Goal: Transaction & Acquisition: Obtain resource

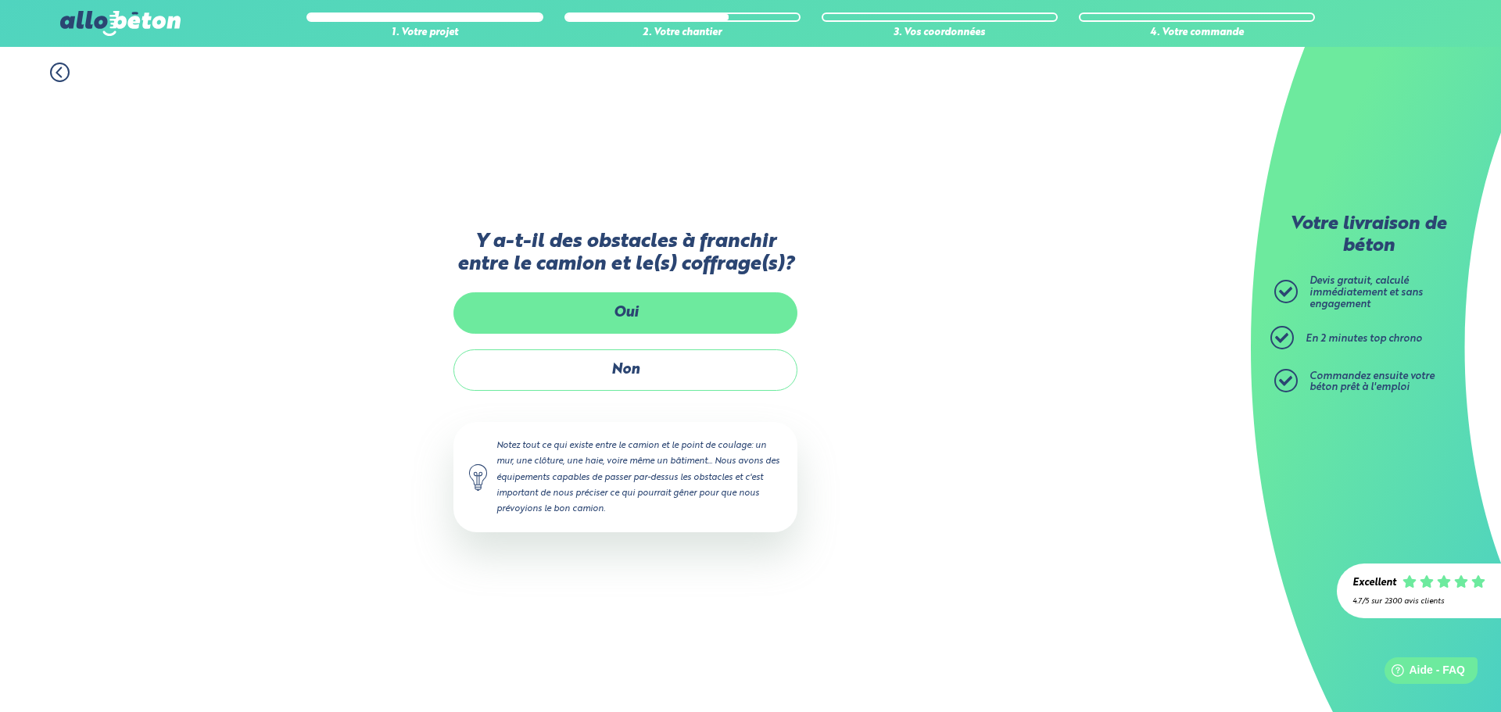
click at [636, 317] on label "Oui" at bounding box center [625, 312] width 344 height 41
click at [0, 0] on input "Oui" at bounding box center [0, 0] width 0 height 0
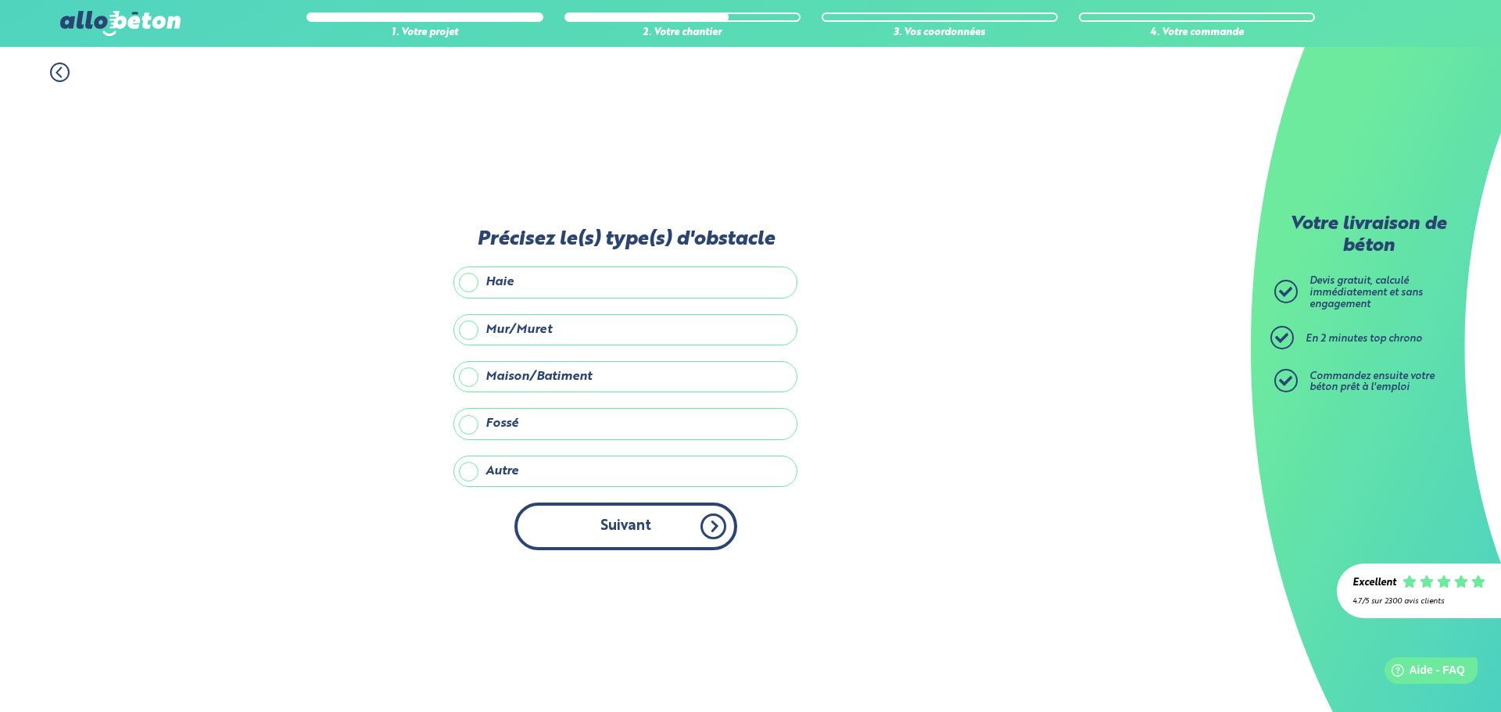
click at [568, 530] on button "Suivant" at bounding box center [625, 527] width 223 height 48
click at [668, 535] on button "Suivant" at bounding box center [625, 527] width 223 height 48
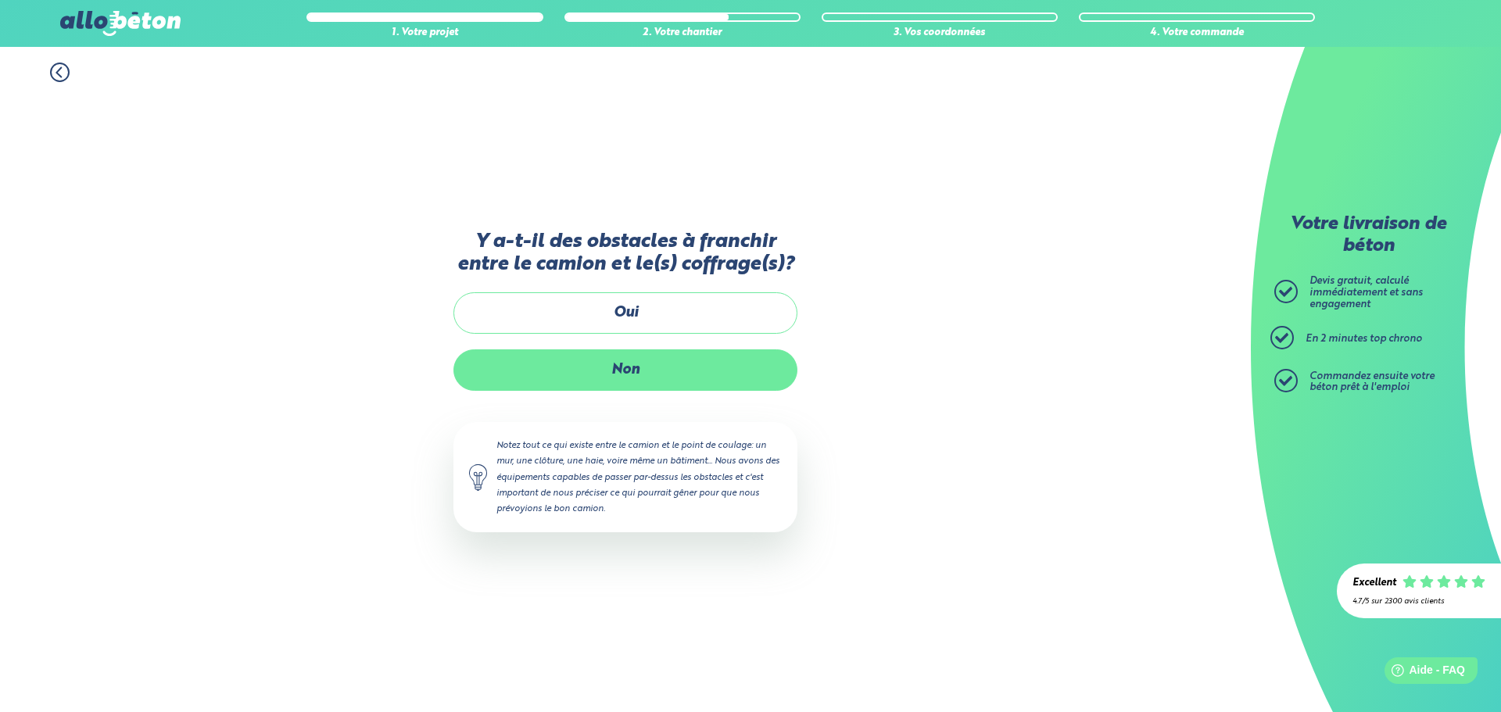
click at [589, 378] on label "Non" at bounding box center [625, 369] width 344 height 41
click at [0, 0] on input "Non" at bounding box center [0, 0] width 0 height 0
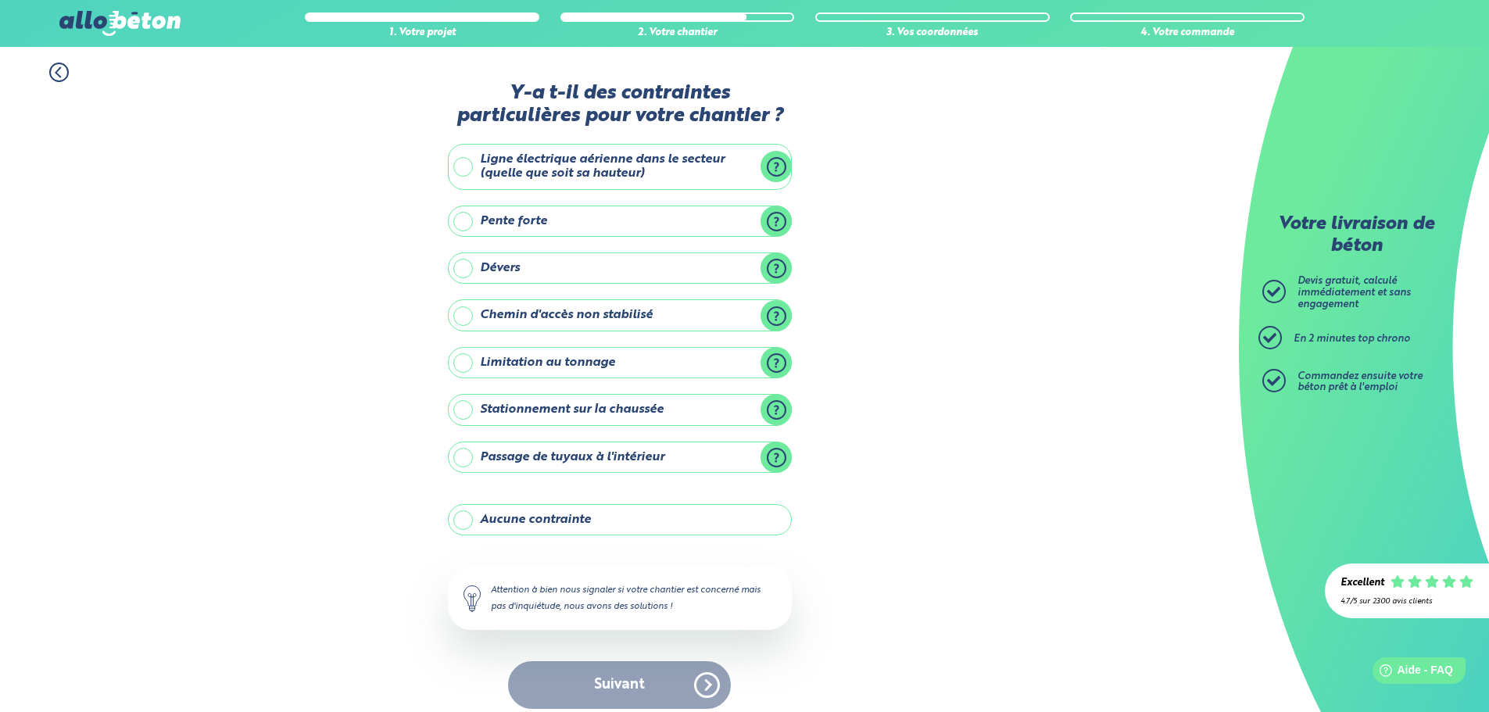
click at [650, 263] on label "Dévers" at bounding box center [620, 268] width 344 height 31
click at [0, 0] on input "Dévers" at bounding box center [0, 0] width 0 height 0
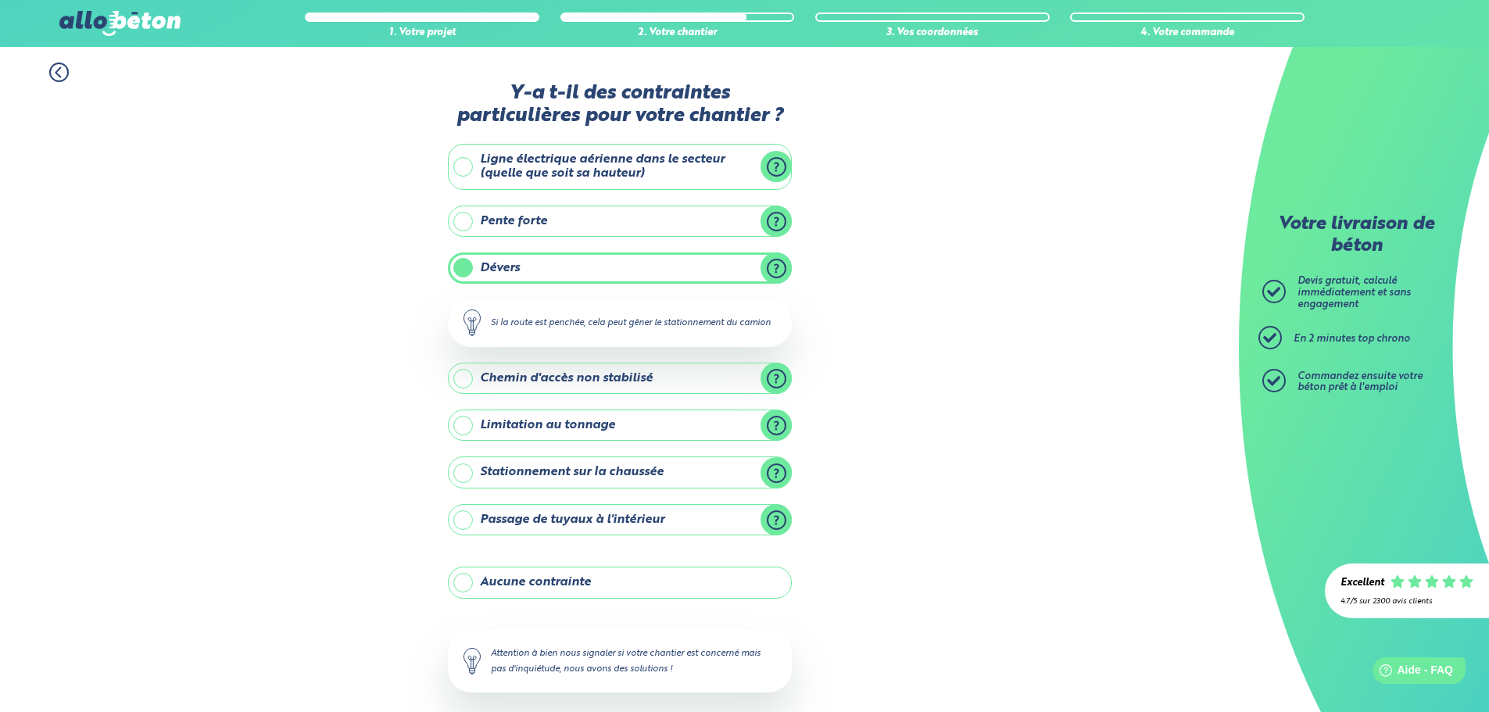
click at [627, 386] on label "Chemin d'accès non stabilisé" at bounding box center [620, 378] width 344 height 31
click at [0, 0] on input "Chemin d'accès non stabilisé" at bounding box center [0, 0] width 0 height 0
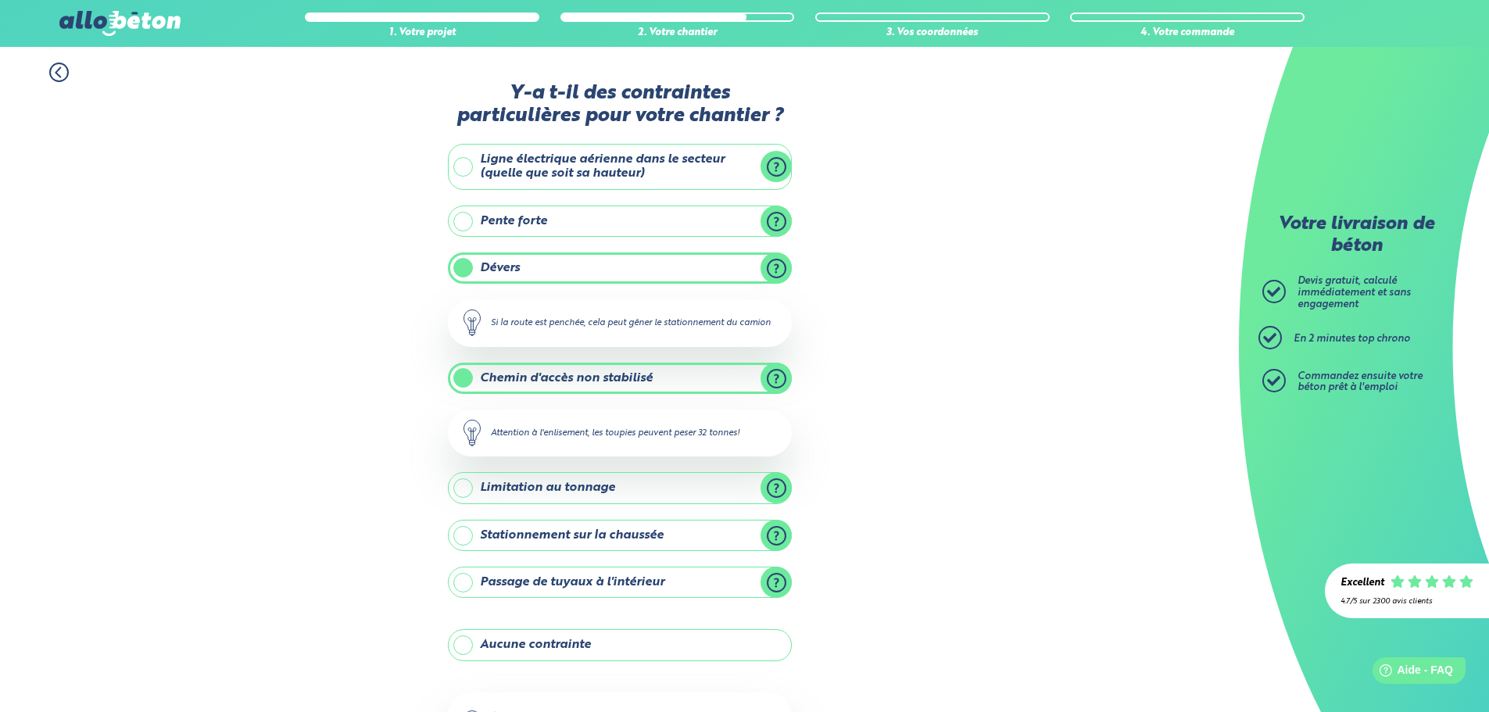
click at [558, 536] on label "Stationnement sur la chaussée" at bounding box center [620, 535] width 344 height 31
click at [0, 0] on input "Stationnement sur la chaussée" at bounding box center [0, 0] width 0 height 0
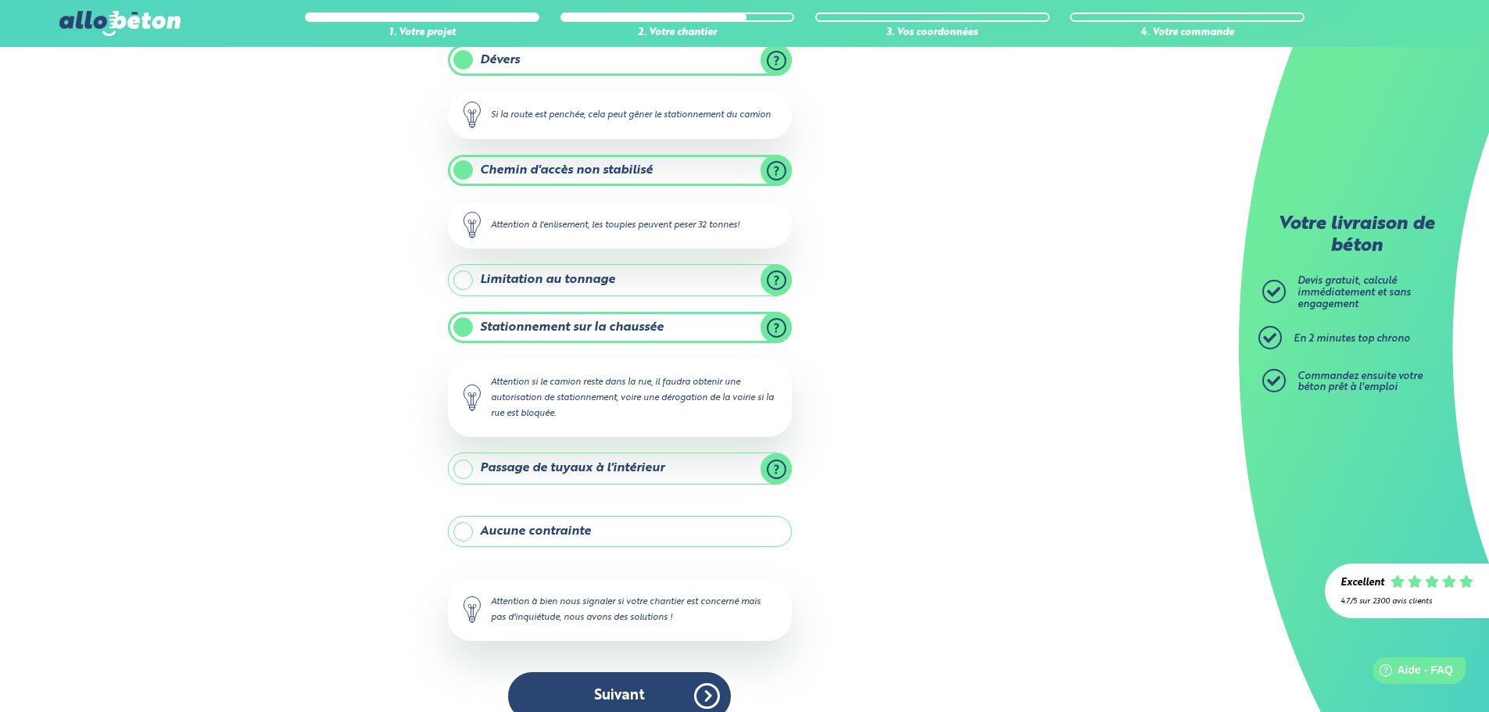
scroll to position [232, 0]
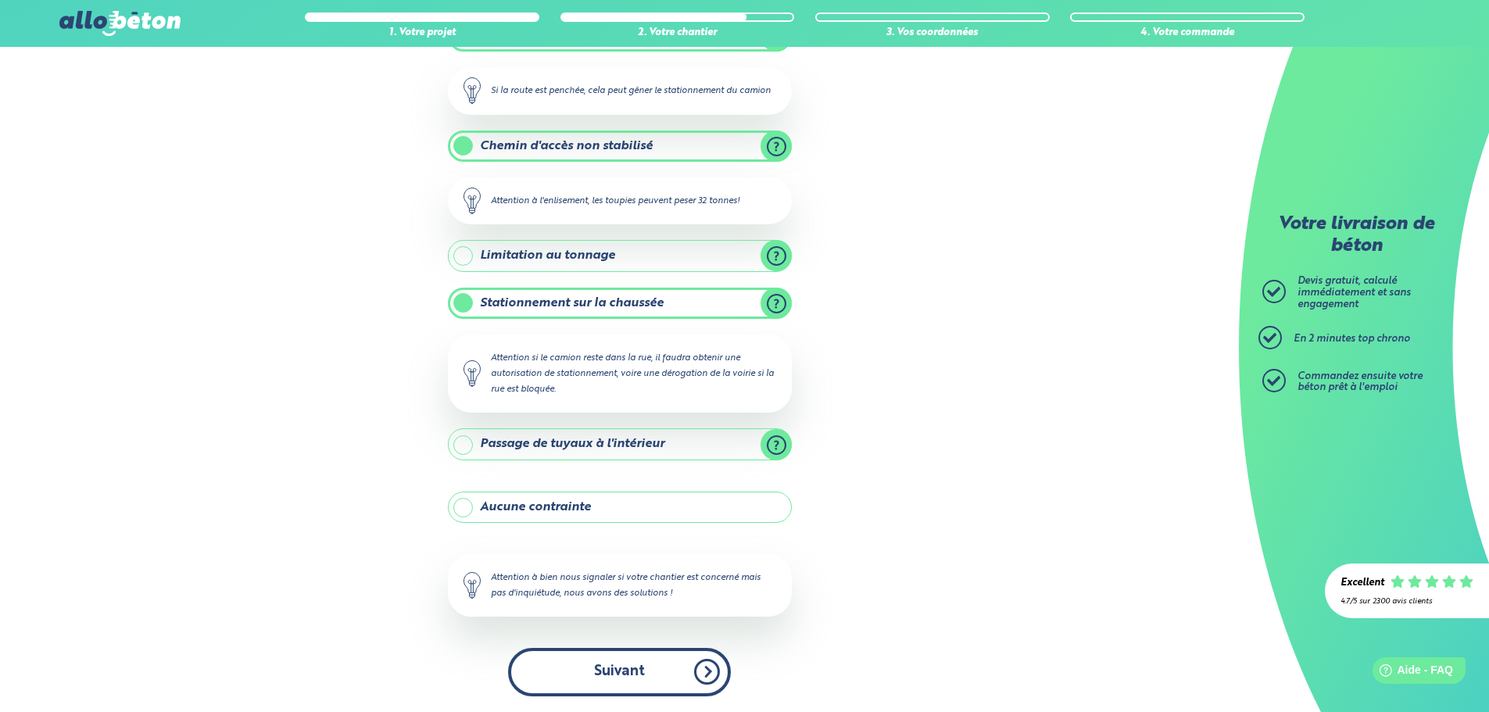
click at [622, 669] on button "Suivant" at bounding box center [619, 672] width 223 height 48
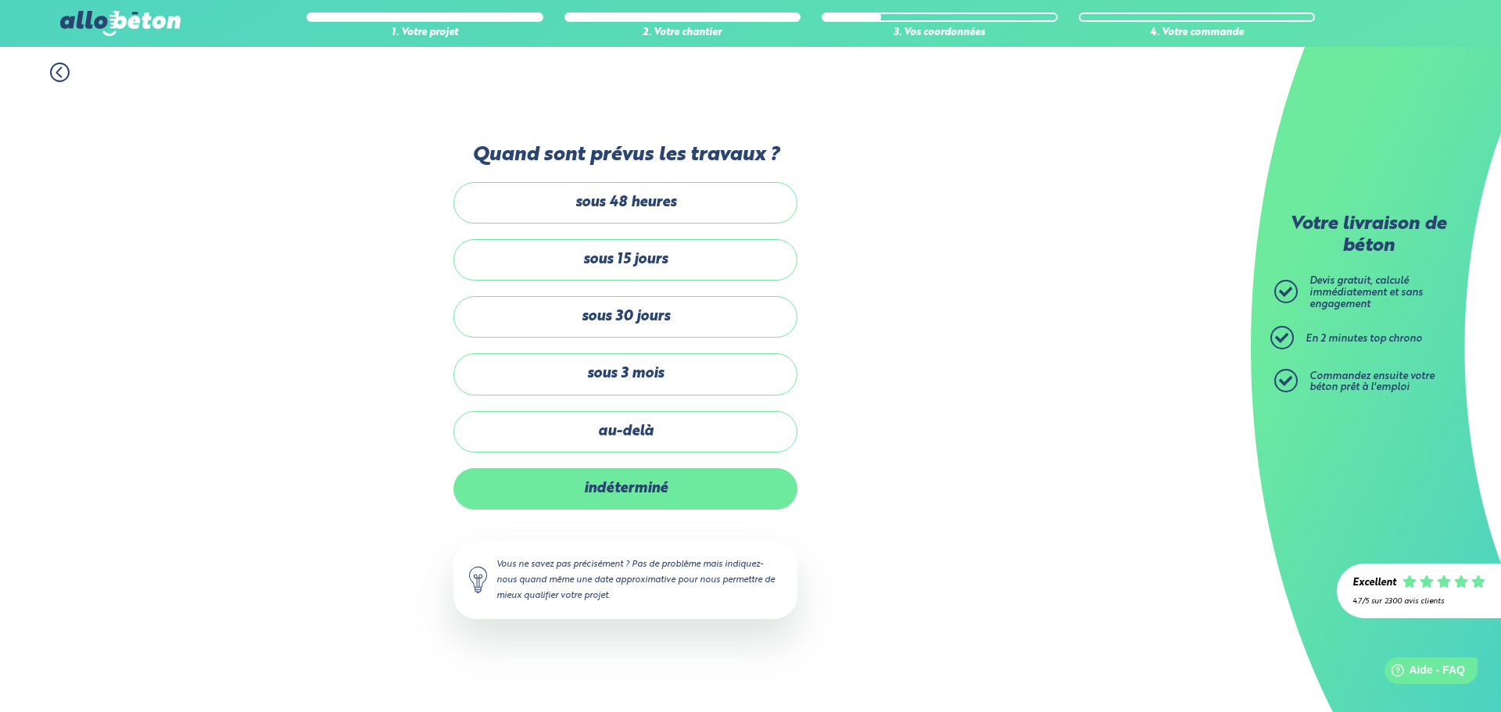
click at [635, 485] on label "indéterminé" at bounding box center [625, 488] width 344 height 41
click at [0, 0] on input "indéterminé" at bounding box center [0, 0] width 0 height 0
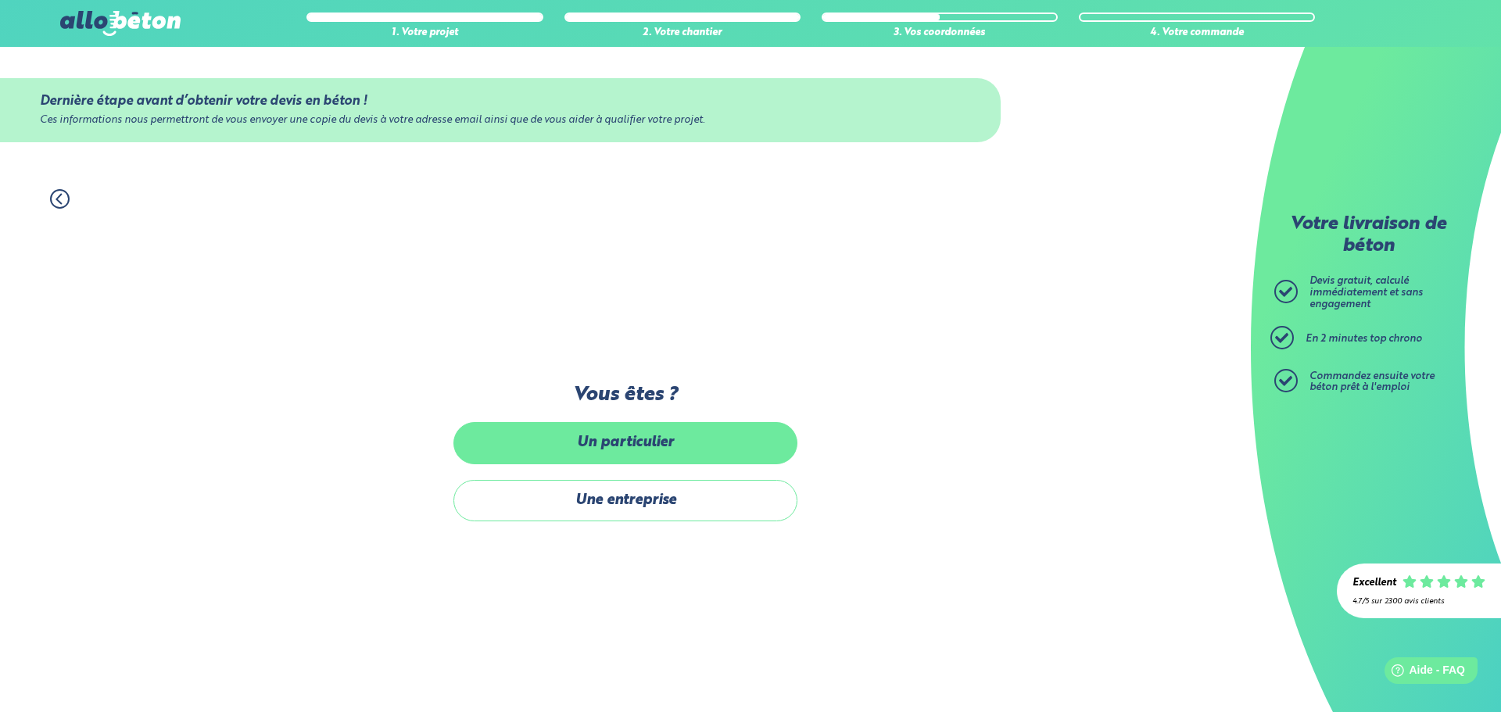
click at [625, 450] on label "Un particulier" at bounding box center [625, 442] width 344 height 41
click at [0, 0] on input "Un particulier" at bounding box center [0, 0] width 0 height 0
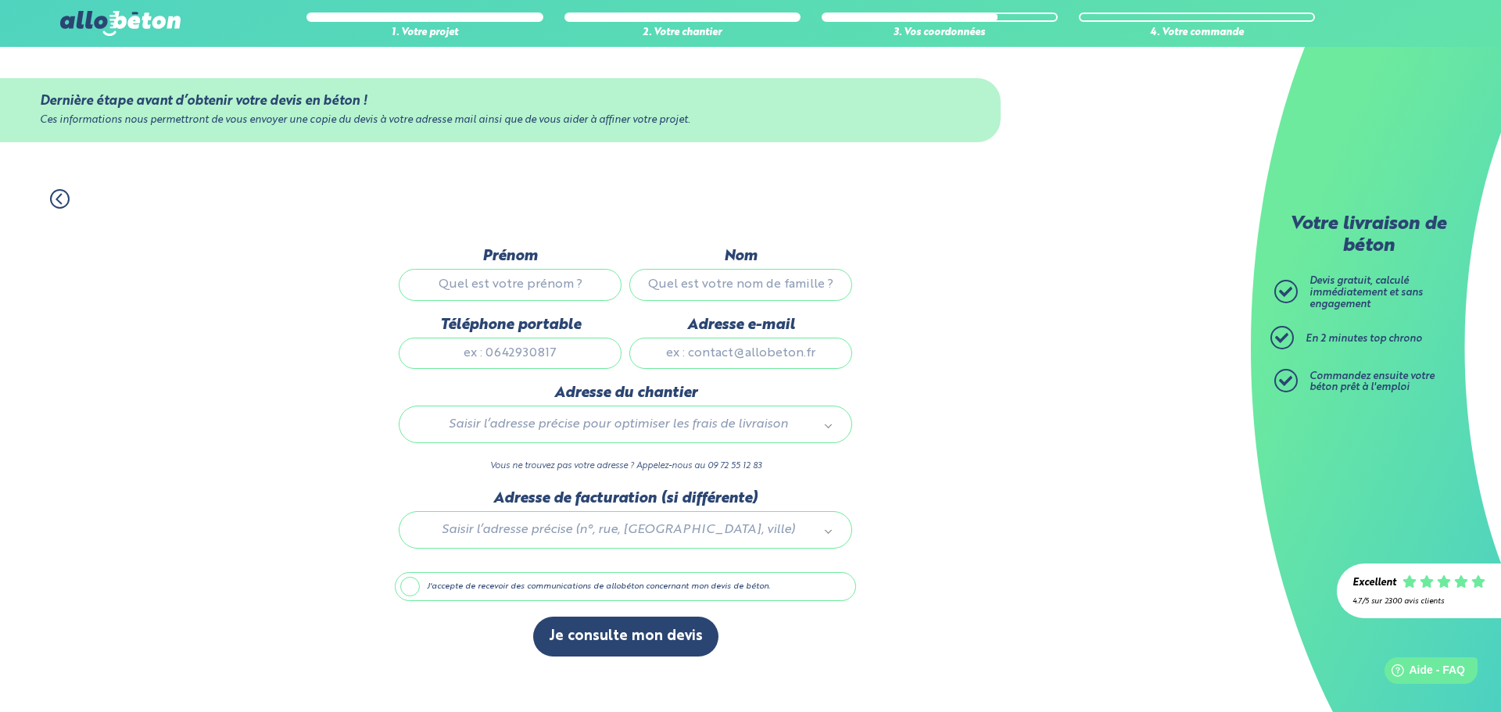
click at [489, 281] on input "Prénom" at bounding box center [510, 284] width 223 height 31
type input "Morgan"
type input "RATIEUVILLE"
type input "0669946135"
type input "[EMAIL_ADDRESS][DOMAIN_NAME]"
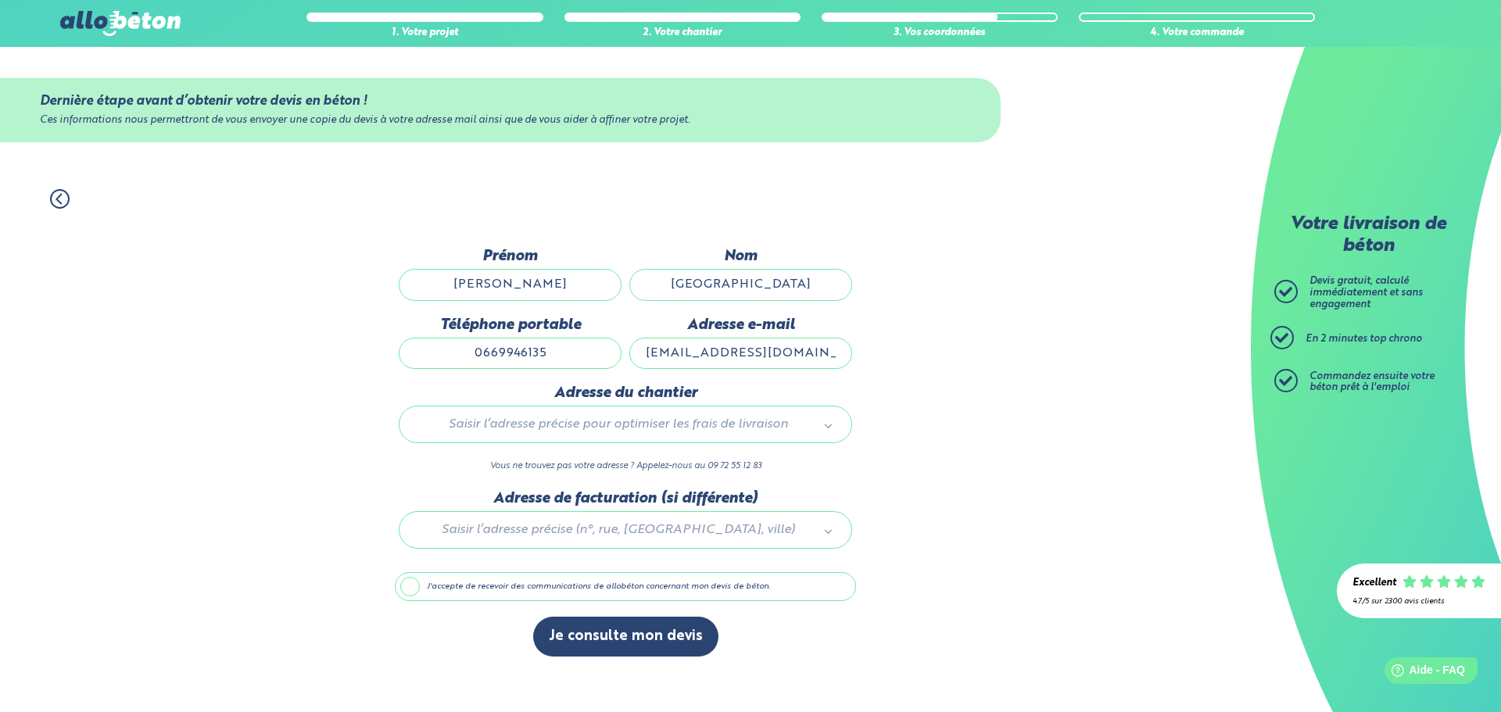
type input "[STREET_ADDRESS]"
drag, startPoint x: 559, startPoint y: 356, endPoint x: 435, endPoint y: 350, distance: 123.6
drag, startPoint x: 548, startPoint y: 353, endPoint x: 428, endPoint y: 356, distance: 120.5
click at [428, 356] on input "0669946135" at bounding box center [510, 353] width 223 height 31
type input "0645816562"
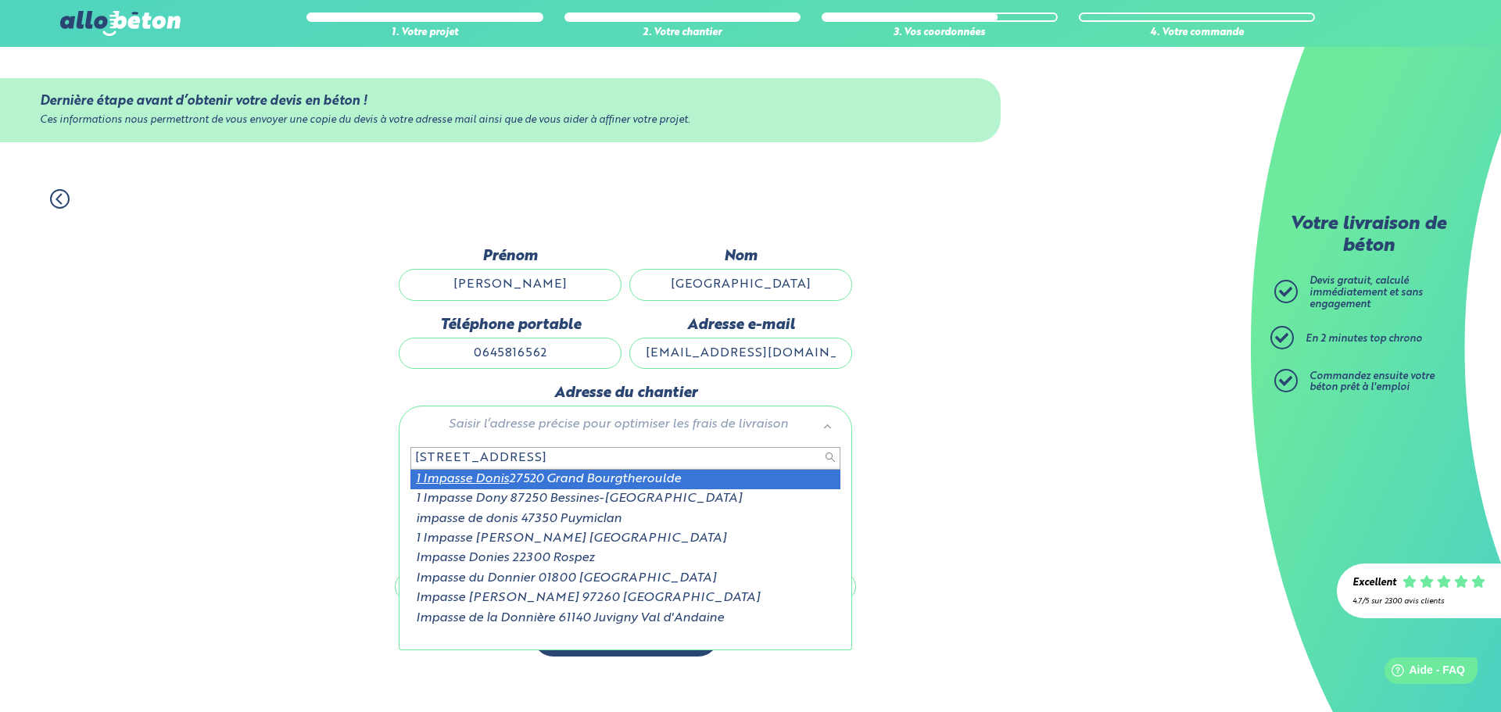
type input "1 impasse Donis"
drag, startPoint x: 572, startPoint y: 477, endPoint x: 627, endPoint y: 449, distance: 61.5
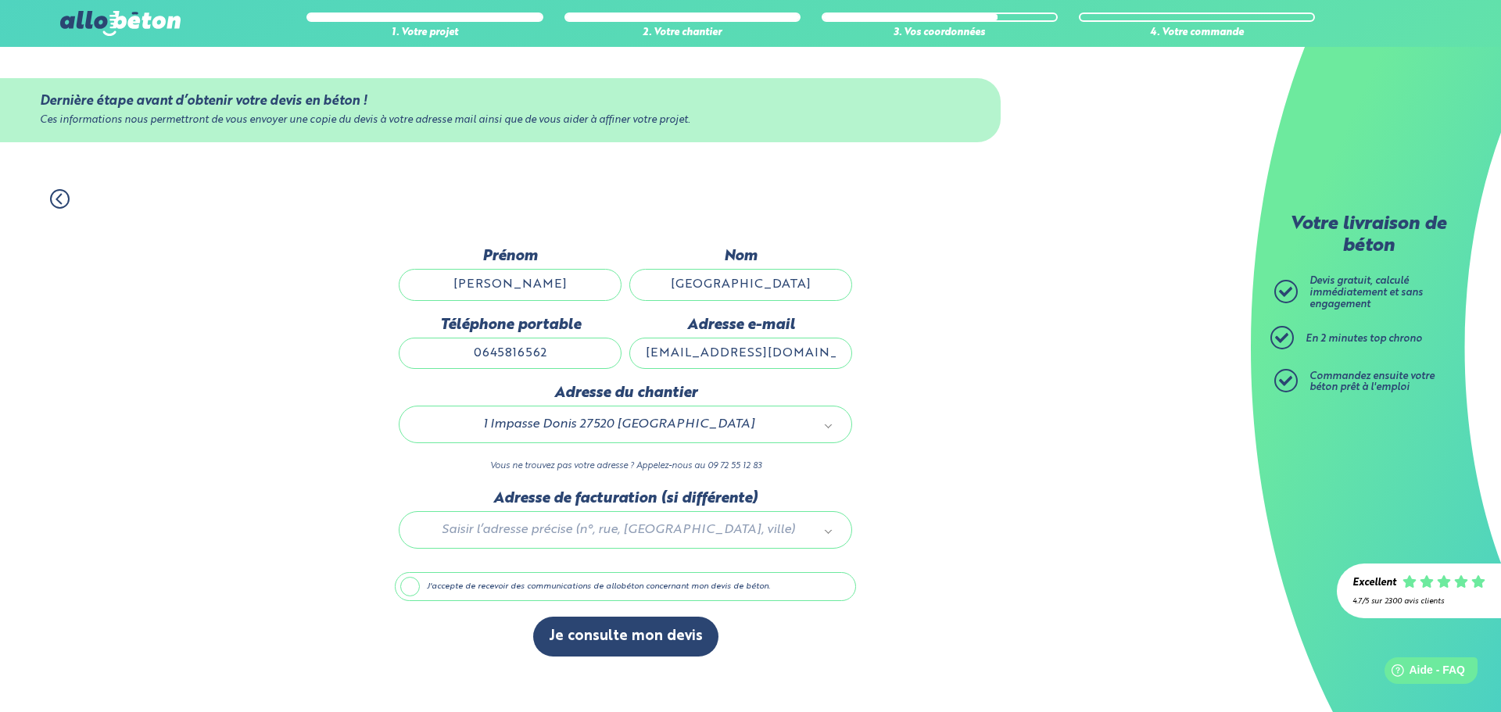
drag, startPoint x: 790, startPoint y: 354, endPoint x: 523, endPoint y: 329, distance: 267.8
click at [528, 328] on div "Prénom Morgan Nom RATIEUVILLE Téléphone portable 0645816562 Adresse e-mail rati…" at bounding box center [625, 316] width 461 height 137
type input "morgan.ratieuville@gmail.com"
click at [593, 592] on label "J'accepte de recevoir des communications de allobéton concernant mon devis de b…" at bounding box center [625, 587] width 461 height 30
click at [0, 0] on input "J'accepte de recevoir des communications de allobéton concernant mon devis de b…" at bounding box center [0, 0] width 0 height 0
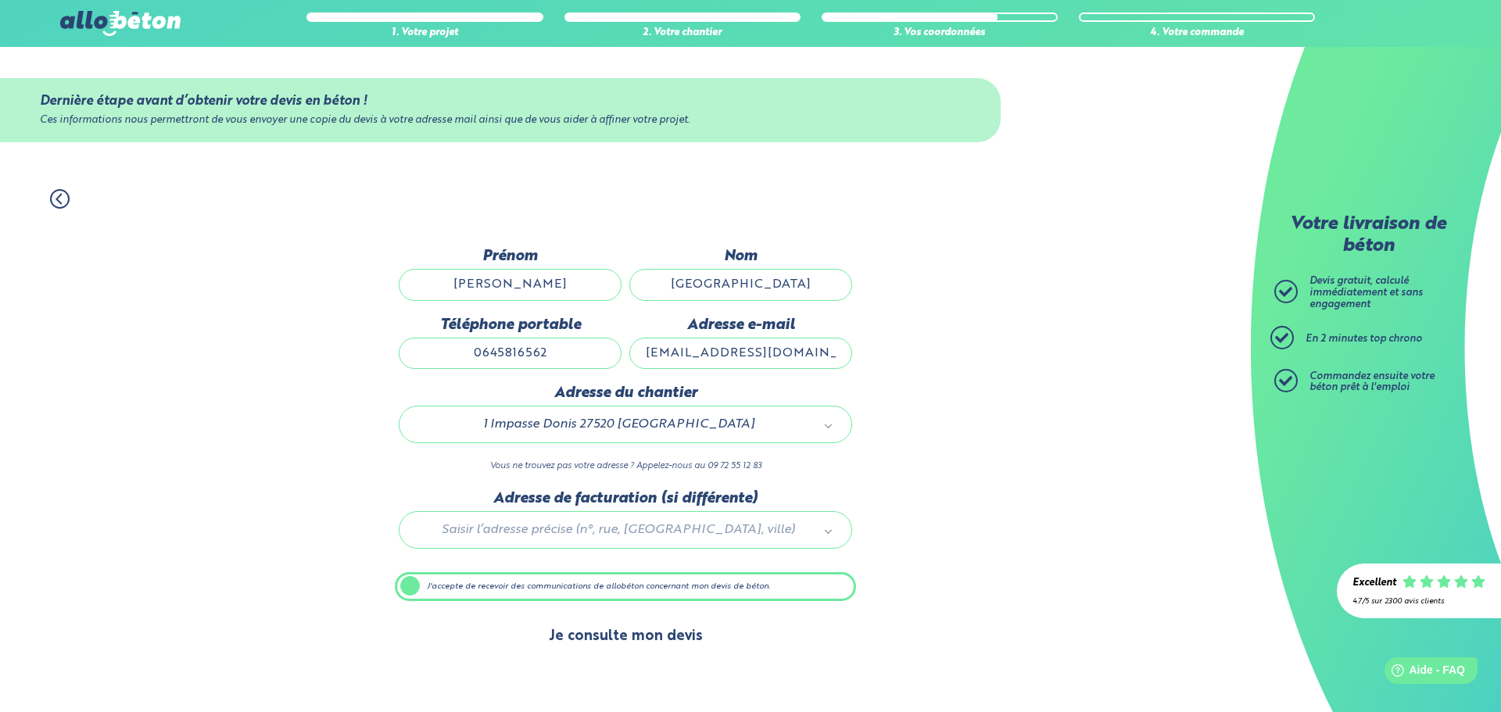
click at [602, 632] on button "Je consulte mon devis" at bounding box center [625, 637] width 185 height 40
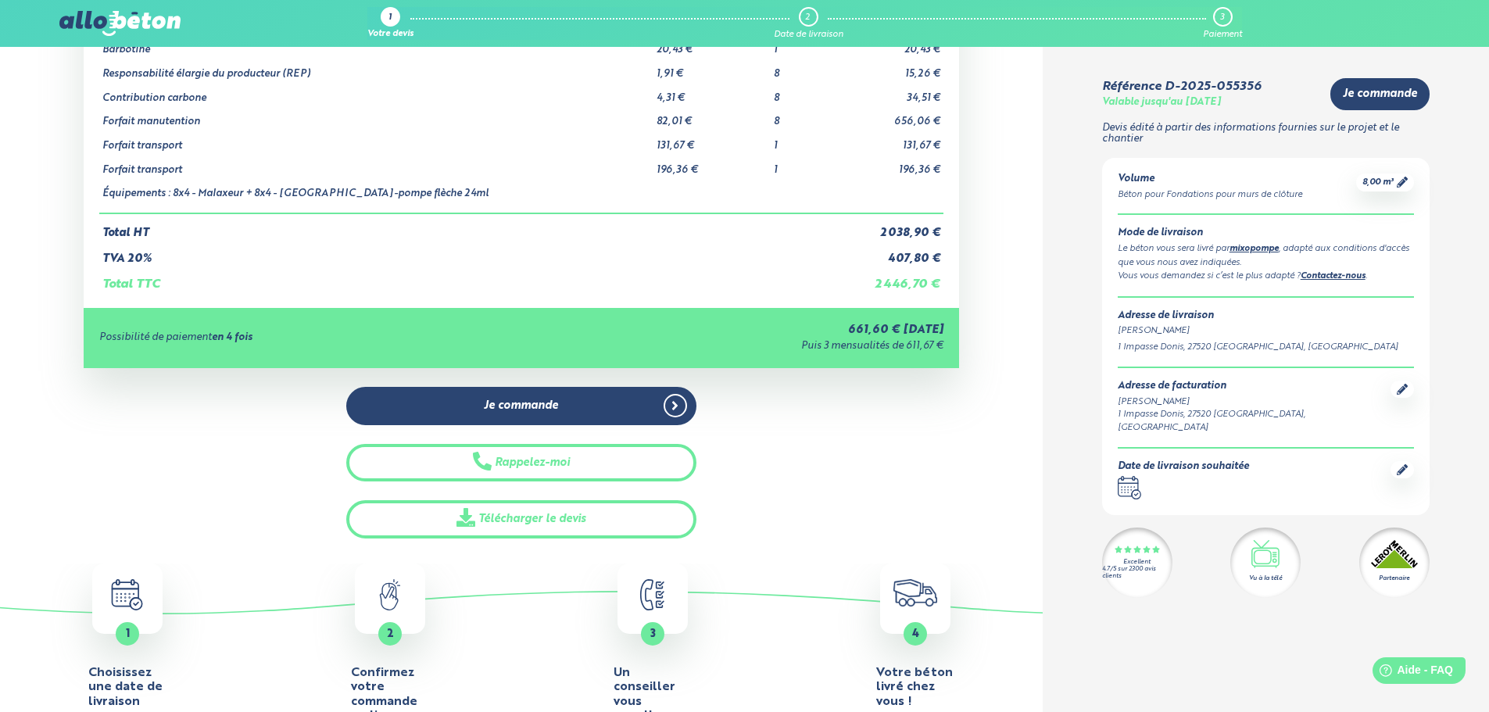
scroll to position [215, 0]
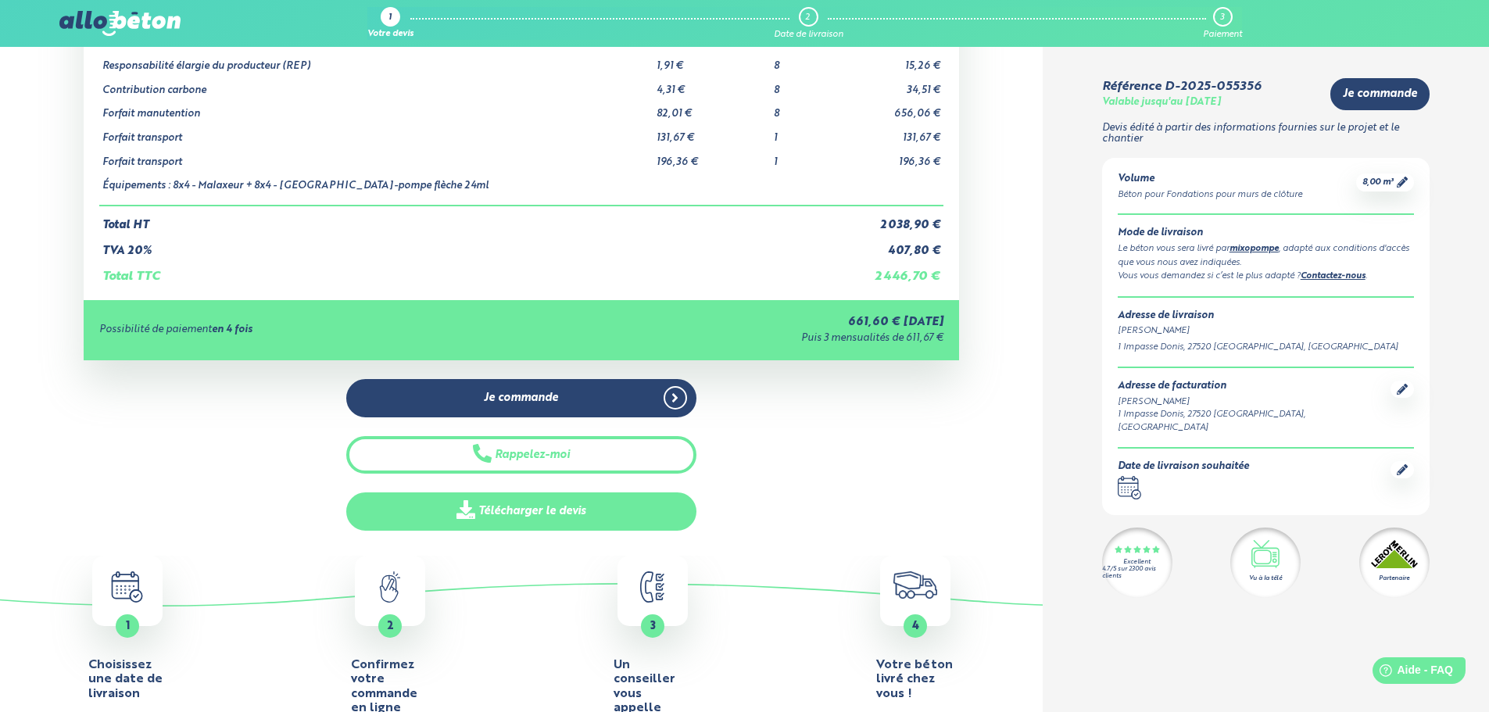
click at [495, 513] on link "Télécharger le devis" at bounding box center [521, 512] width 350 height 38
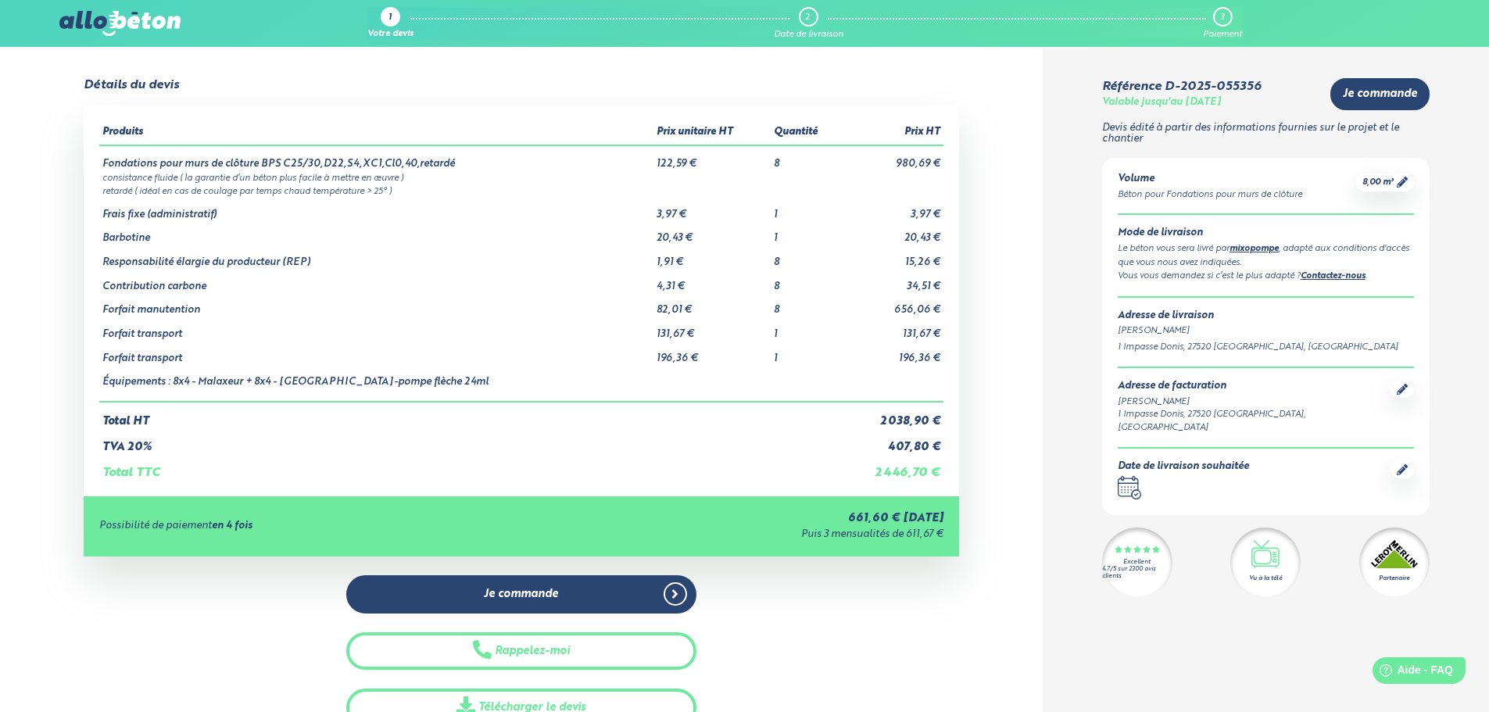
scroll to position [0, 0]
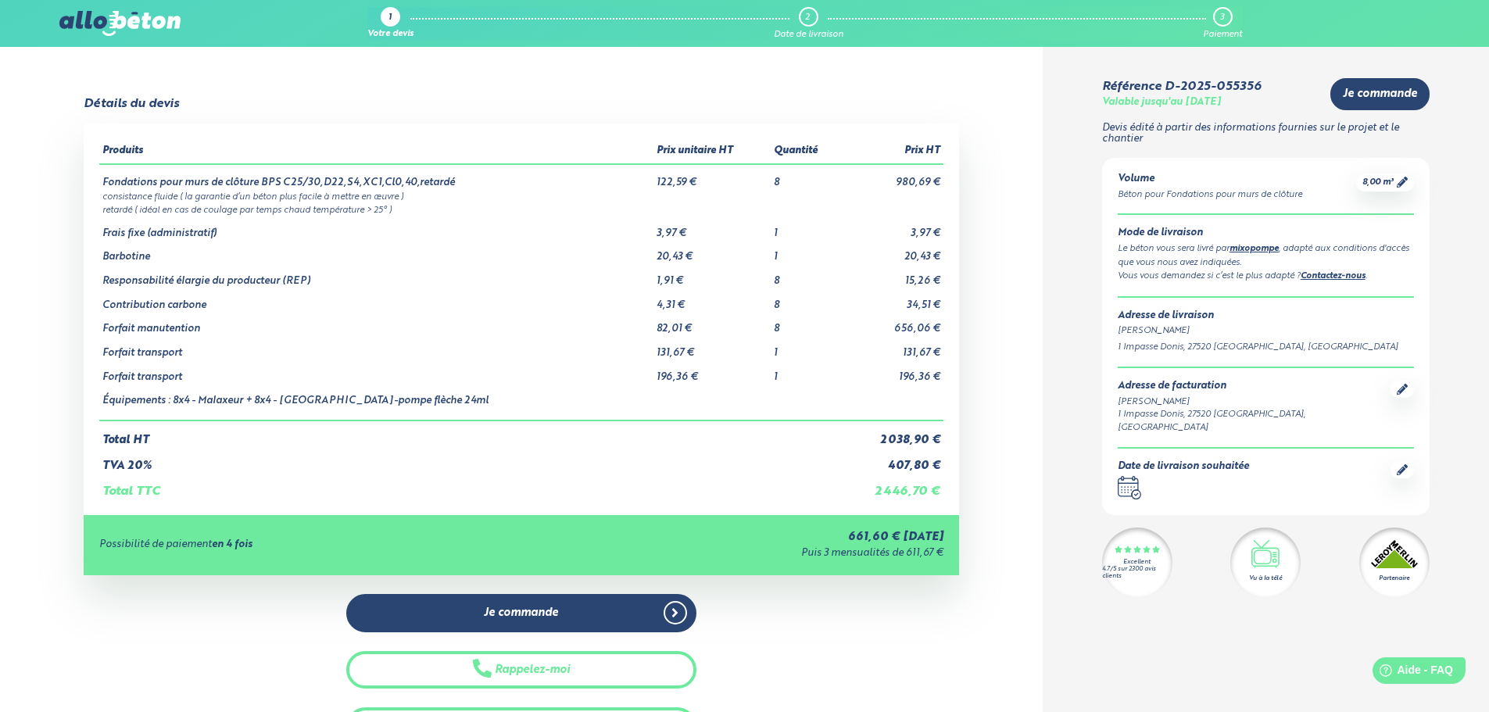
click at [395, 16] on div "1" at bounding box center [391, 17] width 20 height 20
click at [390, 20] on div "1" at bounding box center [390, 18] width 3 height 10
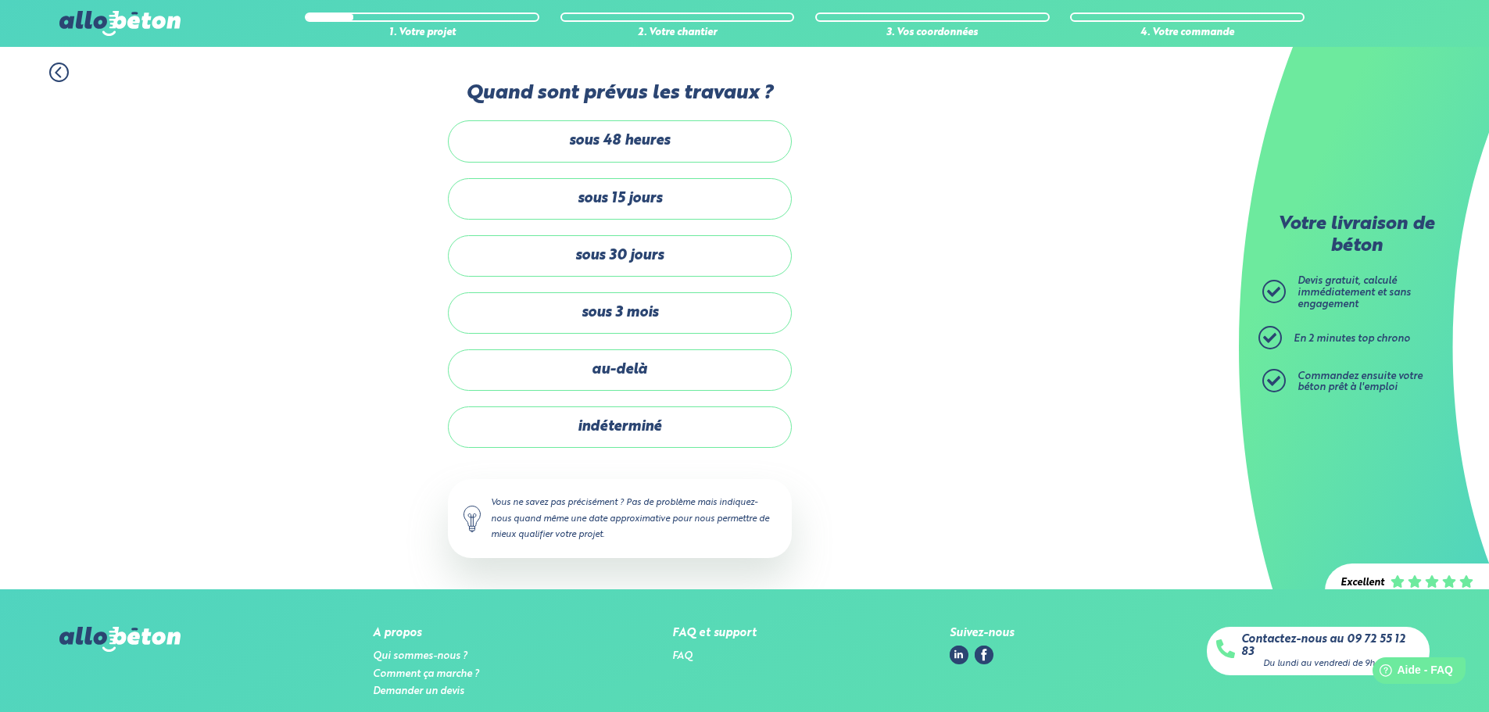
scroll to position [232, 0]
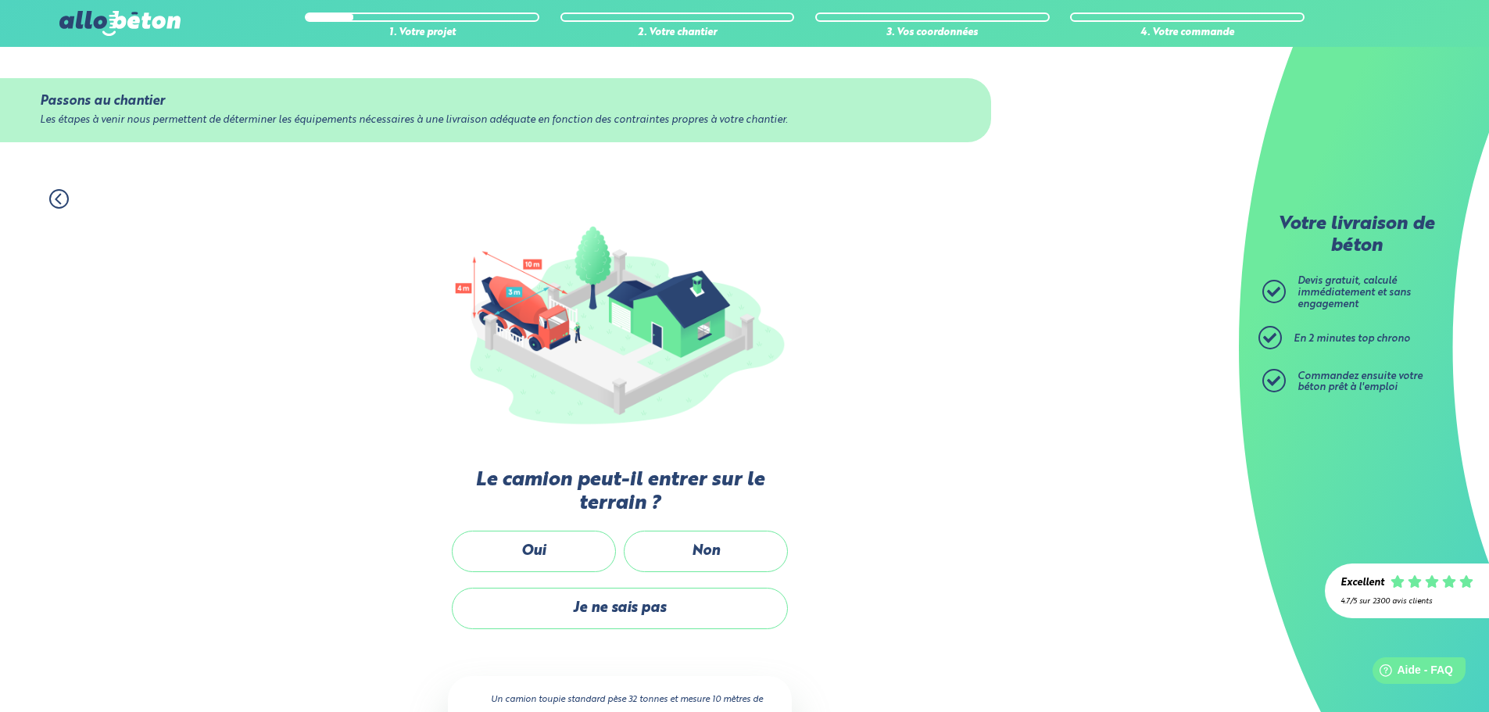
scroll to position [104, 0]
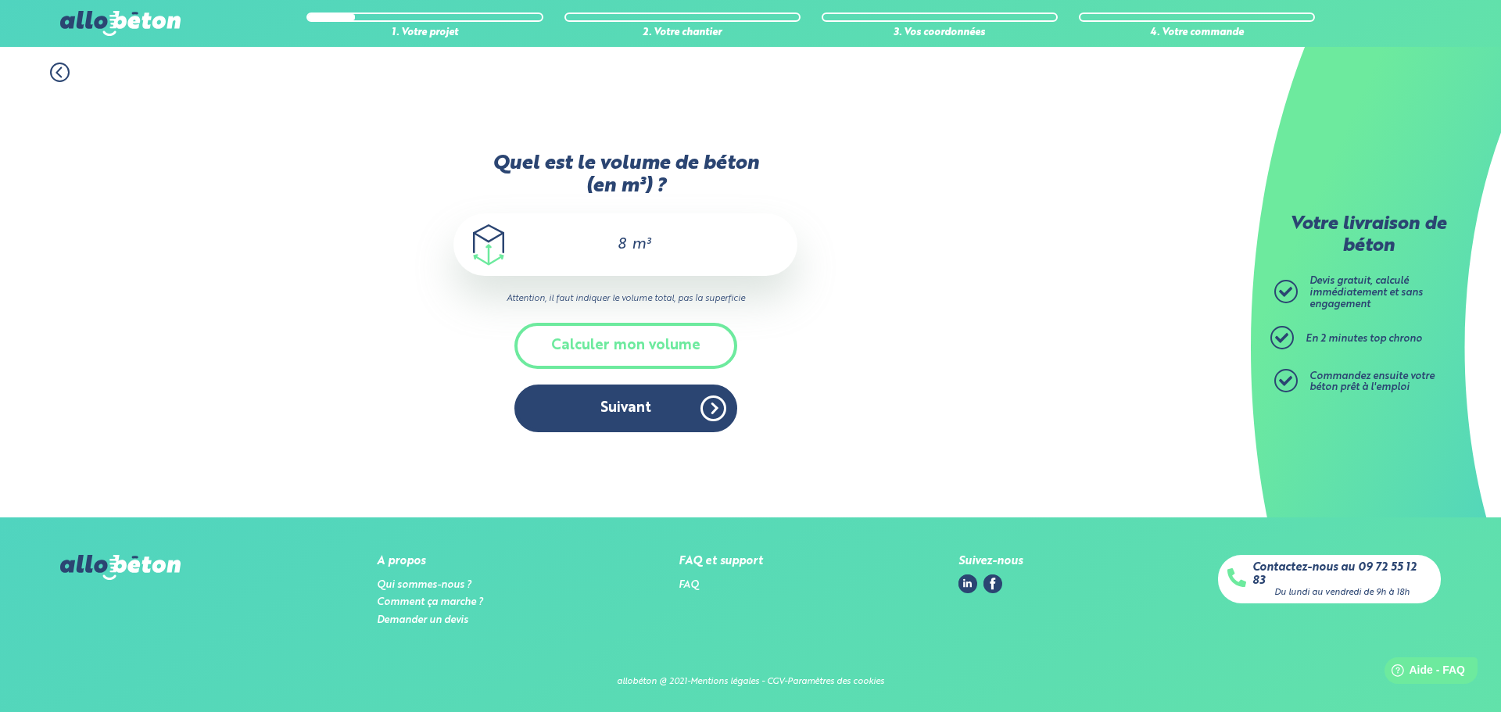
drag, startPoint x: 622, startPoint y: 238, endPoint x: 605, endPoint y: 243, distance: 18.0
click at [605, 243] on input "8" at bounding box center [614, 244] width 27 height 19
type input "11"
click at [629, 407] on button "Suivant" at bounding box center [625, 409] width 223 height 48
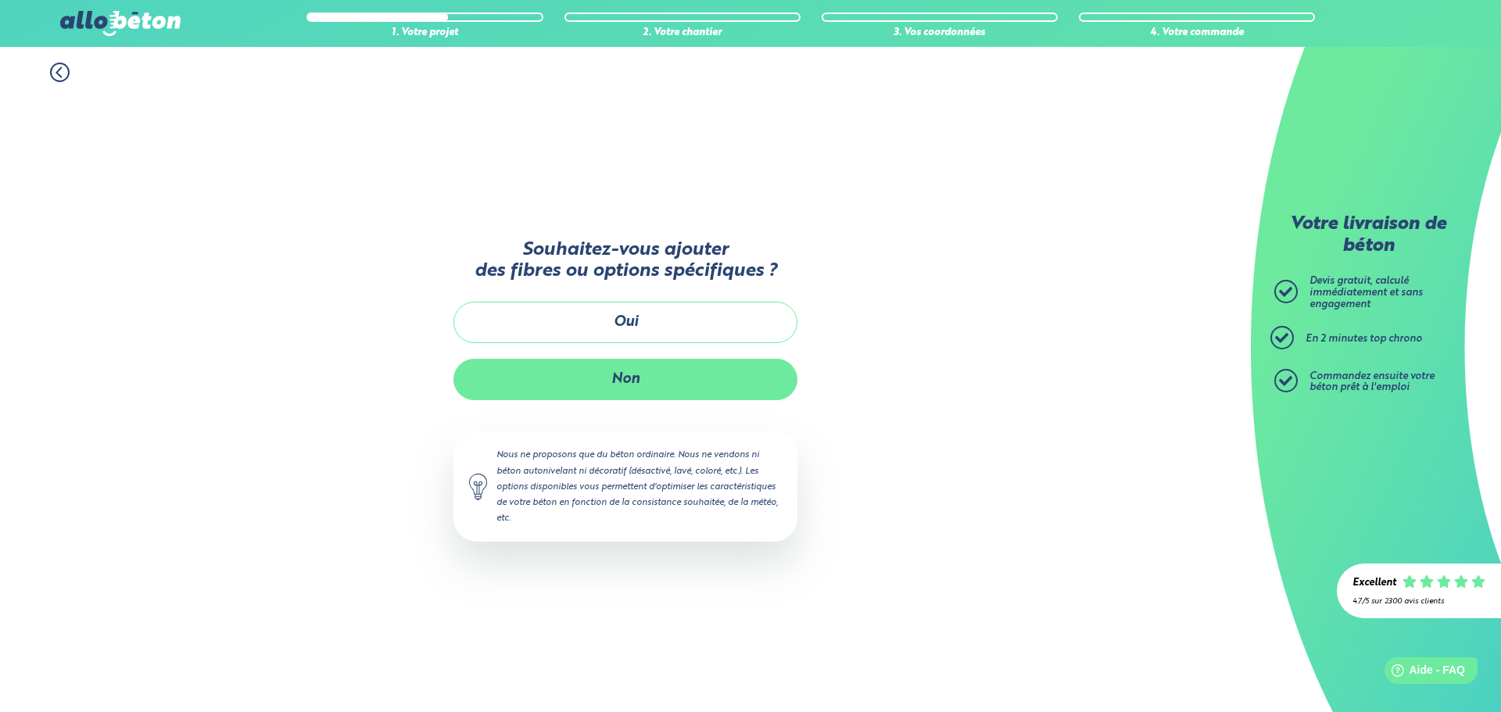
click at [636, 387] on button "Non" at bounding box center [625, 379] width 344 height 41
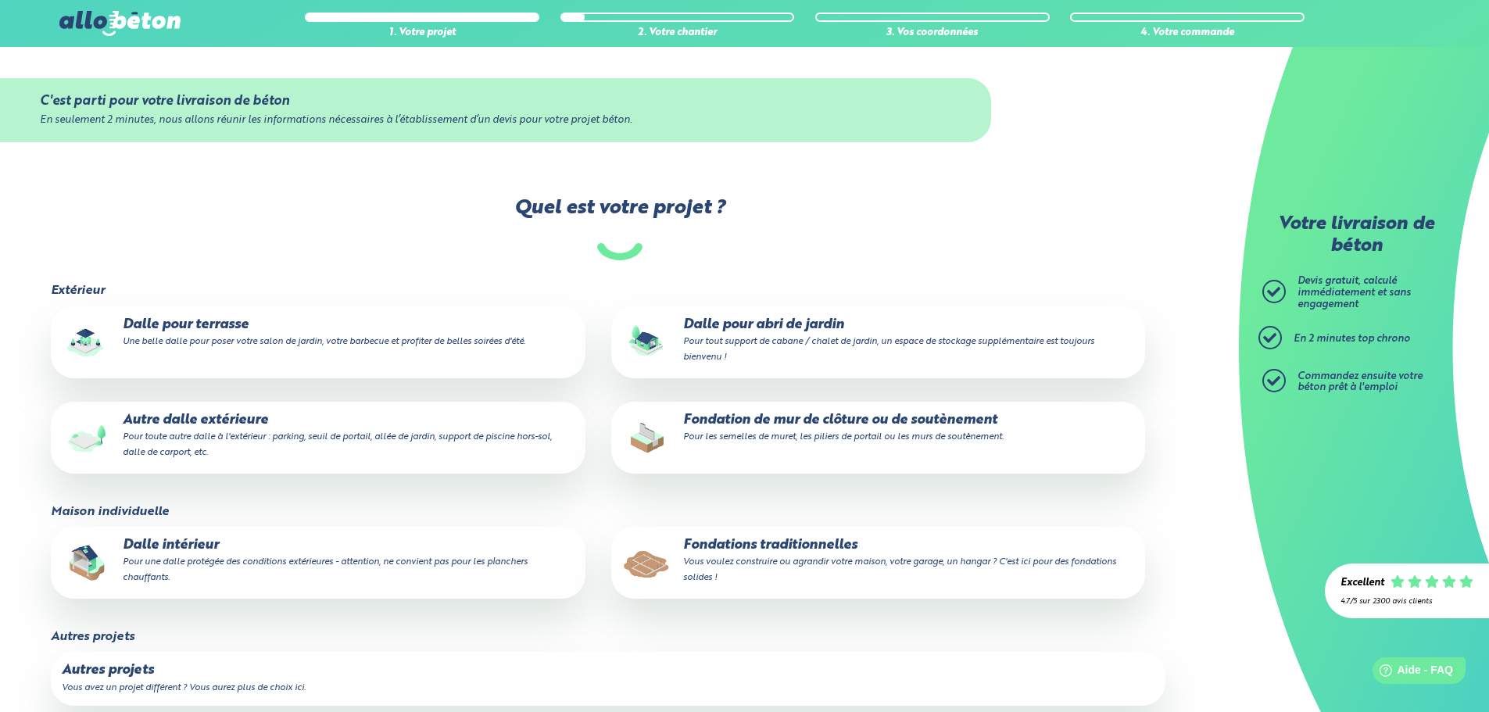
click at [815, 349] on p "Dalle pour abri de jardin Pour tout support de cabane / chalet de jardin, un es…" at bounding box center [878, 341] width 512 height 48
click at [0, 0] on input "Dalle pour abri de jardin Pour tout support de cabane / chalet de jardin, un es…" at bounding box center [0, 0] width 0 height 0
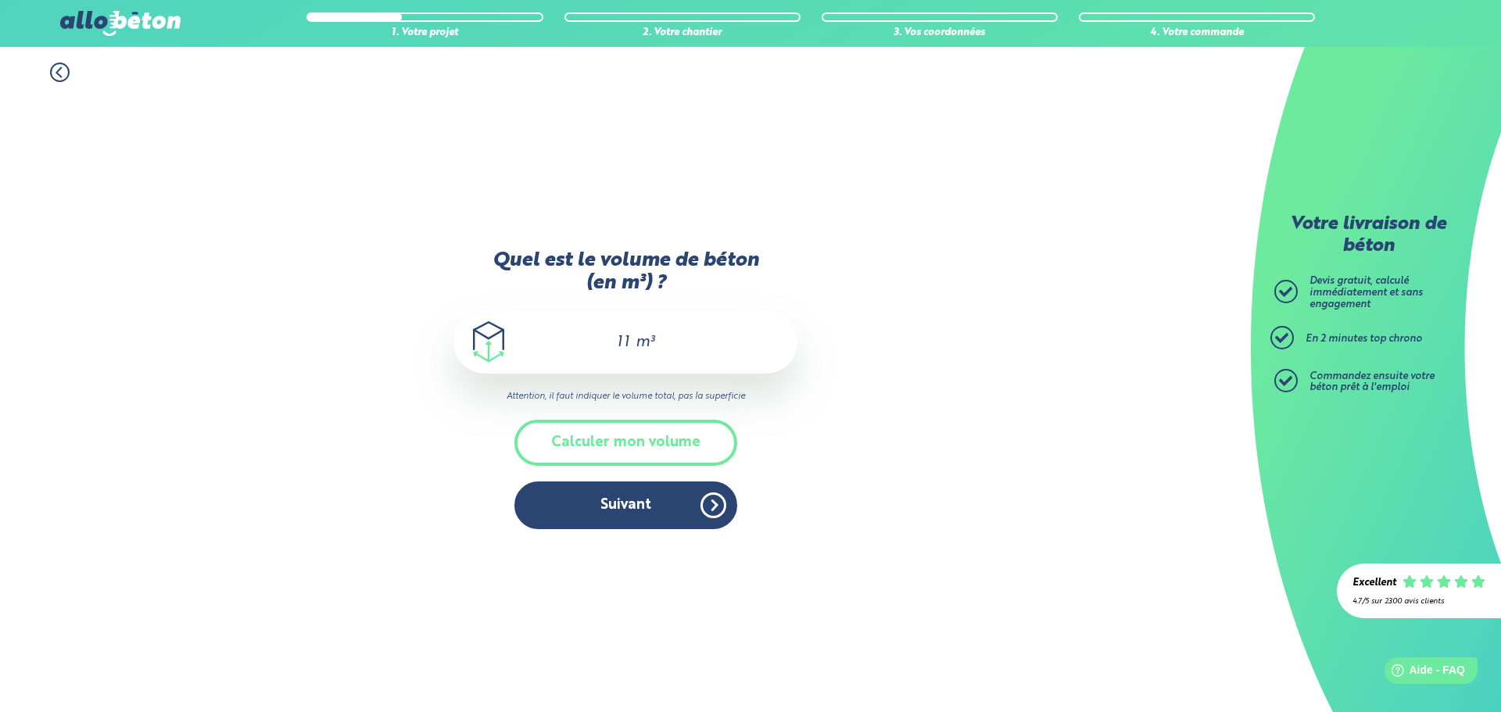
click at [614, 522] on button "Suivant" at bounding box center [625, 506] width 223 height 48
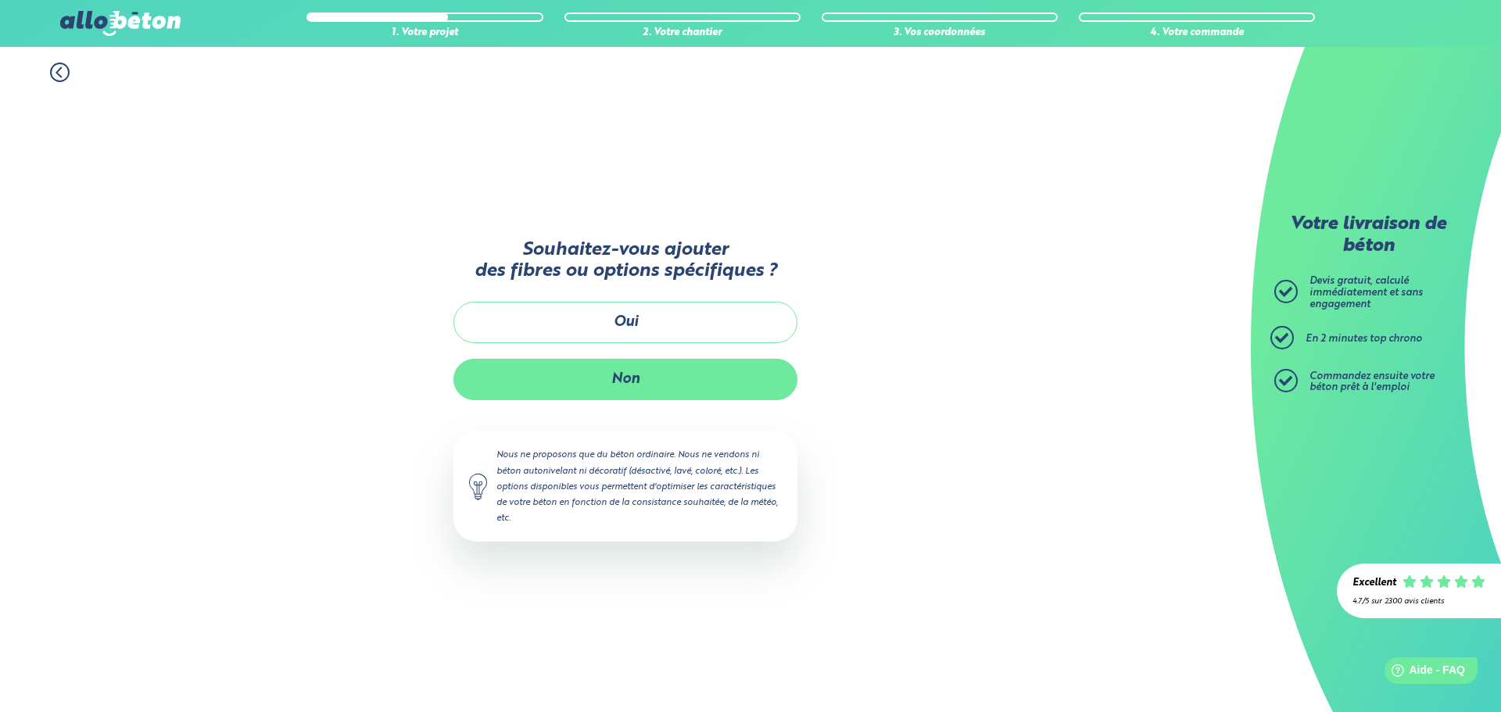
click at [576, 381] on button "Non" at bounding box center [625, 379] width 344 height 41
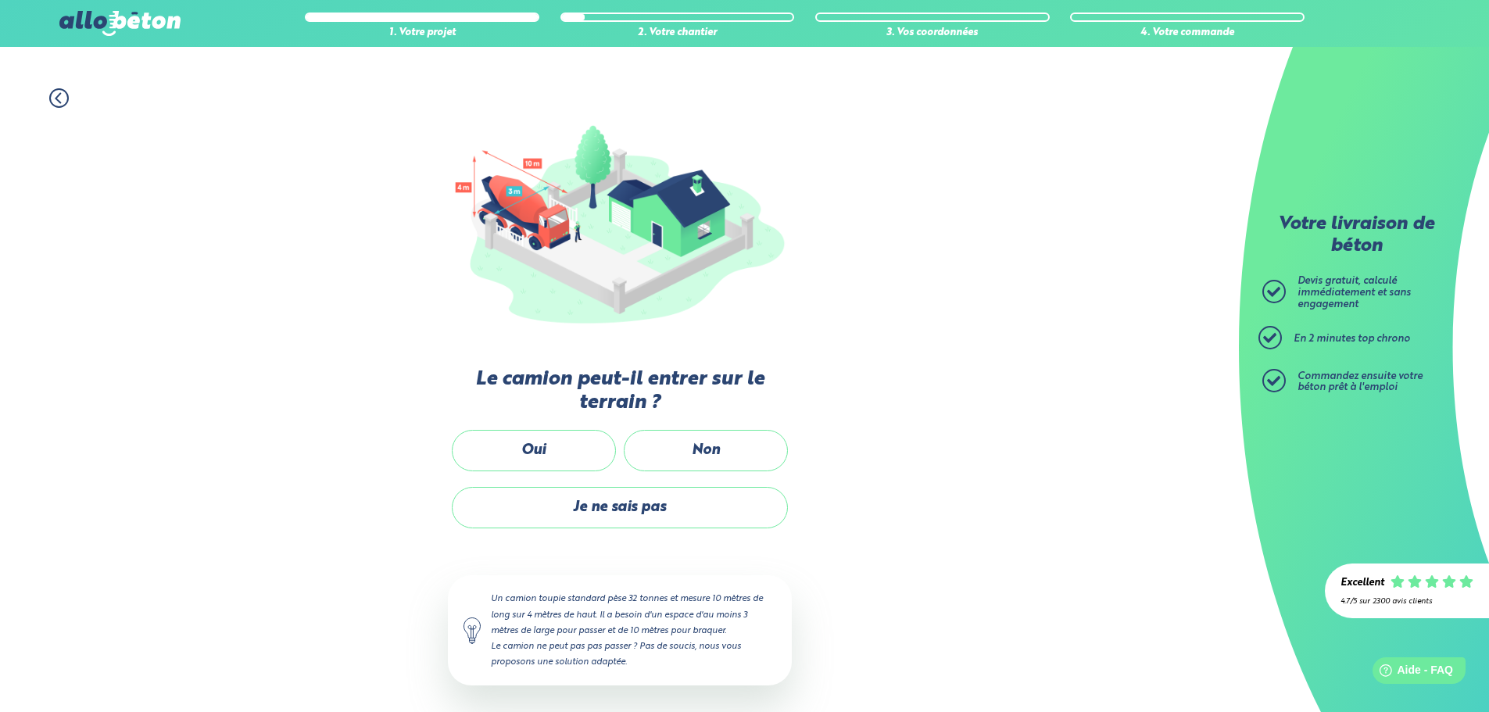
scroll to position [104, 0]
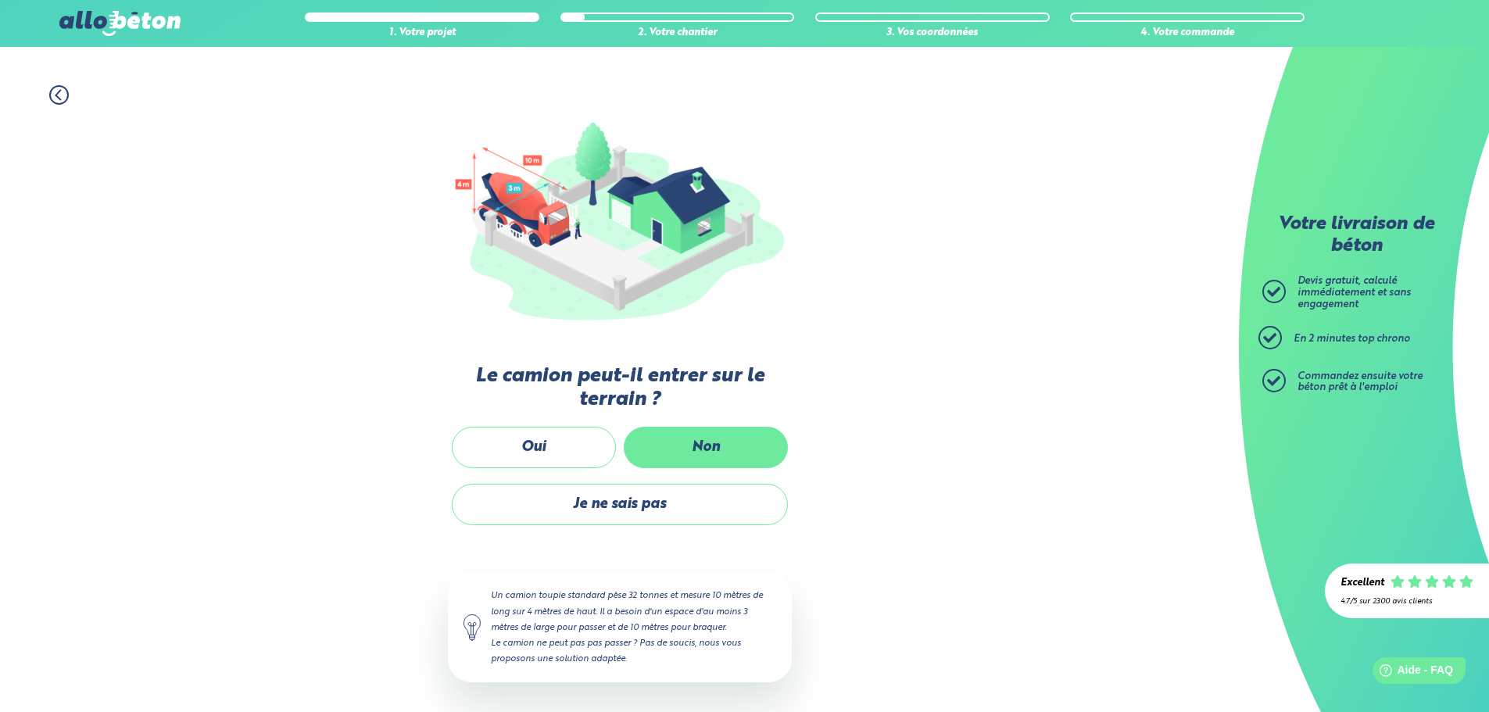
click at [661, 456] on label "Non" at bounding box center [706, 447] width 164 height 41
click at [0, 0] on input "Non" at bounding box center [0, 0] width 0 height 0
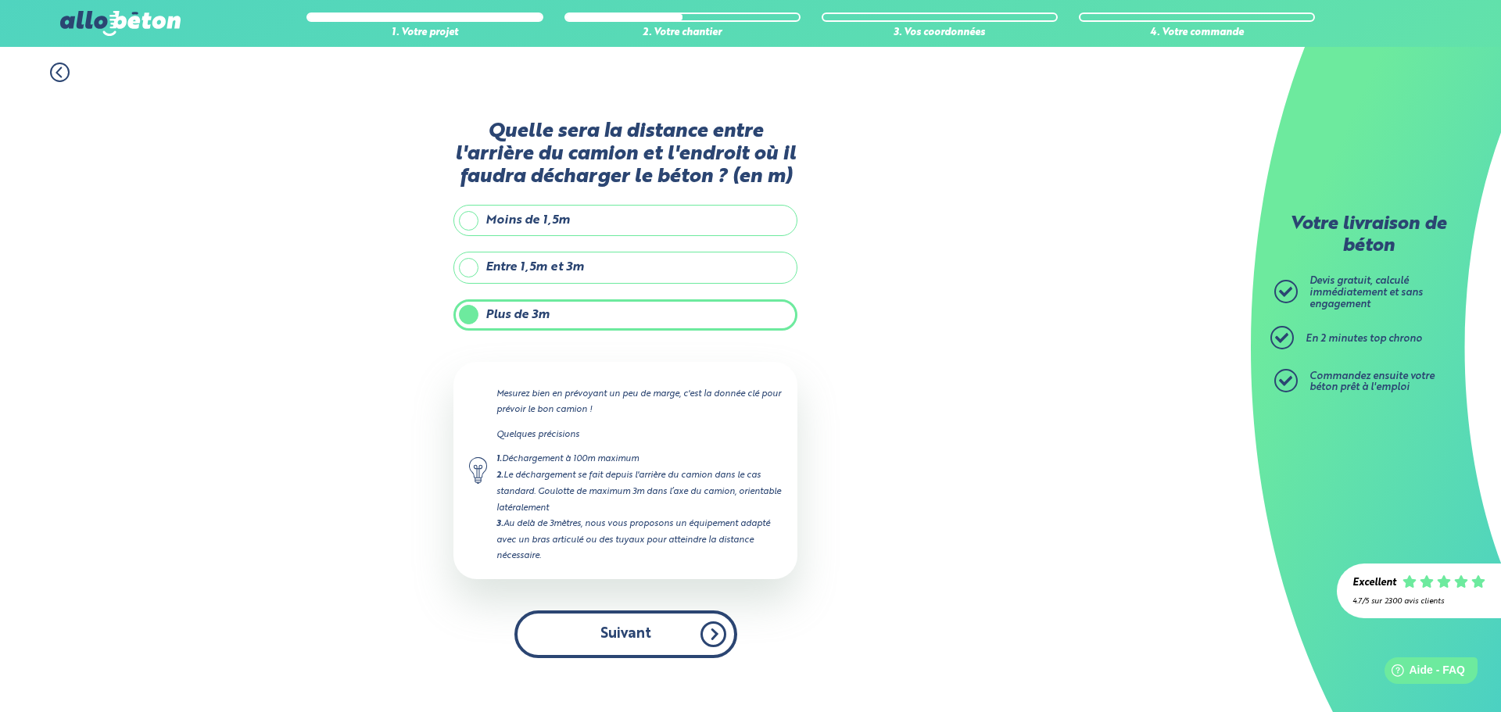
click at [633, 640] on button "Suivant" at bounding box center [625, 635] width 223 height 48
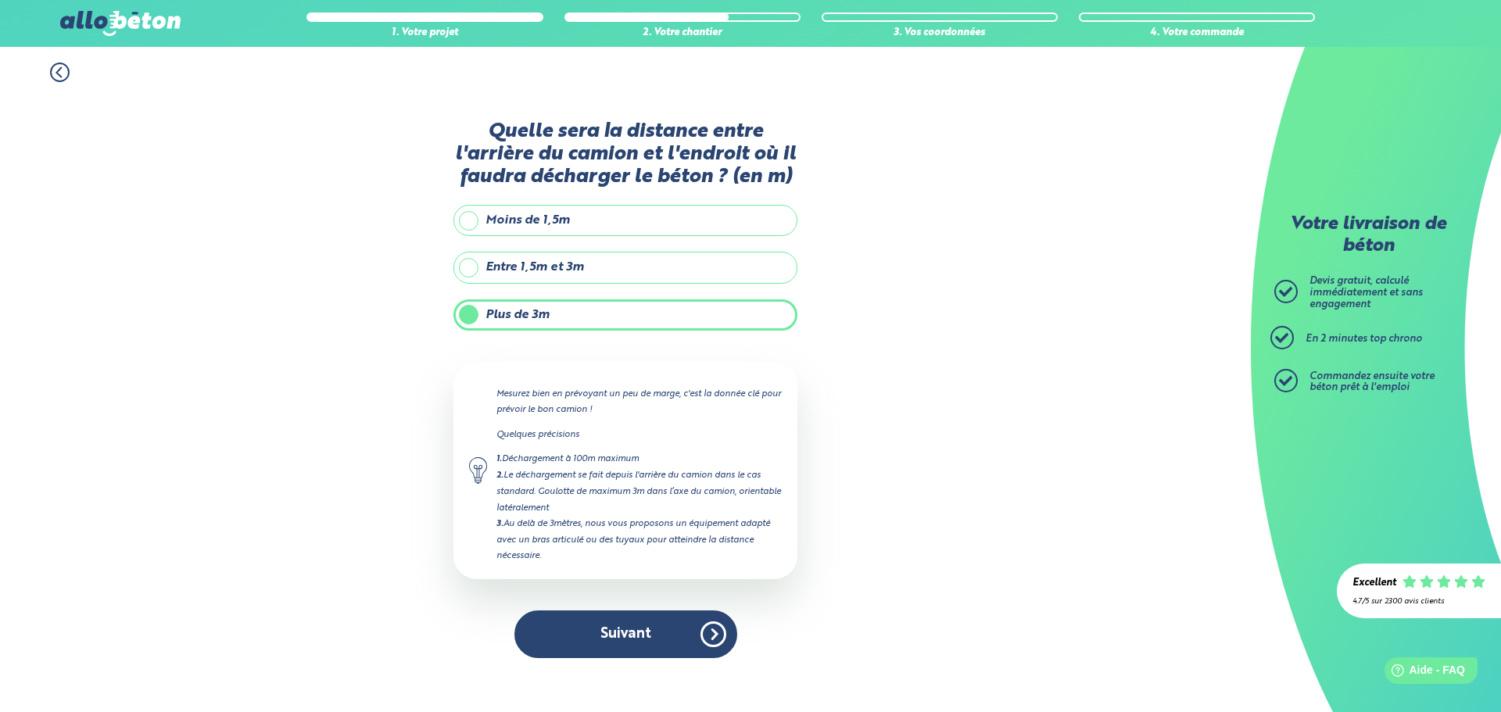
click at [539, 316] on label "Plus de 3m" at bounding box center [625, 314] width 344 height 31
click at [0, 0] on input "Plus de 3m" at bounding box center [0, 0] width 0 height 0
click at [692, 647] on button "Suivant" at bounding box center [625, 635] width 223 height 48
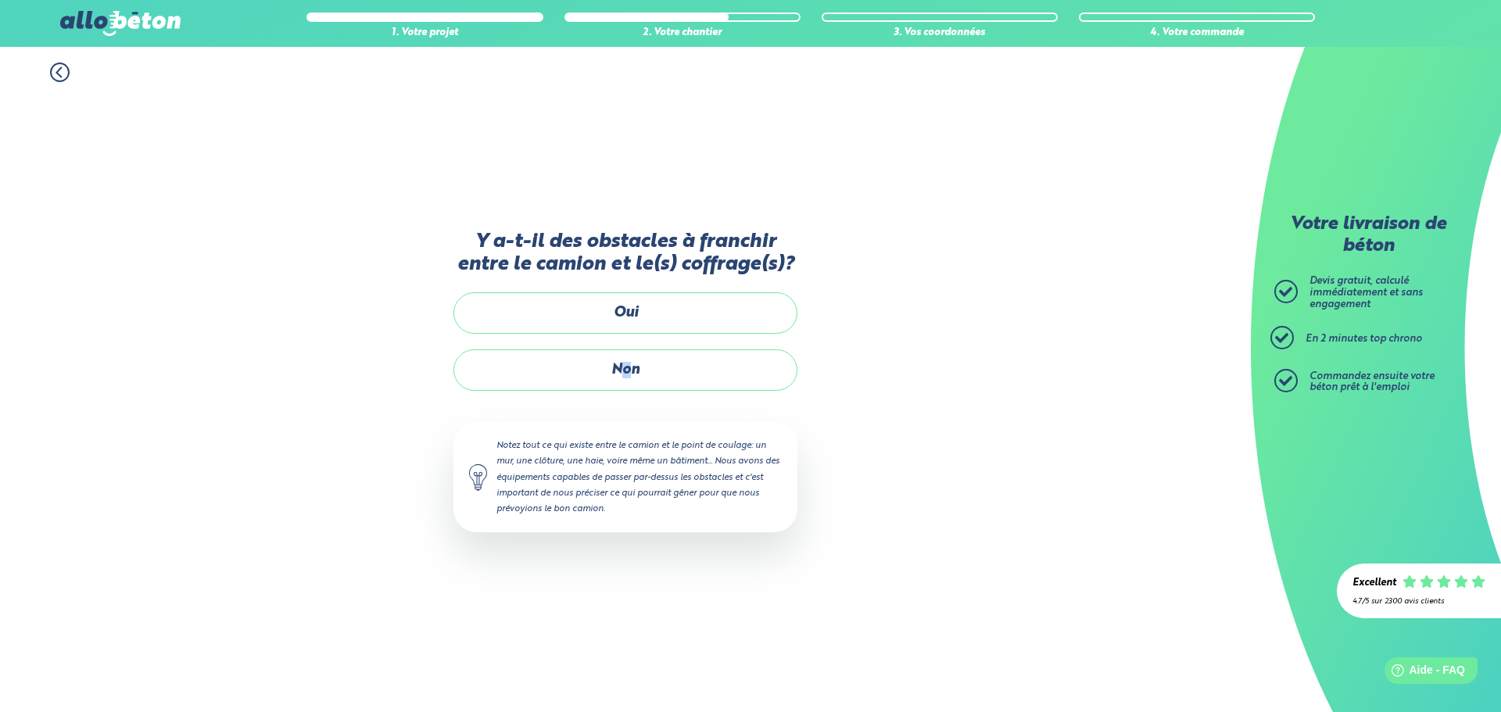
click at [627, 384] on label "Non" at bounding box center [625, 369] width 344 height 41
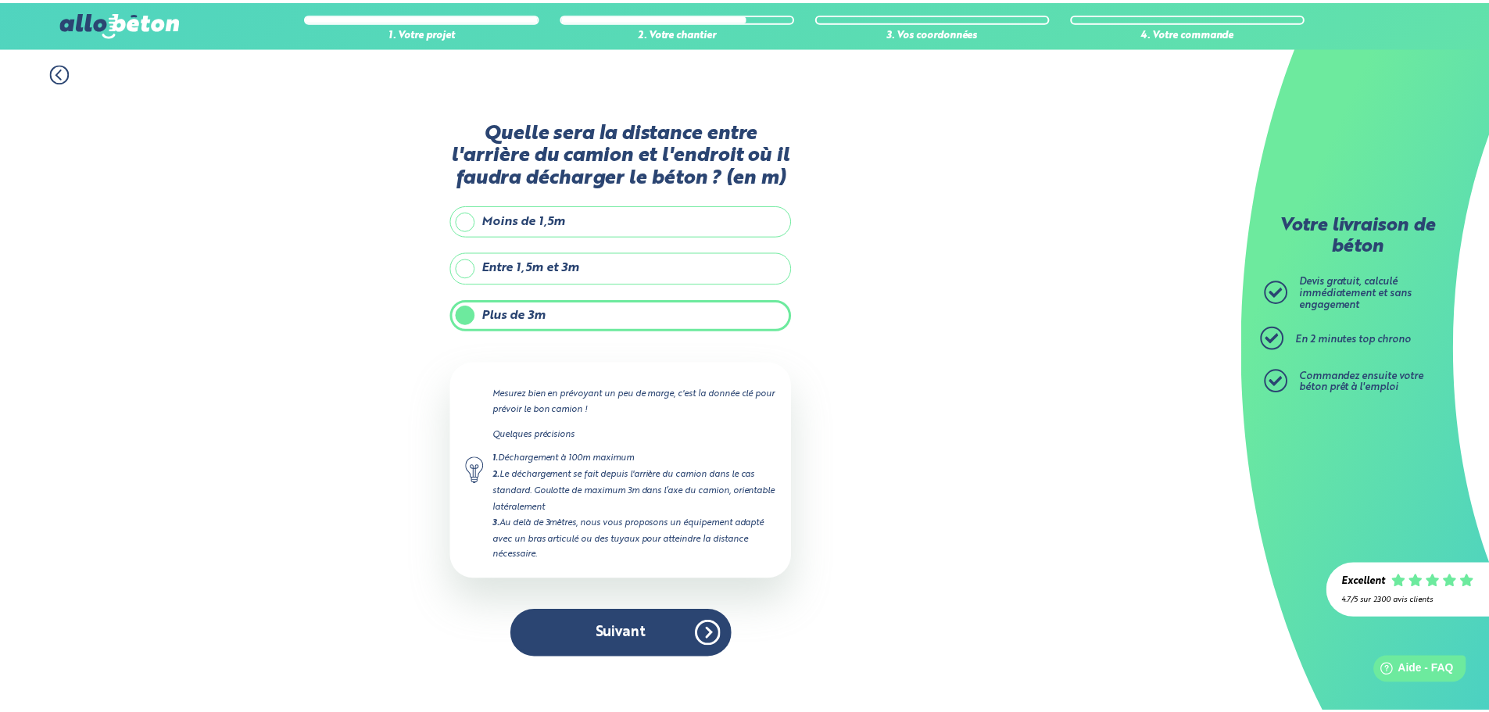
scroll to position [104, 0]
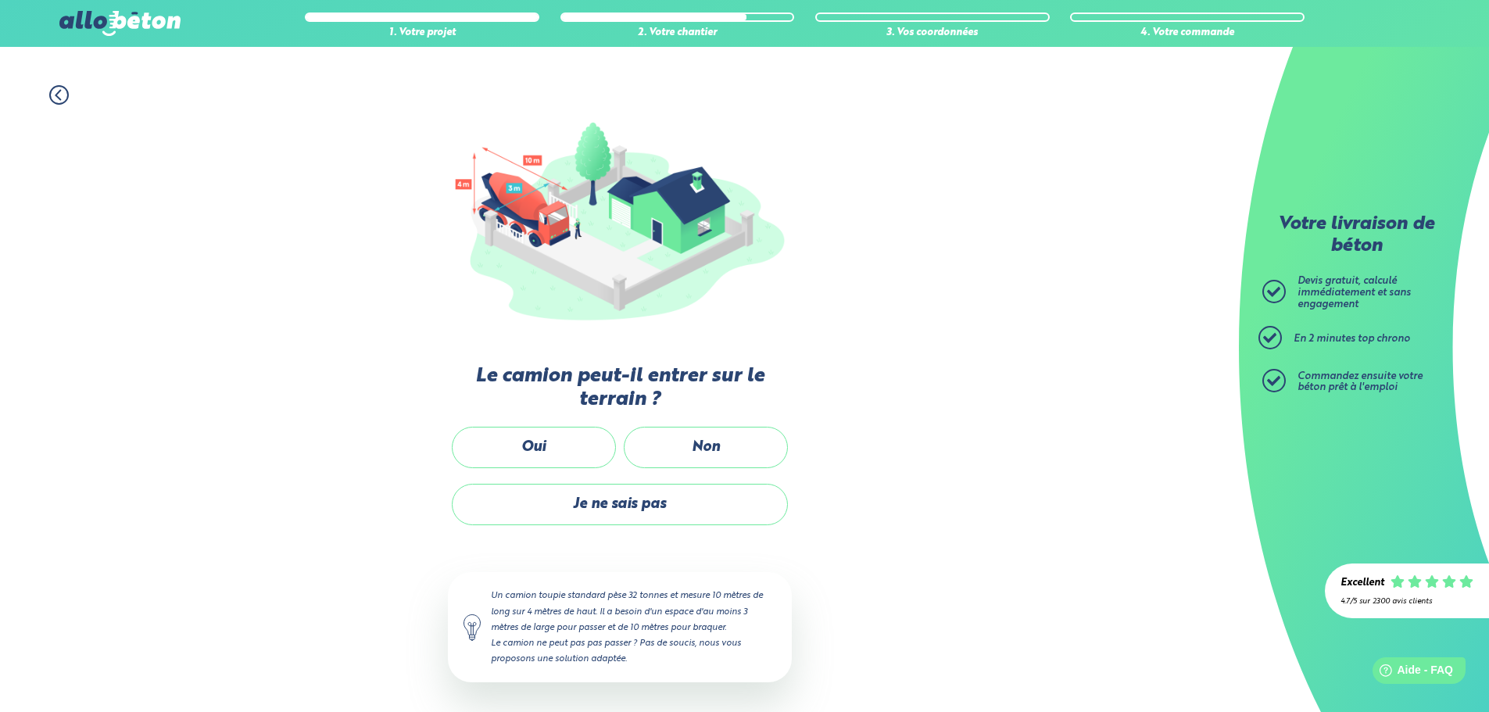
drag, startPoint x: 690, startPoint y: 444, endPoint x: 678, endPoint y: 449, distance: 13.4
click at [688, 449] on label "Non" at bounding box center [706, 447] width 164 height 41
click at [0, 0] on input "Non" at bounding box center [0, 0] width 0 height 0
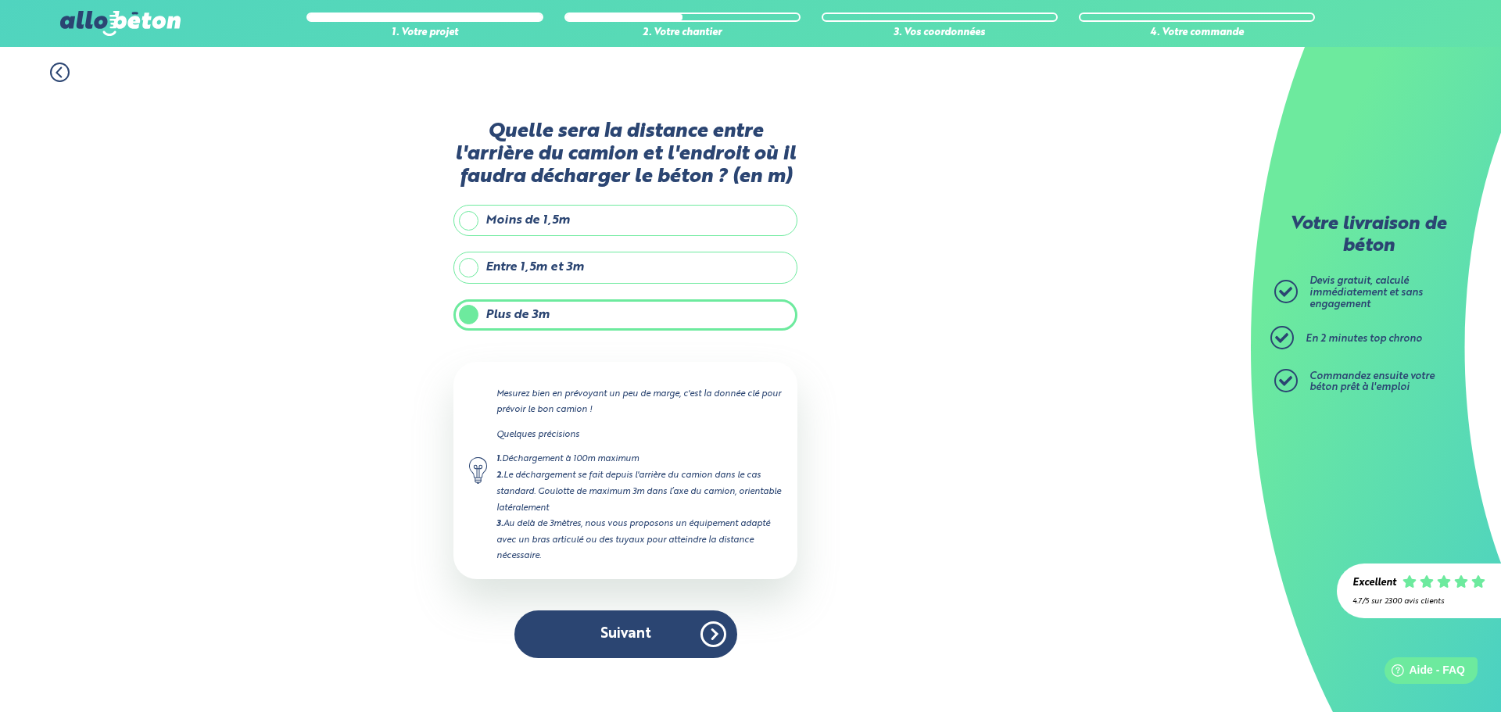
click at [551, 314] on label "Plus de 3m" at bounding box center [625, 314] width 344 height 31
click at [0, 0] on input "Plus de 3m" at bounding box center [0, 0] width 0 height 0
click at [714, 639] on button "Suivant" at bounding box center [625, 635] width 223 height 48
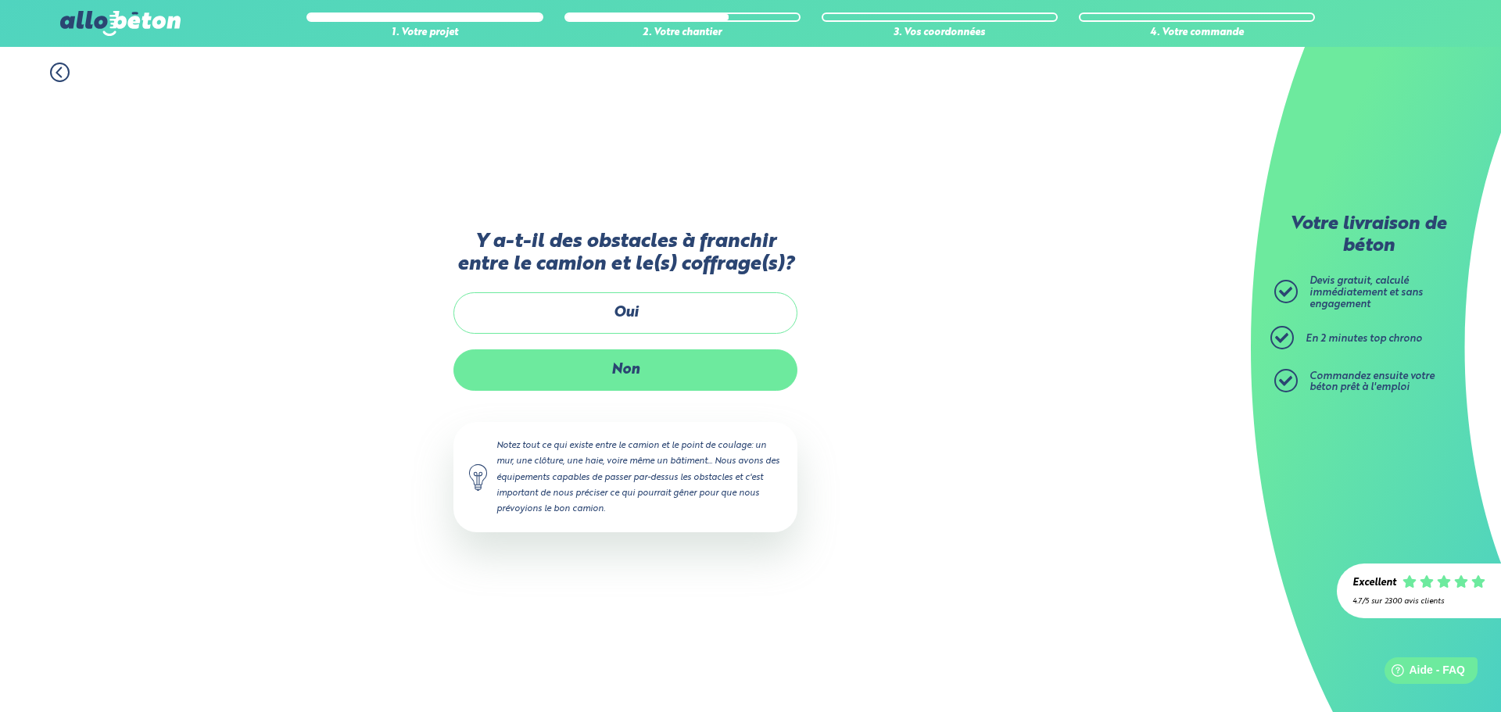
click at [625, 385] on label "Non" at bounding box center [625, 369] width 344 height 41
click at [0, 0] on input "Non" at bounding box center [0, 0] width 0 height 0
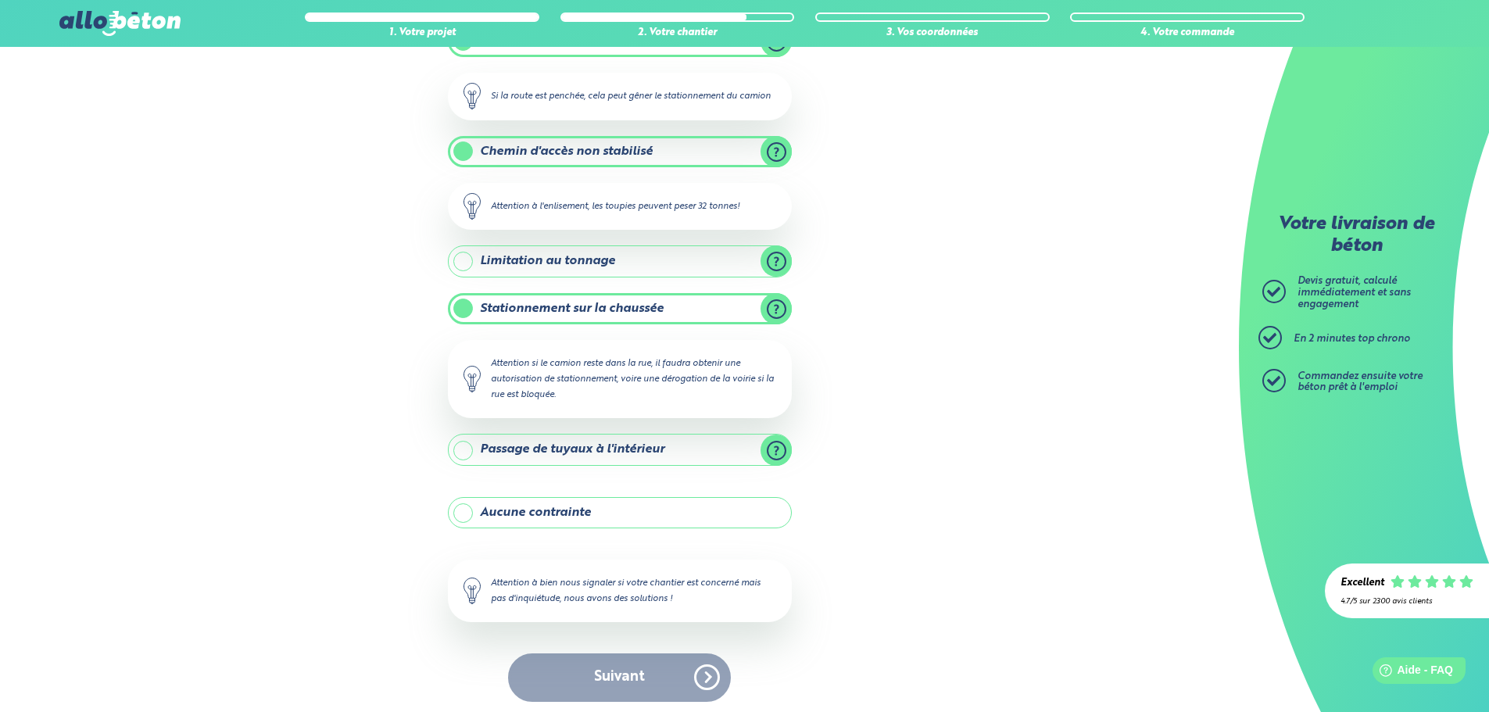
scroll to position [232, 0]
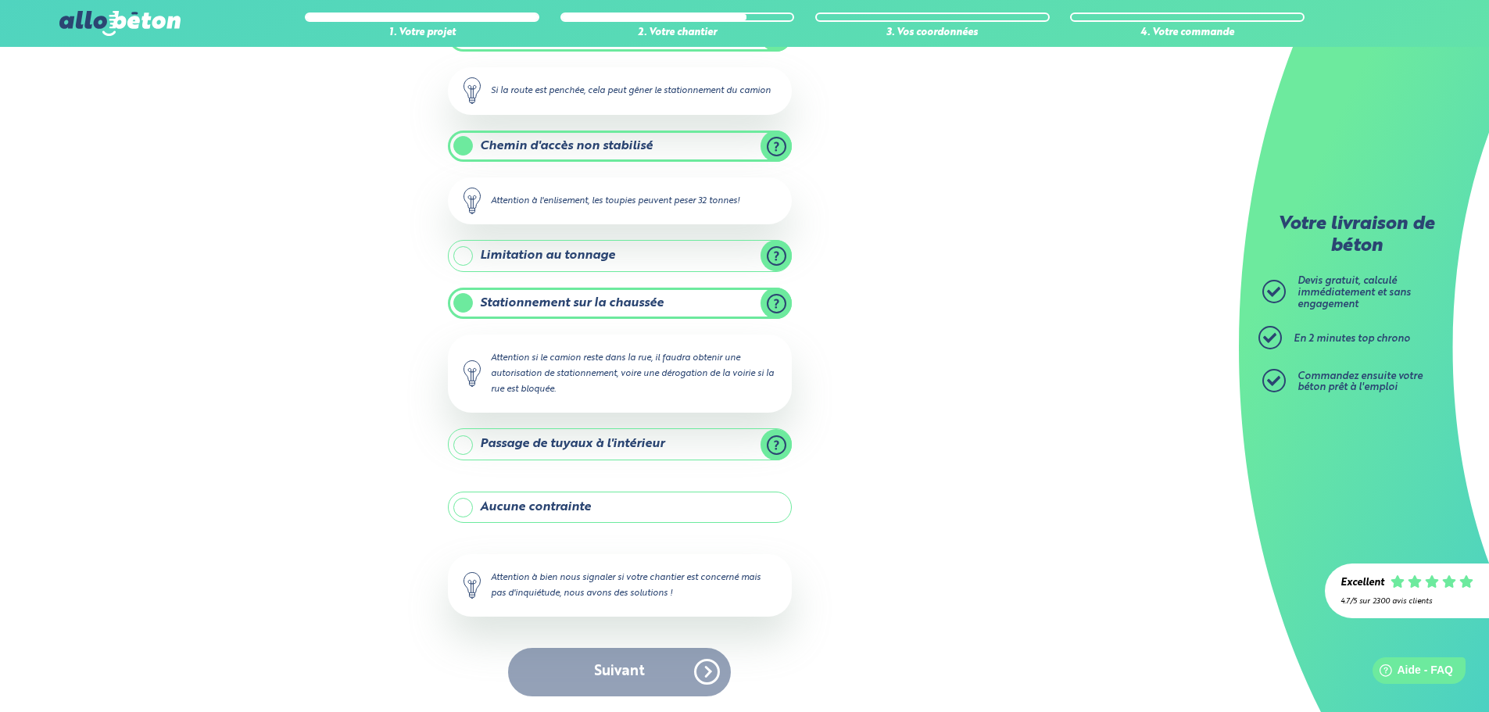
click at [632, 670] on div "Suivant" at bounding box center [620, 672] width 344 height 48
click at [622, 678] on div "Suivant" at bounding box center [620, 672] width 344 height 48
click at [562, 300] on label "Stationnement sur la chaussée" at bounding box center [620, 303] width 344 height 31
click at [0, 0] on input "Stationnement sur la chaussée" at bounding box center [0, 0] width 0 height 0
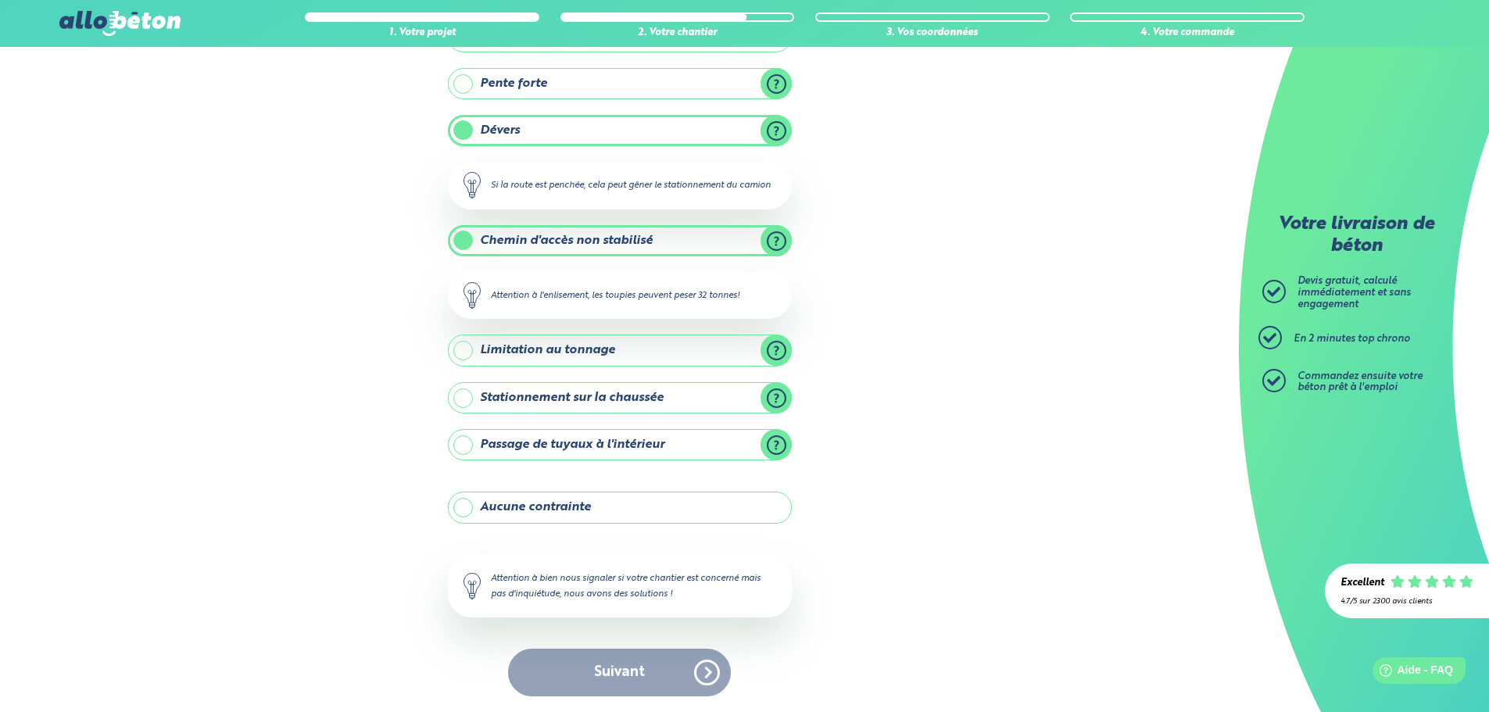
scroll to position [138, 0]
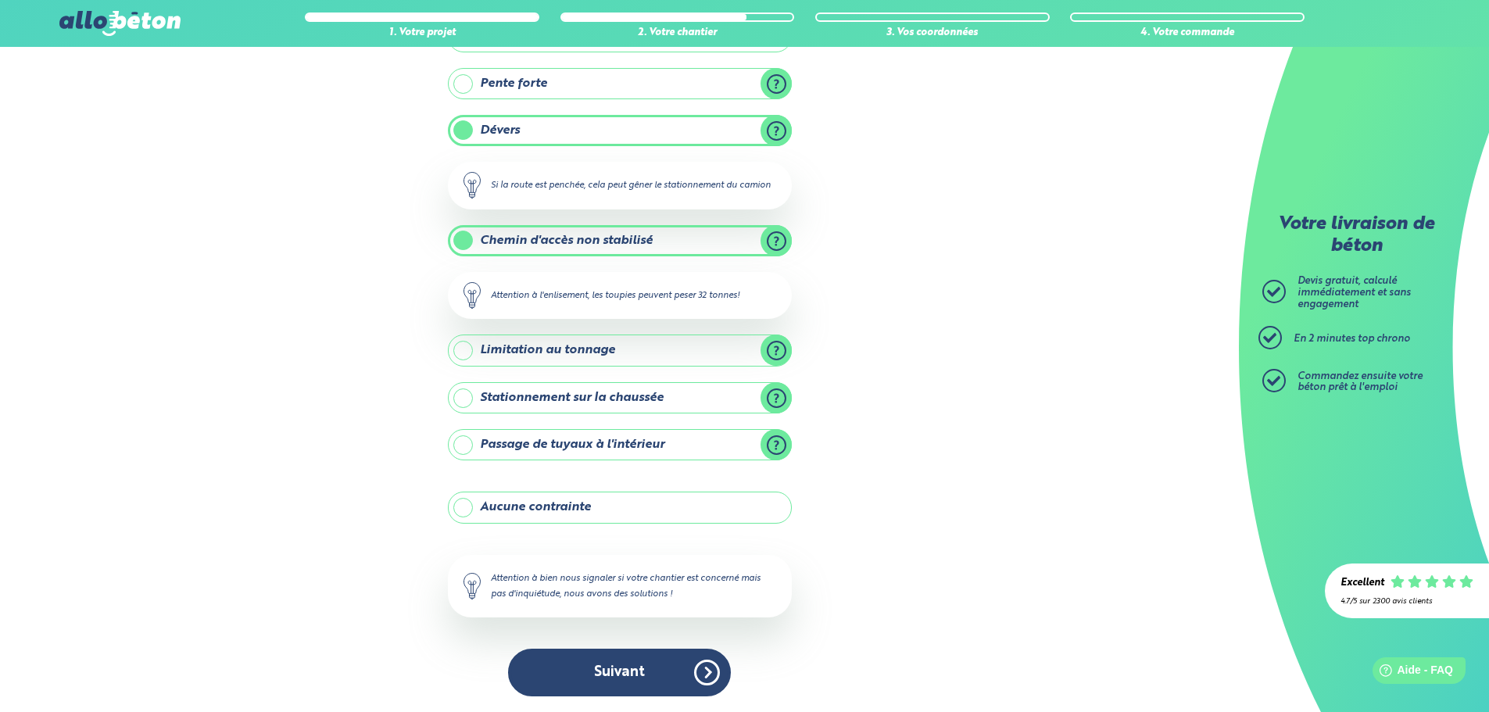
click at [643, 389] on label "Stationnement sur la chaussée" at bounding box center [620, 397] width 344 height 31
click at [0, 0] on input "Stationnement sur la chaussée" at bounding box center [0, 0] width 0 height 0
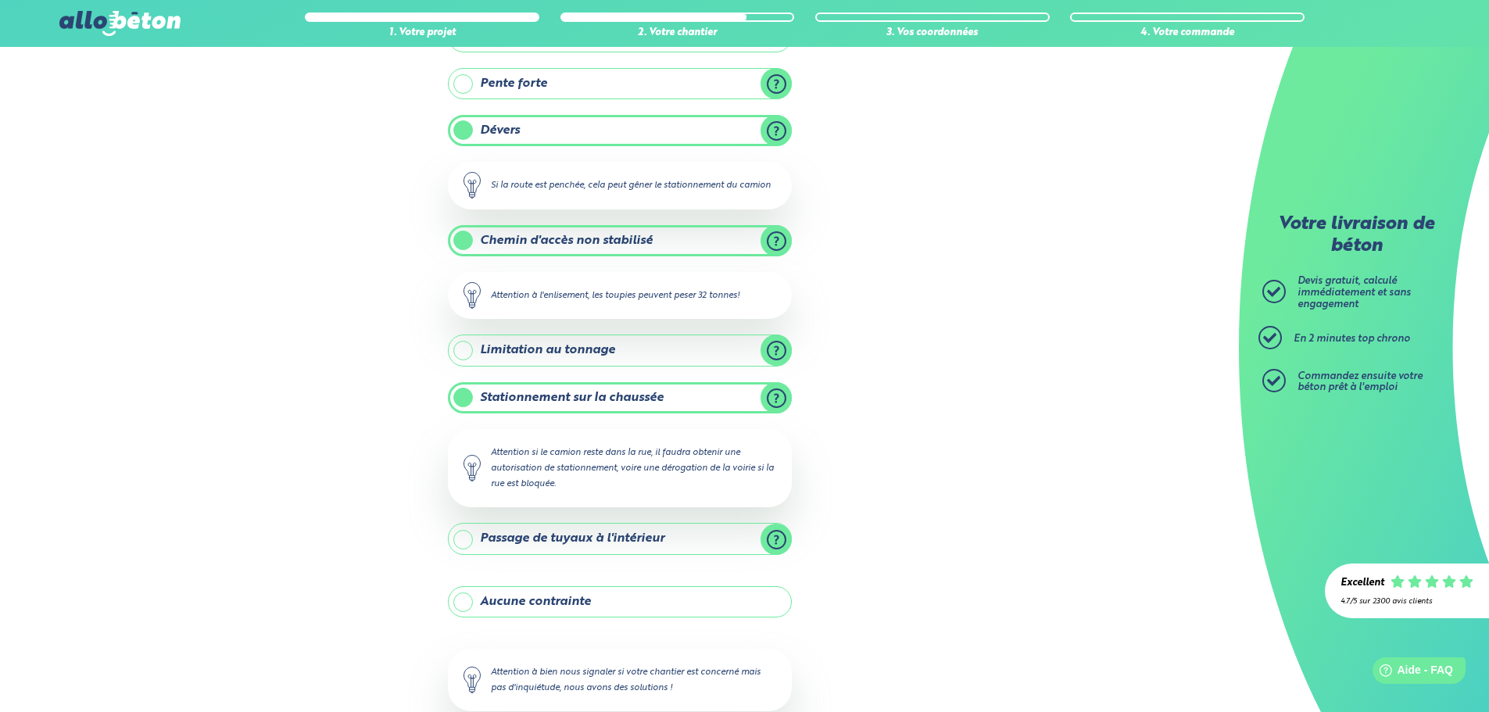
scroll to position [232, 0]
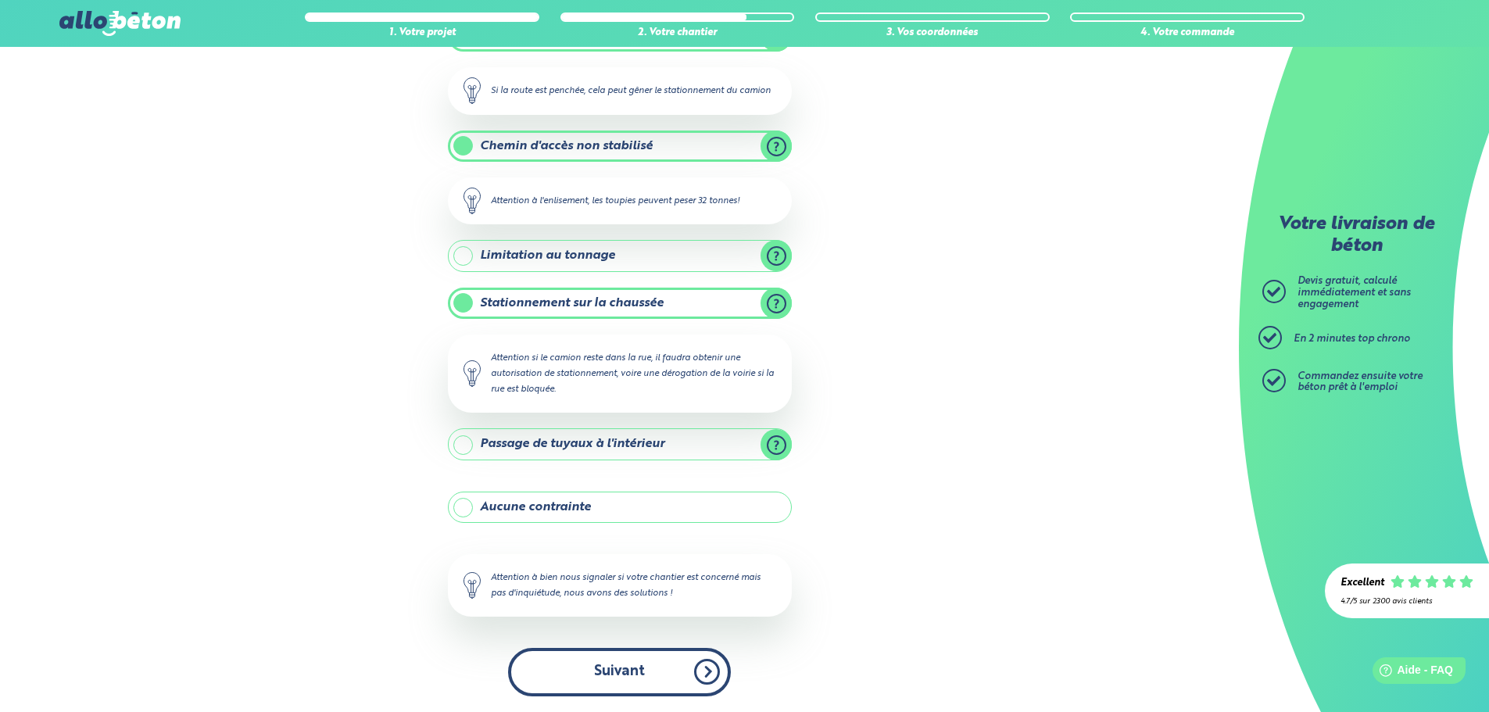
click at [605, 675] on button "Suivant" at bounding box center [619, 672] width 223 height 48
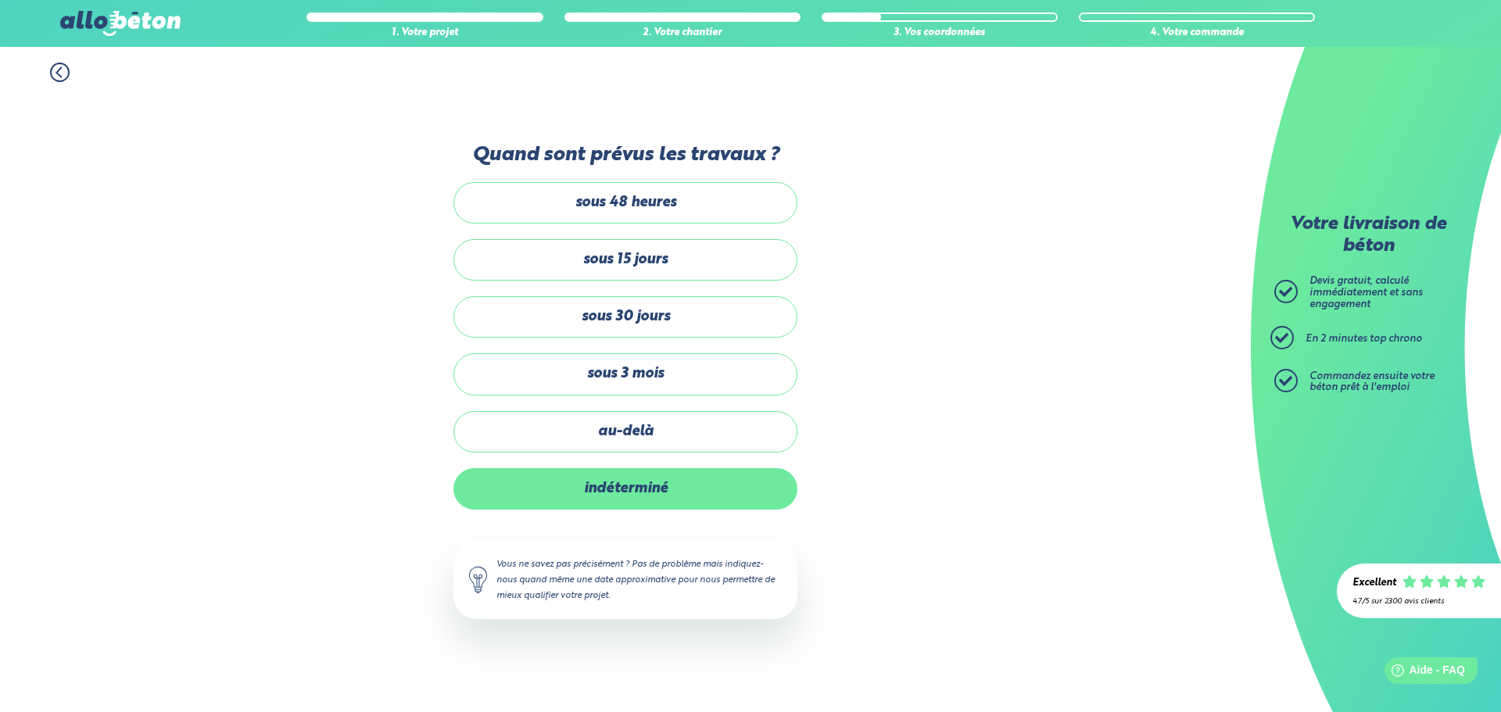
click at [624, 497] on label "indéterminé" at bounding box center [625, 488] width 344 height 41
click at [0, 0] on input "indéterminé" at bounding box center [0, 0] width 0 height 0
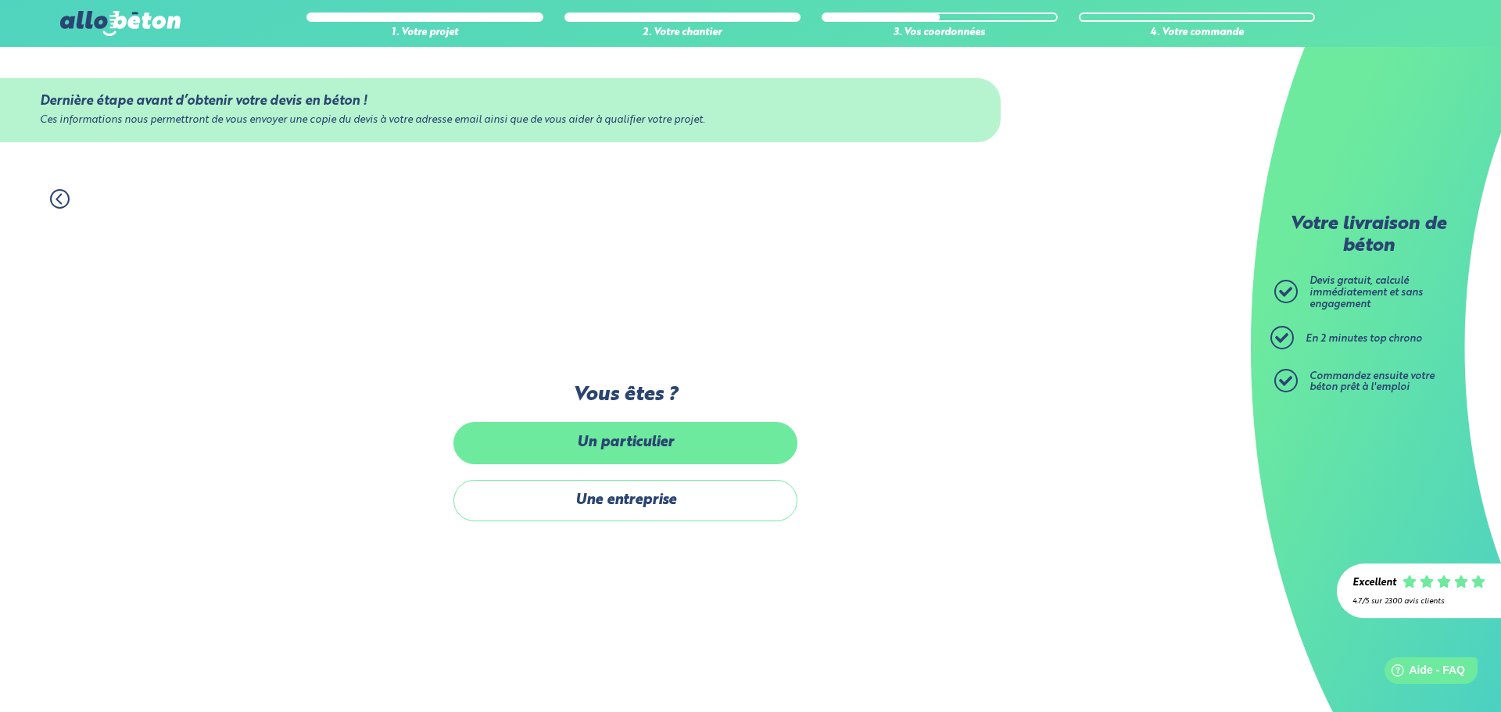
click at [595, 449] on label "Un particulier" at bounding box center [625, 442] width 344 height 41
click at [0, 0] on input "Un particulier" at bounding box center [0, 0] width 0 height 0
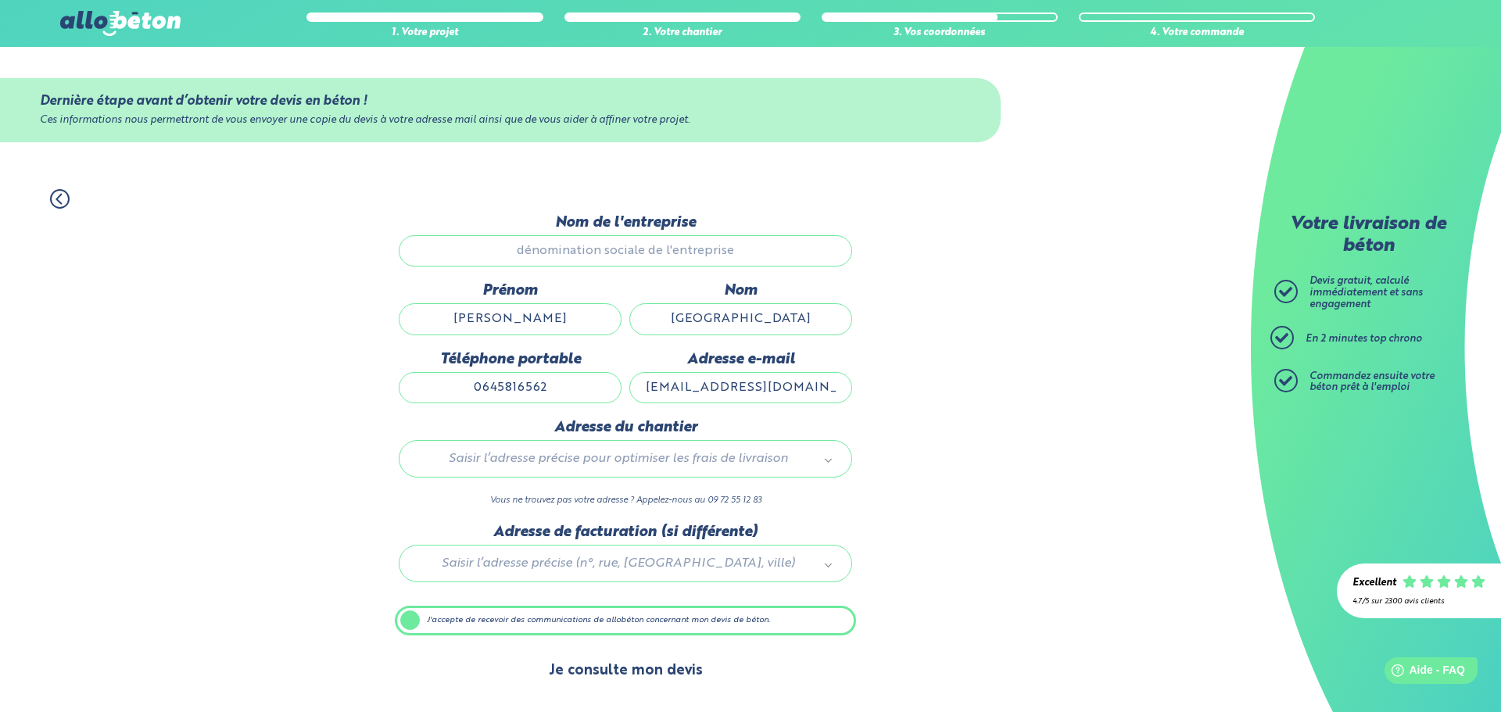
click at [602, 678] on button "Je consulte mon devis" at bounding box center [625, 671] width 185 height 40
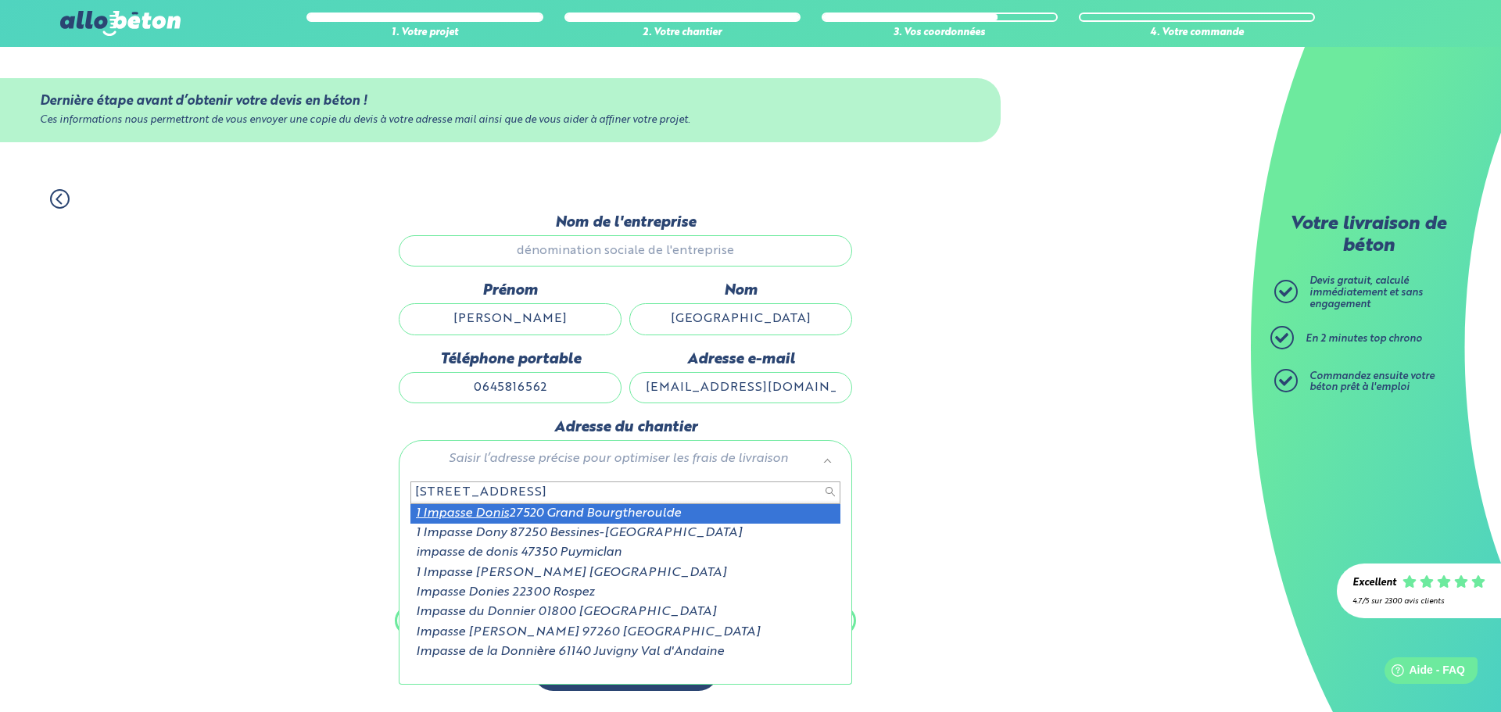
type input "1 impasse Donis"
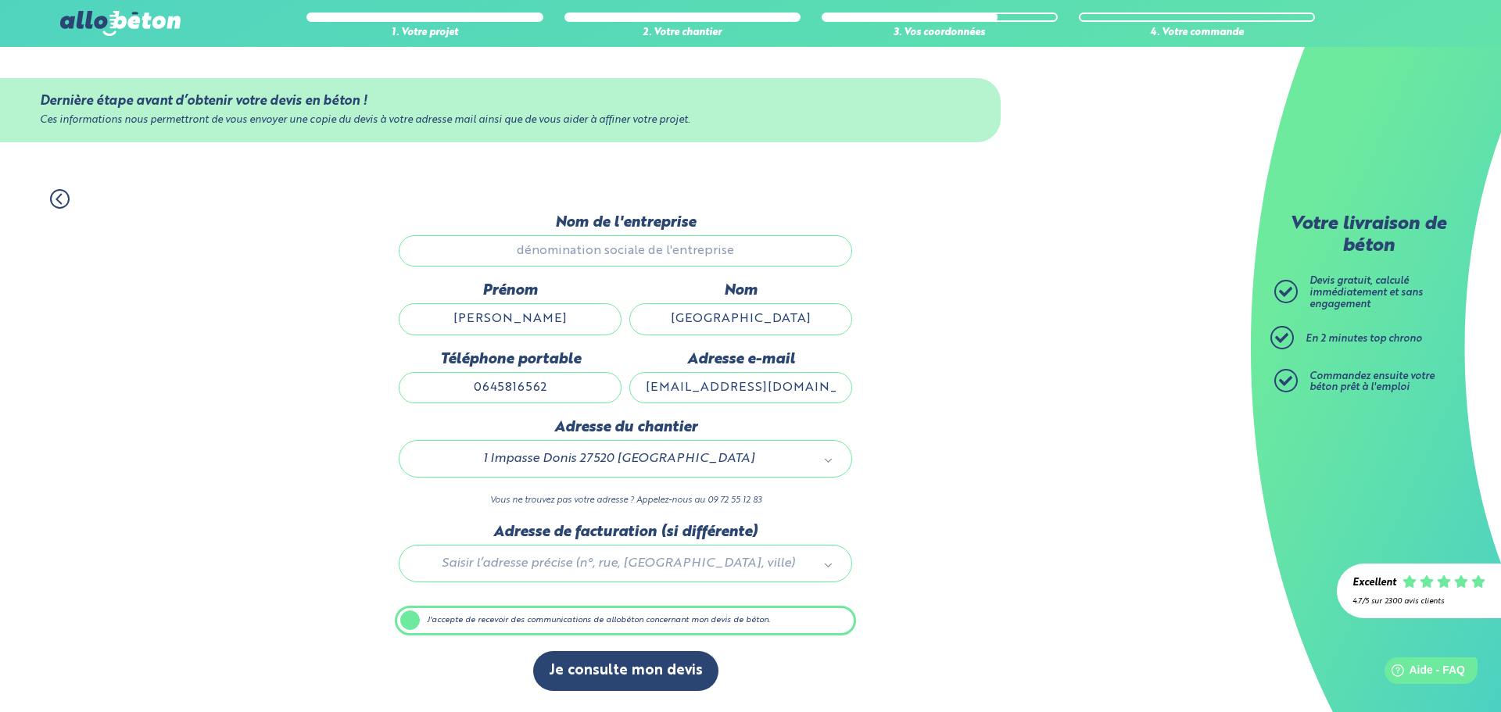
click at [429, 622] on label "J'accepte de recevoir des communications de allobéton concernant mon devis de b…" at bounding box center [625, 621] width 461 height 30
click at [0, 0] on input "J'accepte de recevoir des communications de allobéton concernant mon devis de b…" at bounding box center [0, 0] width 0 height 0
click at [428, 619] on label "J'accepte de recevoir des communications de allobéton concernant mon devis de b…" at bounding box center [625, 621] width 461 height 30
click at [0, 0] on input "J'accepte de recevoir des communications de allobéton concernant mon devis de b…" at bounding box center [0, 0] width 0 height 0
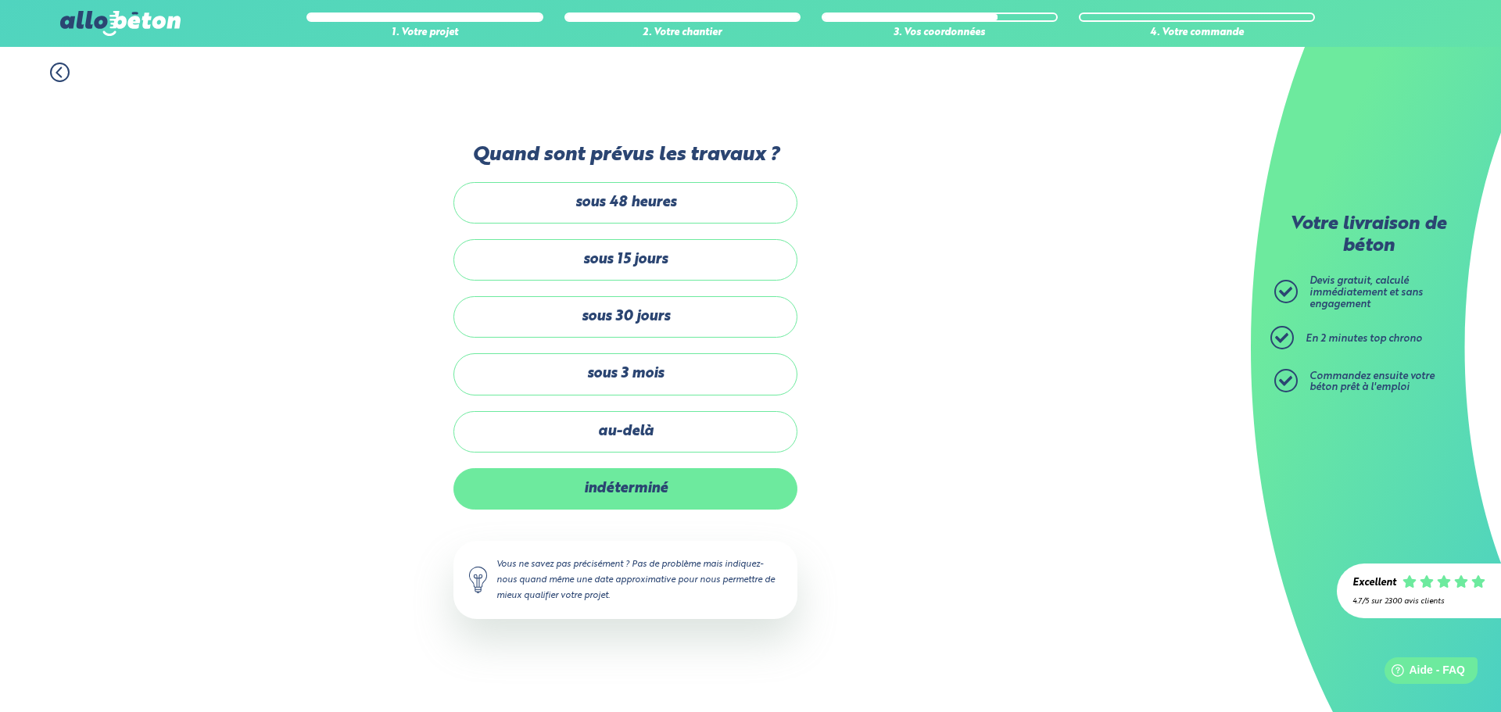
click at [581, 485] on label "indéterminé" at bounding box center [625, 488] width 344 height 41
click at [0, 0] on input "indéterminé" at bounding box center [0, 0] width 0 height 0
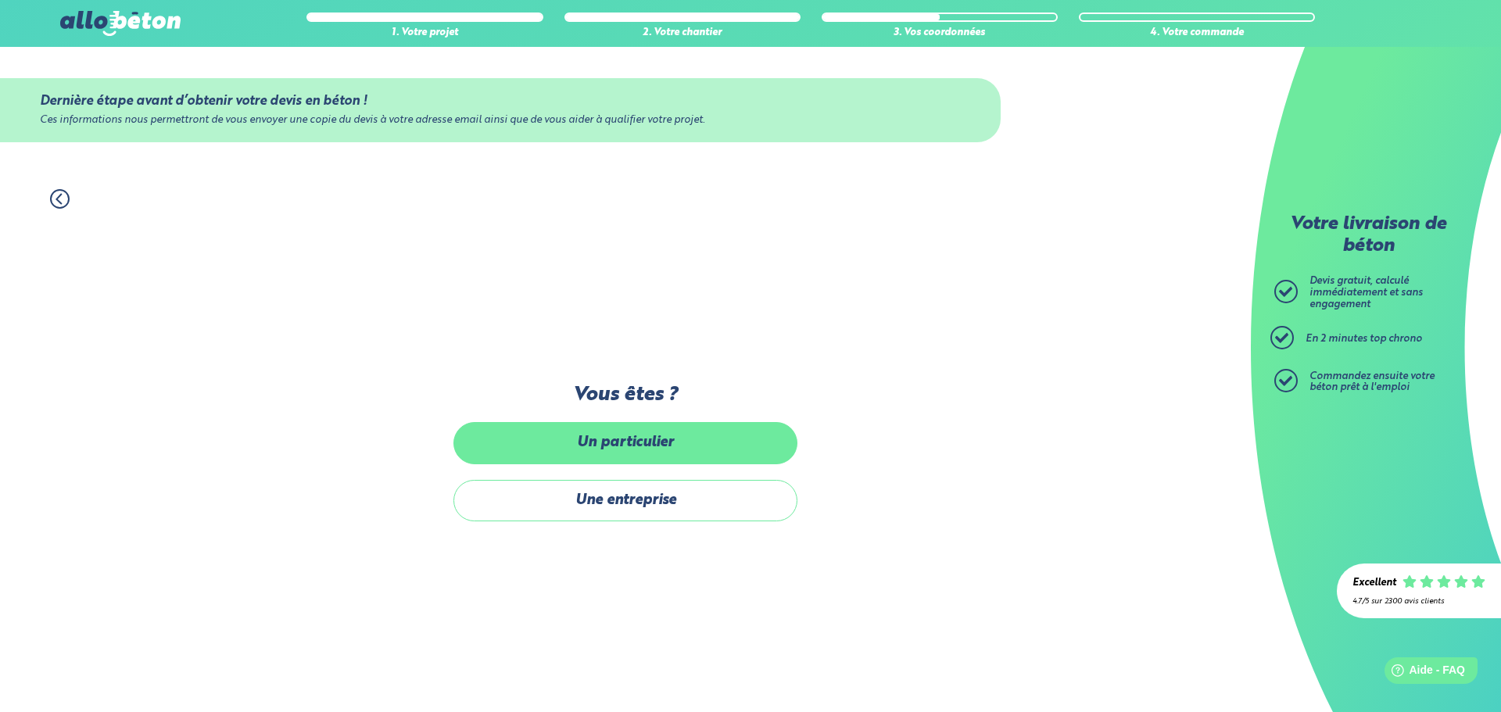
click at [585, 453] on label "Un particulier" at bounding box center [625, 442] width 344 height 41
click at [0, 0] on input "Un particulier" at bounding box center [0, 0] width 0 height 0
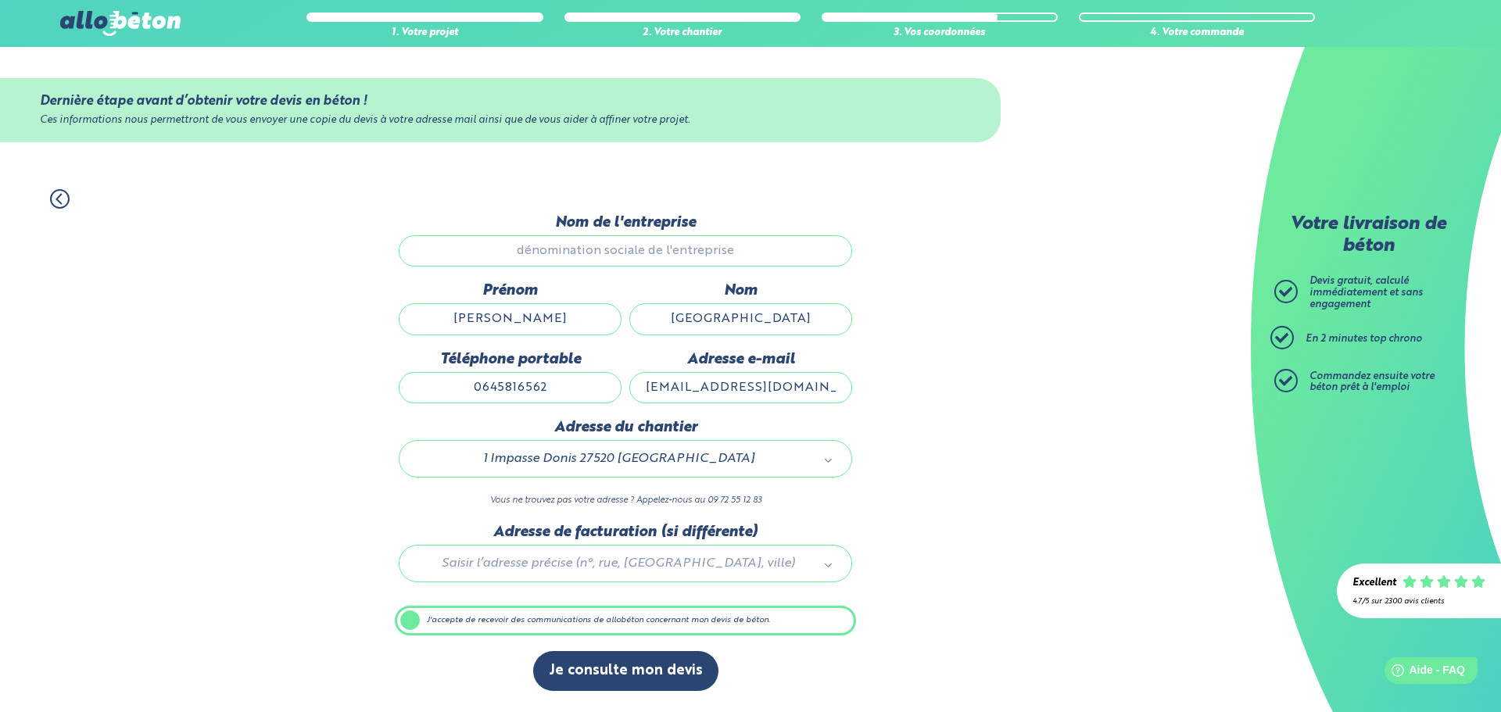
click at [87, 18] on img at bounding box center [120, 23] width 120 height 25
click at [464, 25] on div "1. Votre projet" at bounding box center [424, 24] width 236 height 30
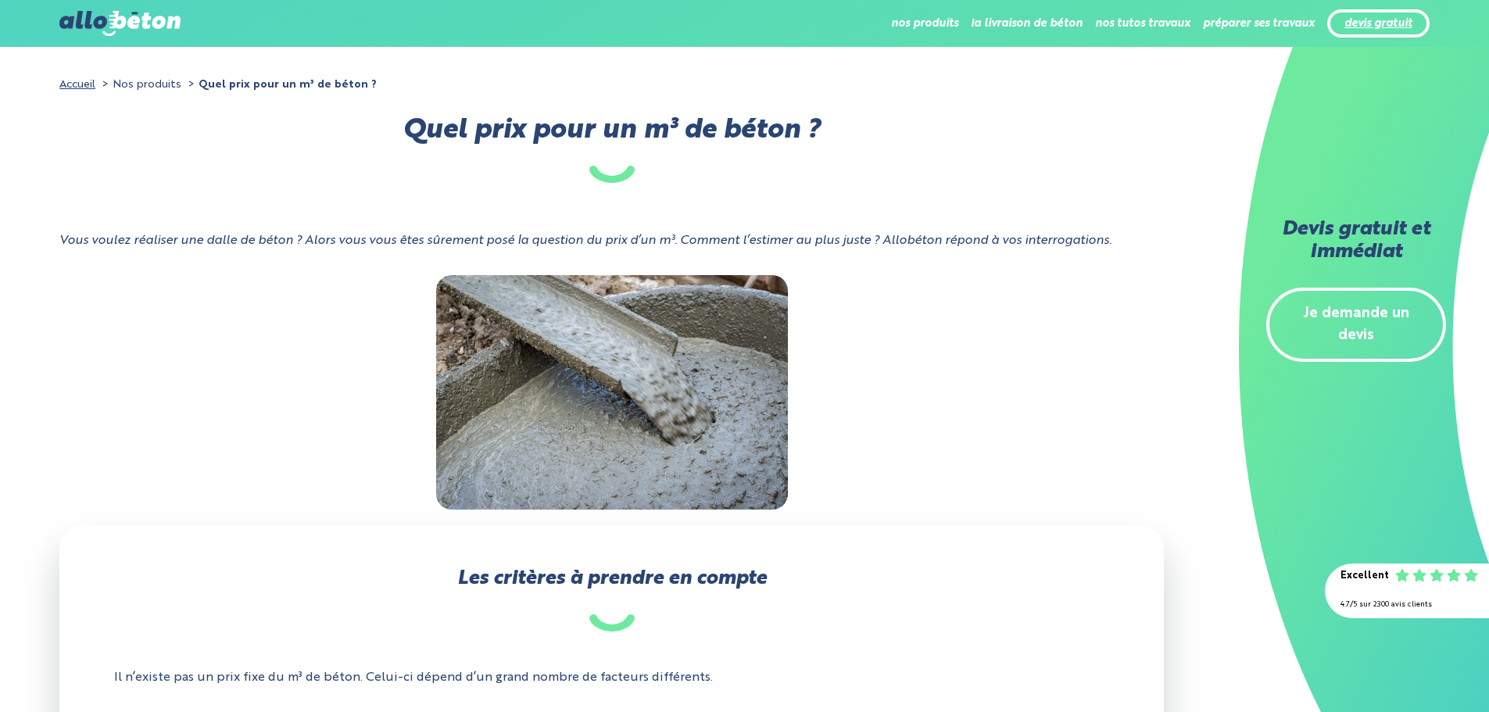
click at [1388, 22] on link "devis gratuit" at bounding box center [1379, 23] width 68 height 13
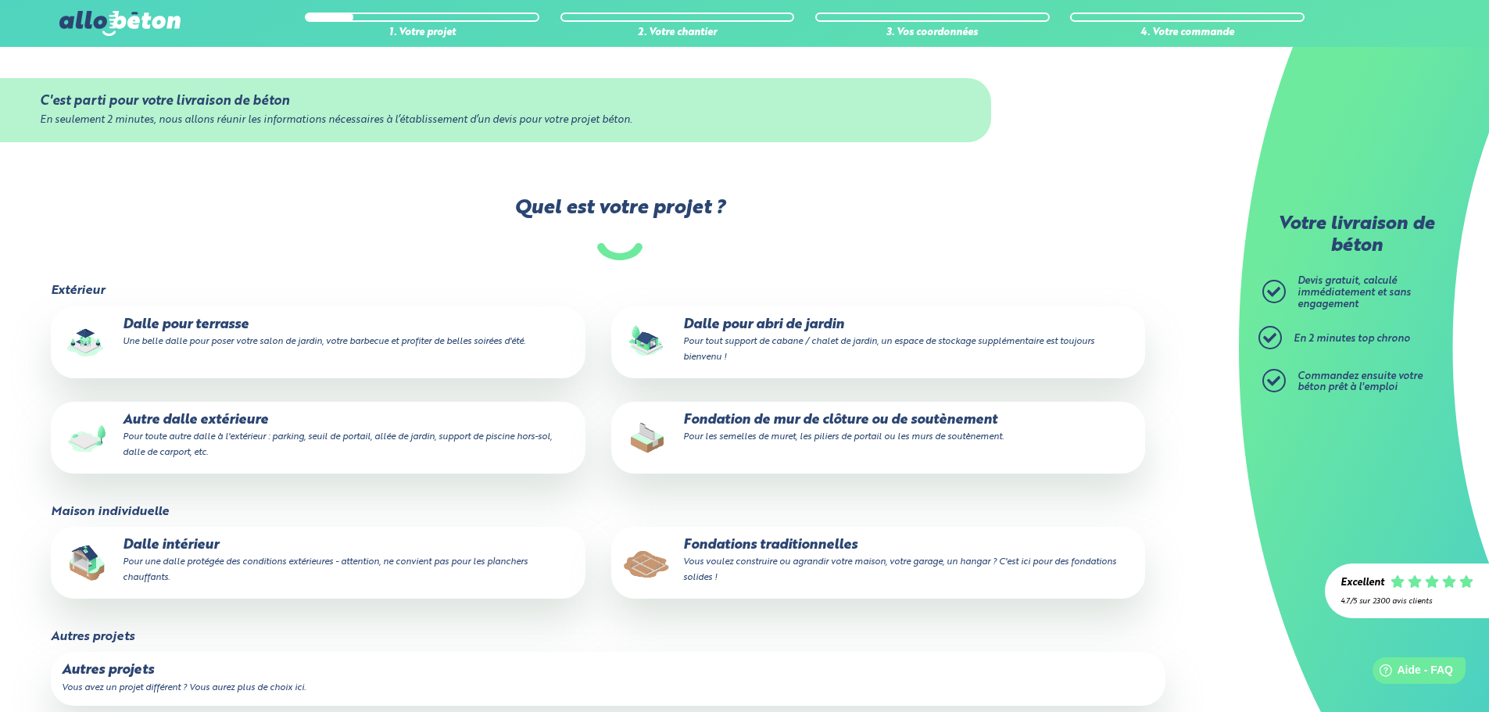
click at [821, 335] on p "Dalle pour abri de jardin Pour tout support de cabane / chalet de jardin, un es…" at bounding box center [878, 341] width 512 height 48
click at [0, 0] on input "Dalle pour abri de jardin Pour tout support de cabane / chalet de jardin, un es…" at bounding box center [0, 0] width 0 height 0
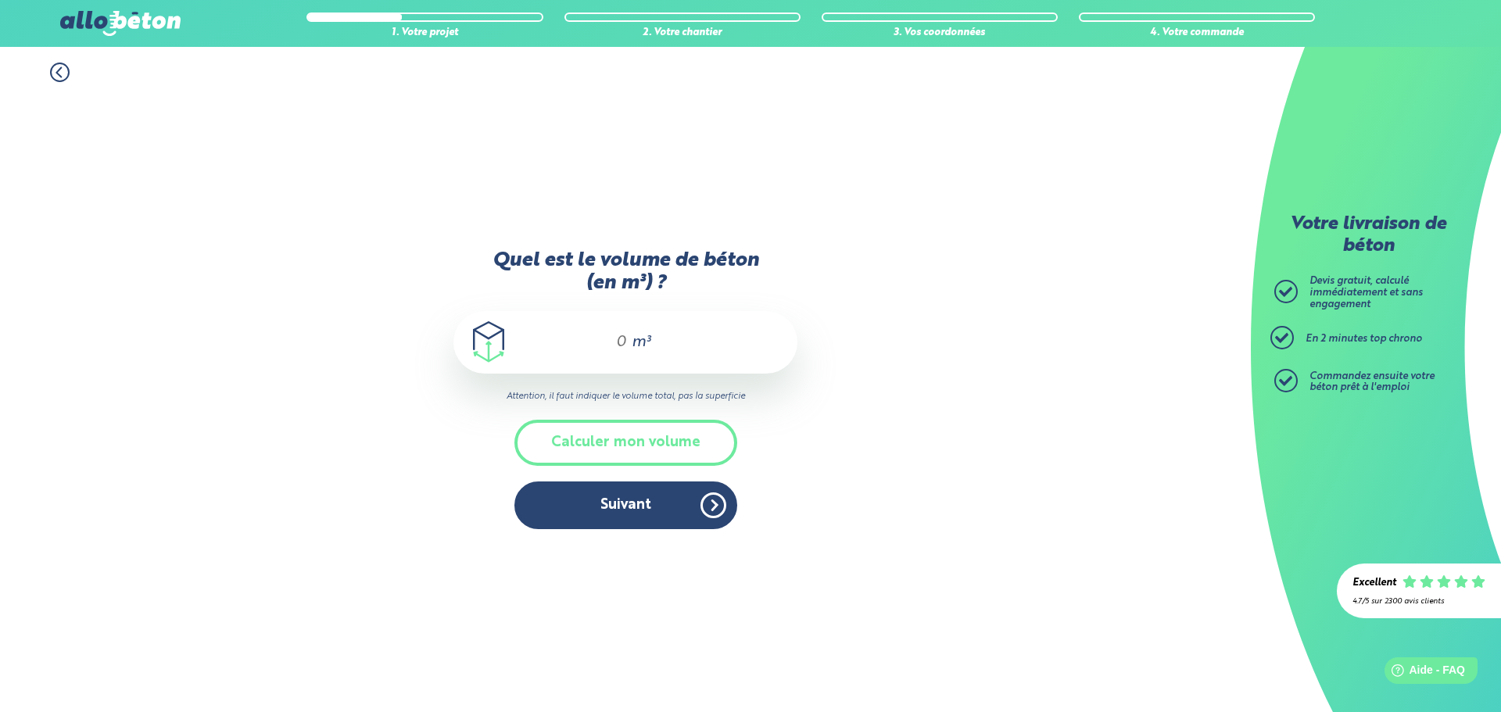
click at [601, 347] on input "Quel est le volume de béton (en m³) ?" at bounding box center [614, 342] width 27 height 19
type input "11"
click at [601, 521] on button "Suivant" at bounding box center [625, 506] width 223 height 48
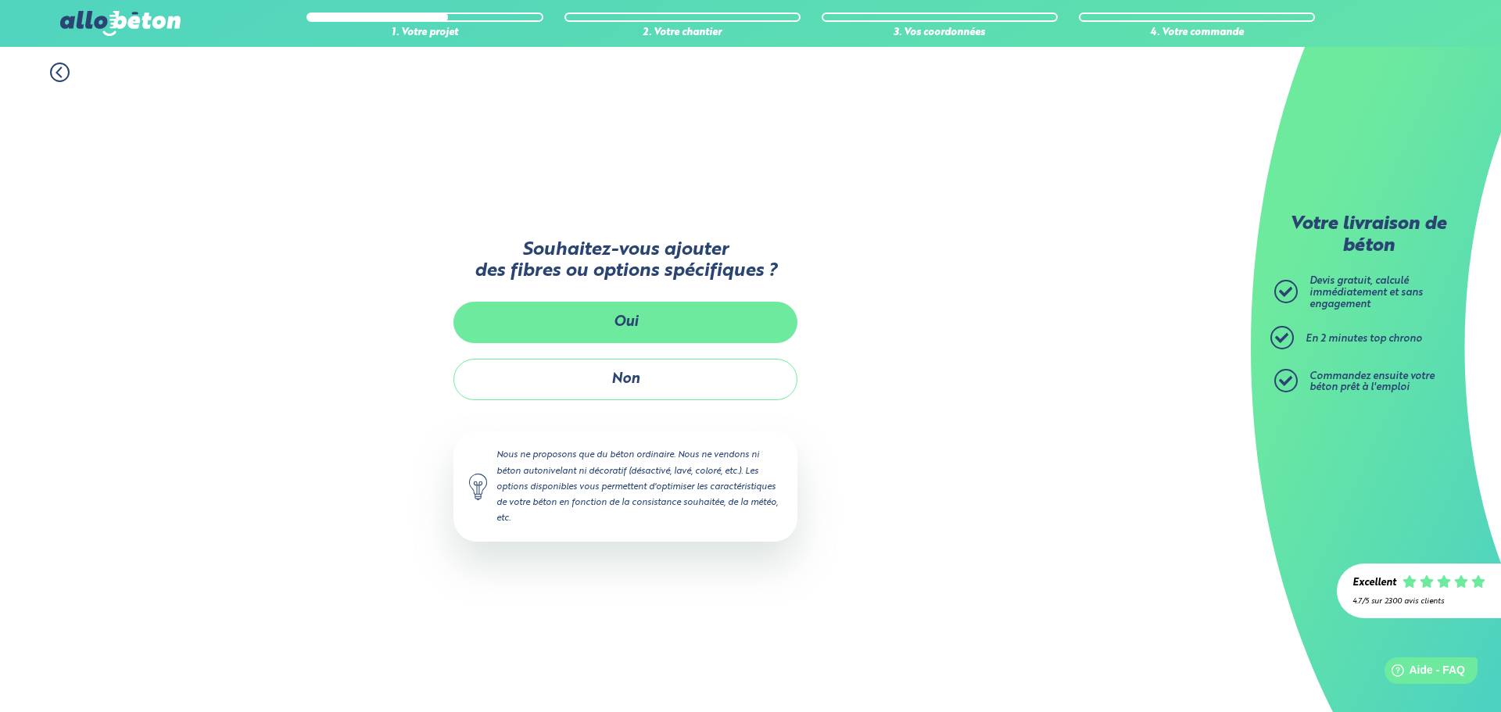
click at [688, 324] on button "Oui" at bounding box center [625, 322] width 344 height 41
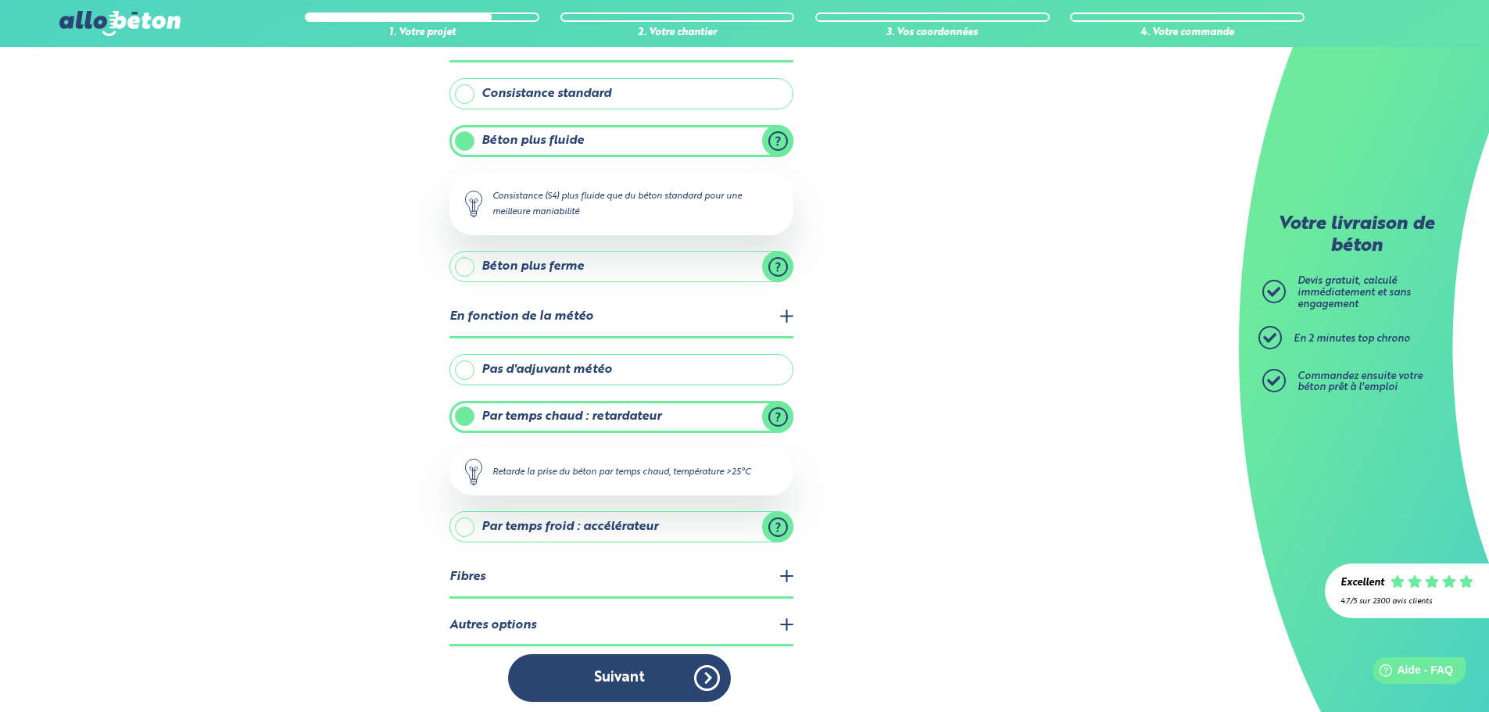
scroll to position [124, 0]
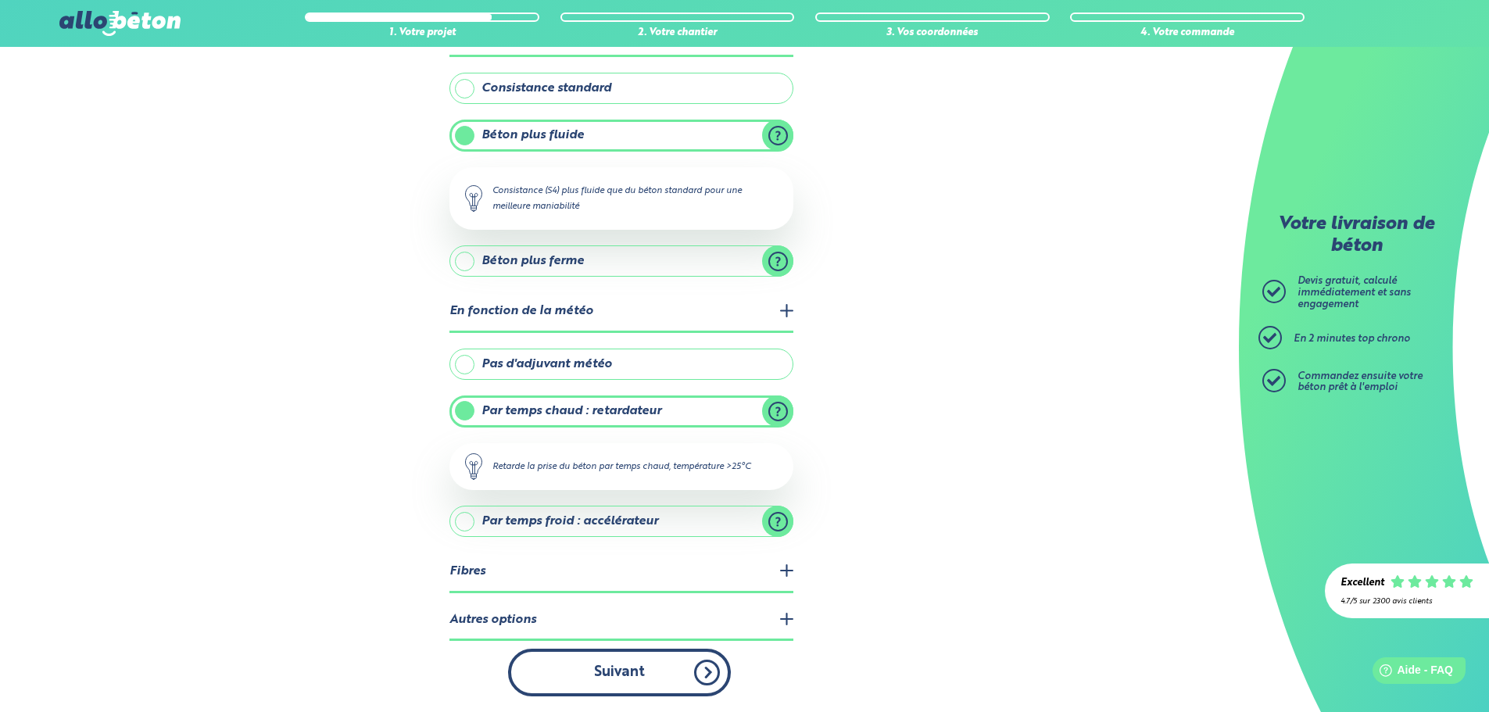
click at [621, 680] on button "Suivant" at bounding box center [619, 673] width 223 height 48
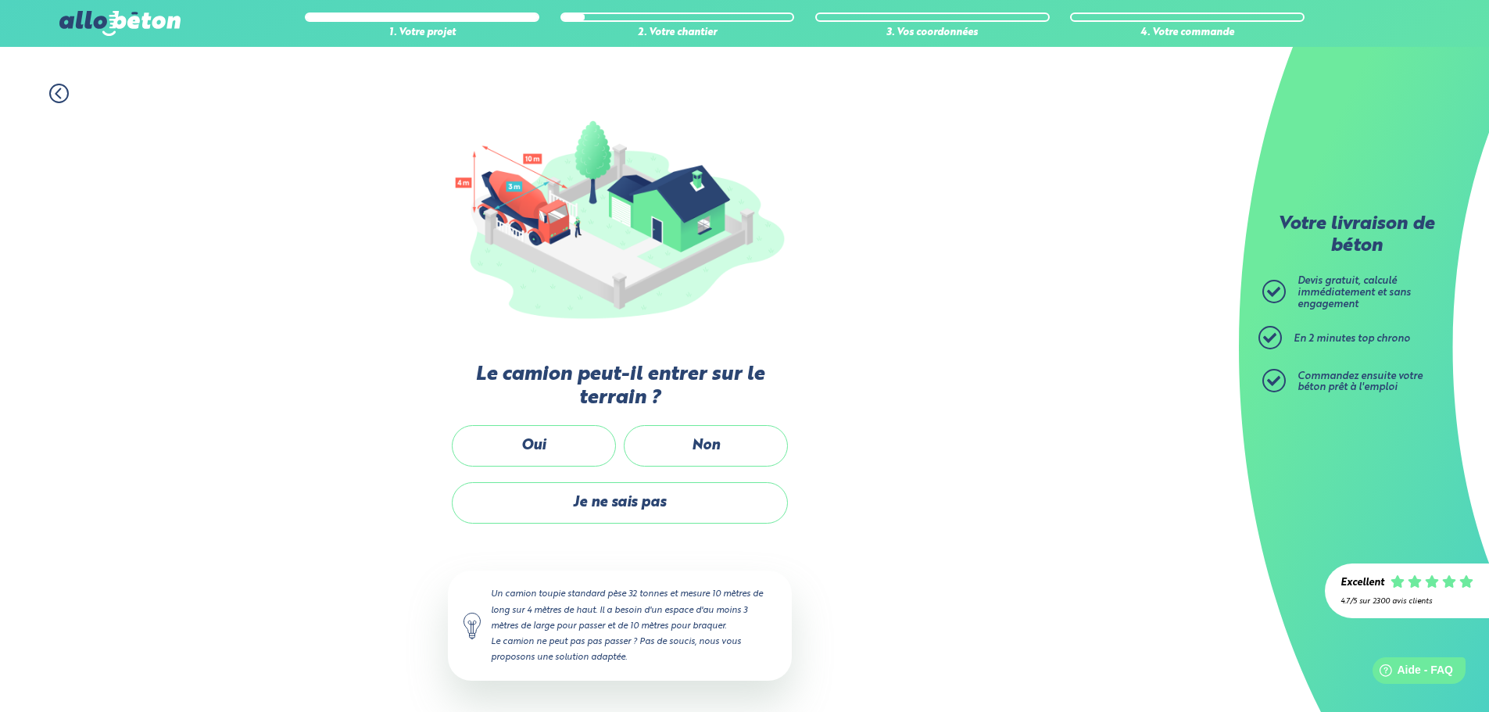
scroll to position [104, 0]
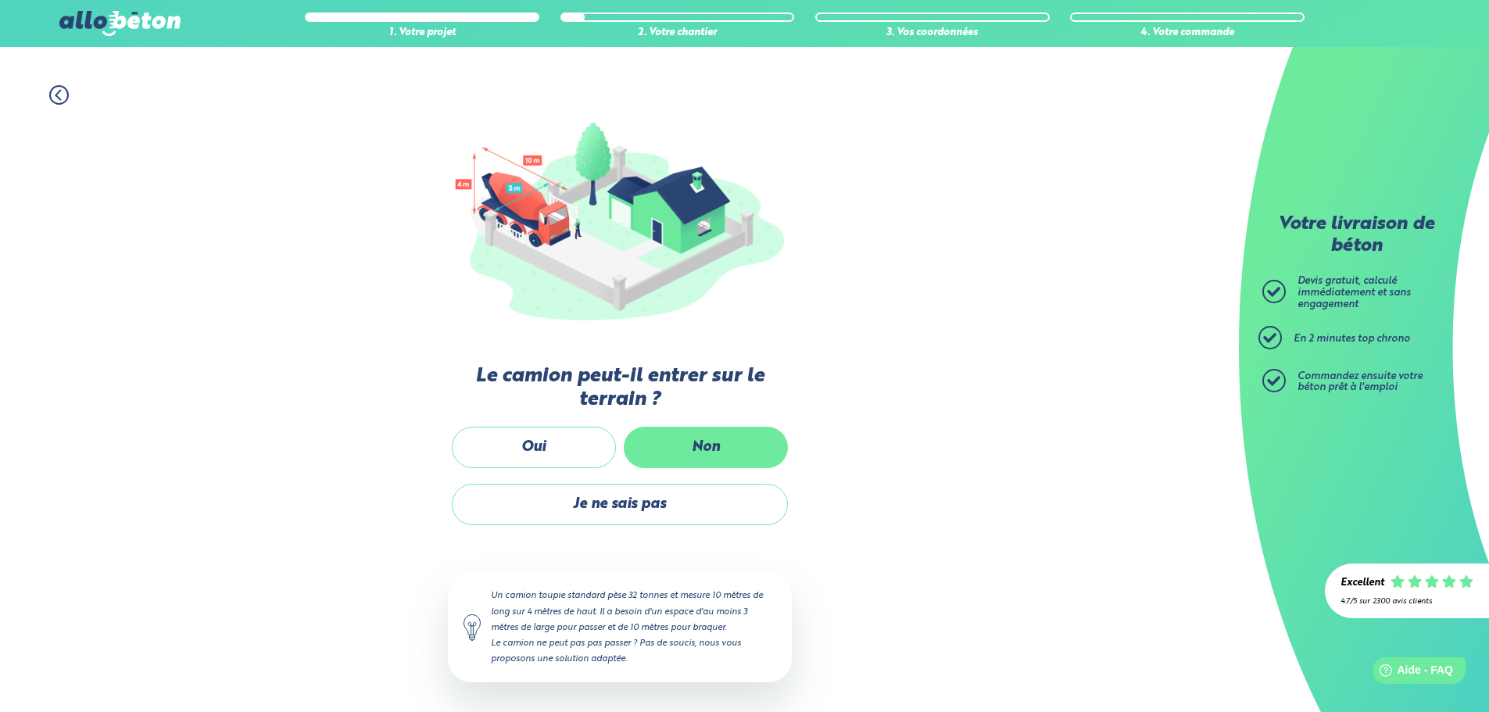
click at [708, 453] on label "Non" at bounding box center [706, 447] width 164 height 41
click at [0, 0] on input "Non" at bounding box center [0, 0] width 0 height 0
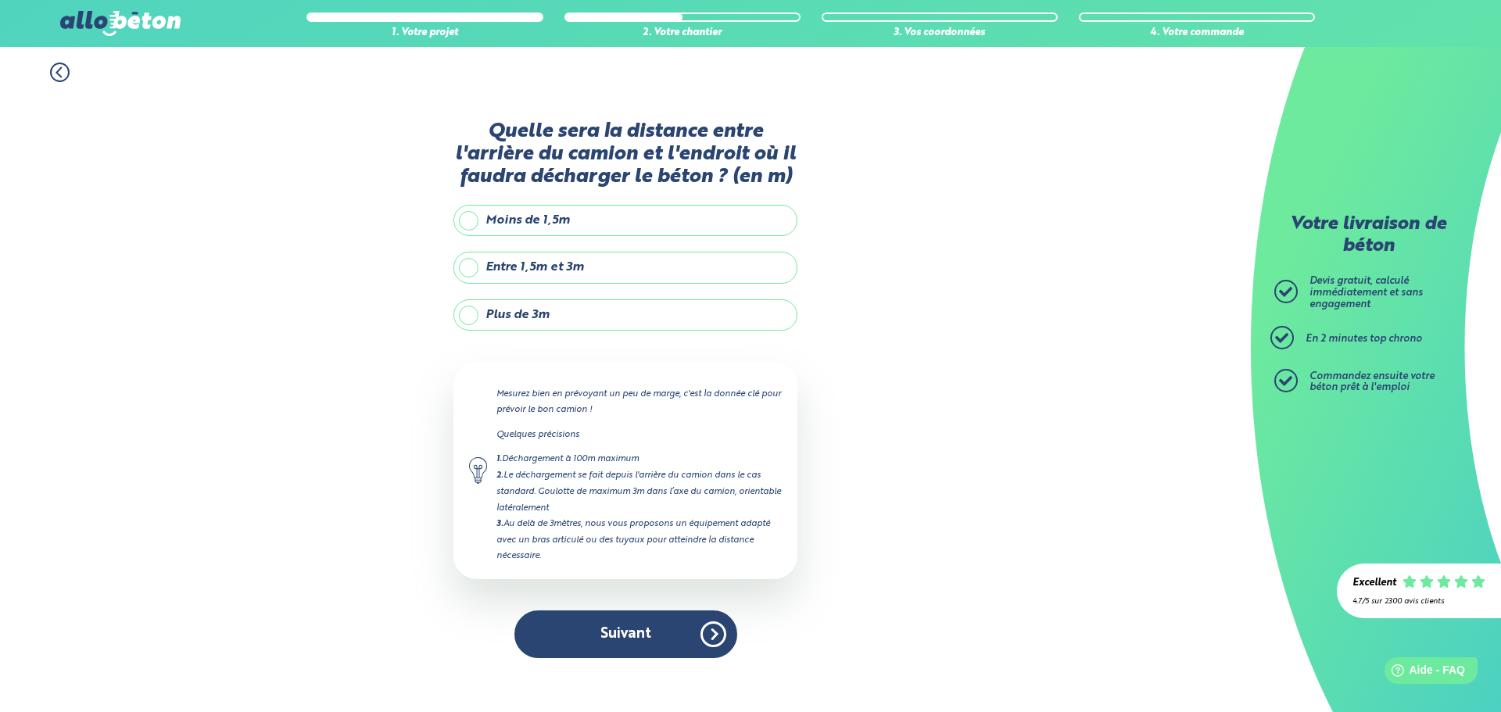
click at [545, 308] on label "Plus de 3m" at bounding box center [625, 314] width 344 height 31
click at [0, 0] on input "Plus de 3m" at bounding box center [0, 0] width 0 height 0
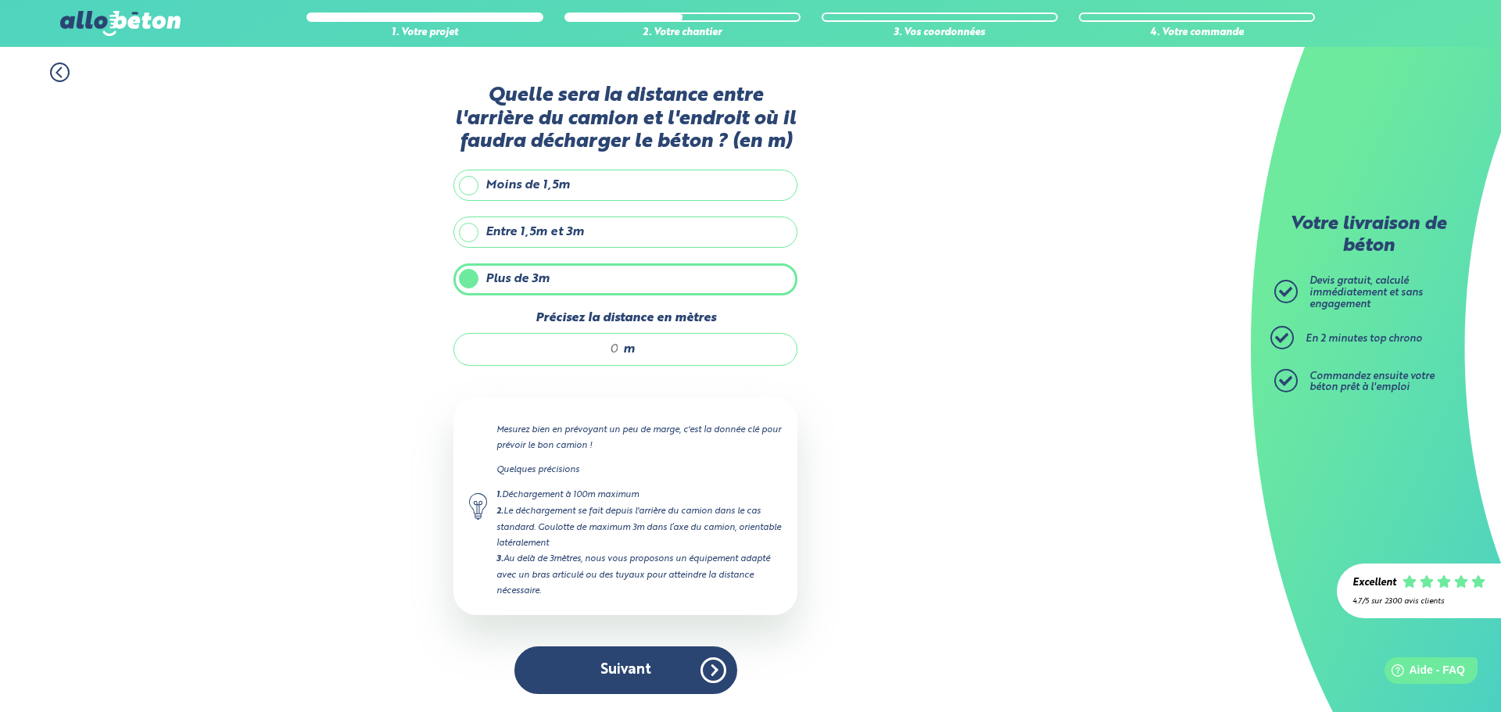
click at [590, 353] on input "Précisez la distance en mètres" at bounding box center [544, 350] width 149 height 16
type input "40"
click at [662, 673] on button "Suivant" at bounding box center [625, 671] width 223 height 48
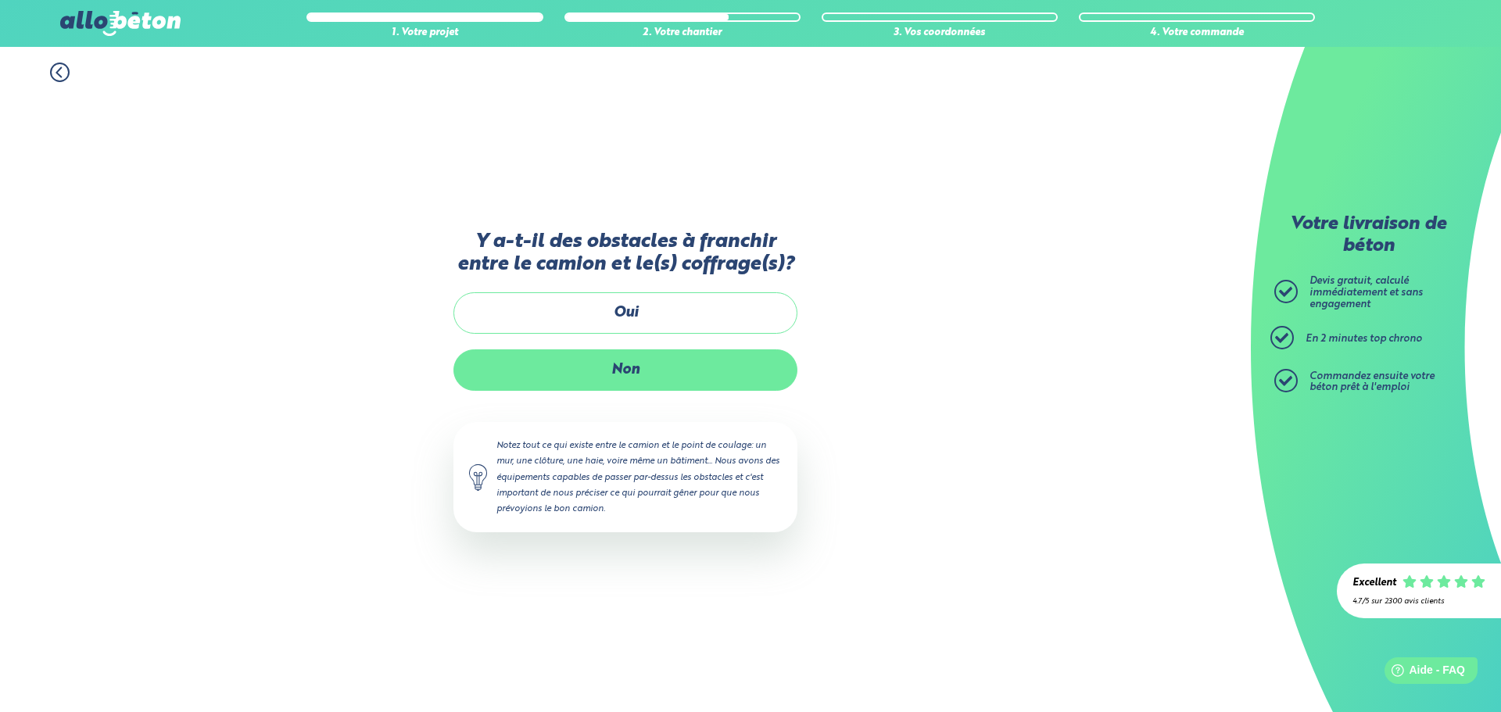
click at [641, 359] on label "Non" at bounding box center [625, 369] width 344 height 41
click at [0, 0] on input "Non" at bounding box center [0, 0] width 0 height 0
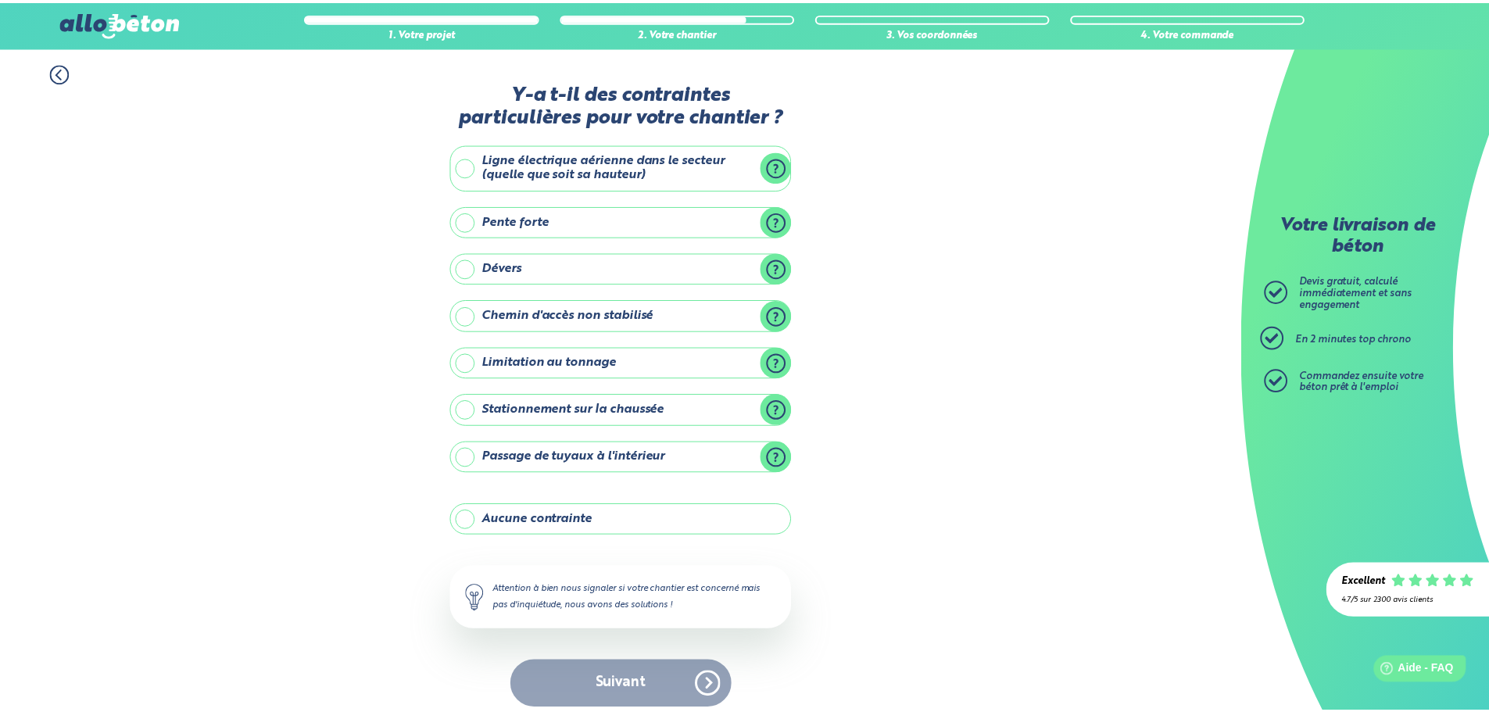
scroll to position [13, 0]
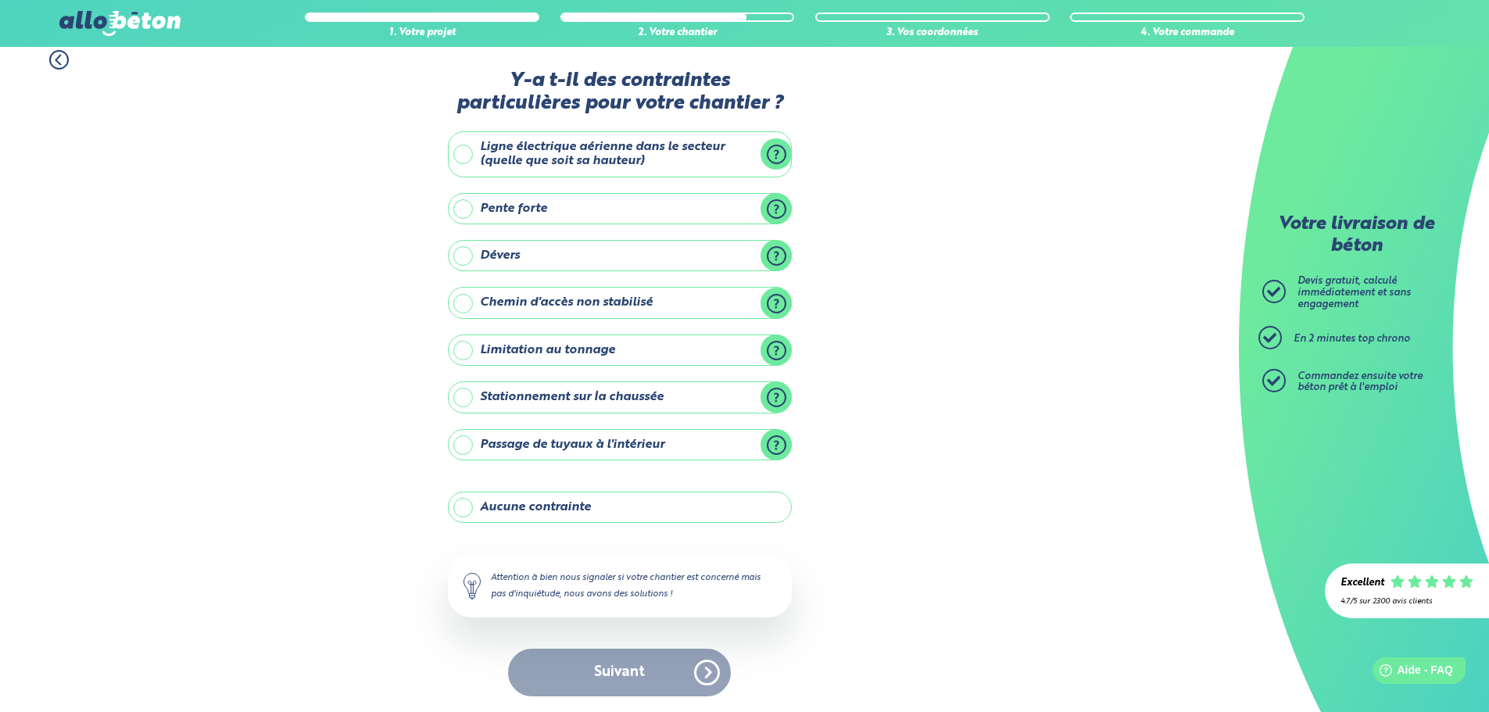
click at [524, 256] on label "Dévers" at bounding box center [620, 255] width 344 height 31
click at [0, 0] on input "Dévers" at bounding box center [0, 0] width 0 height 0
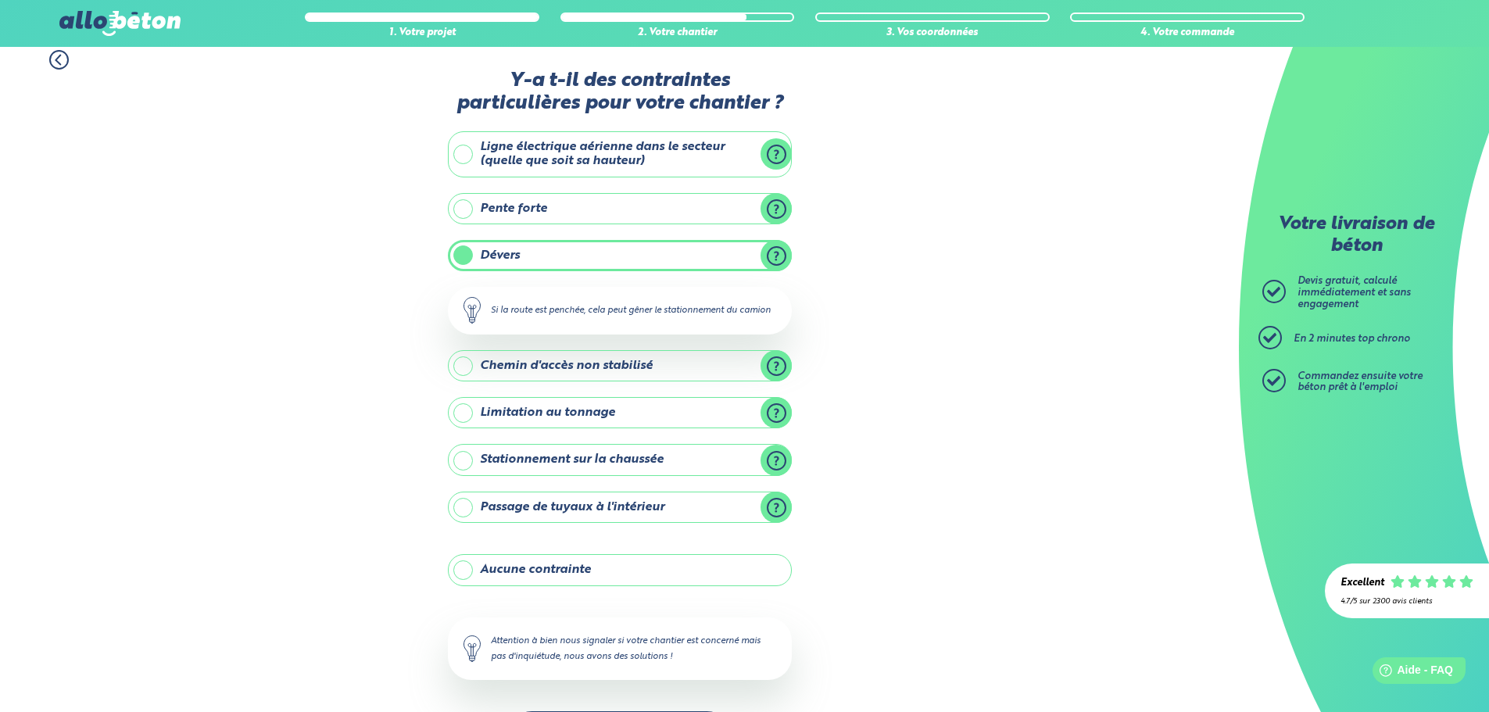
click at [564, 376] on label "Chemin d'accès non stabilisé" at bounding box center [620, 365] width 344 height 31
click at [0, 0] on input "Chemin d'accès non stabilisé" at bounding box center [0, 0] width 0 height 0
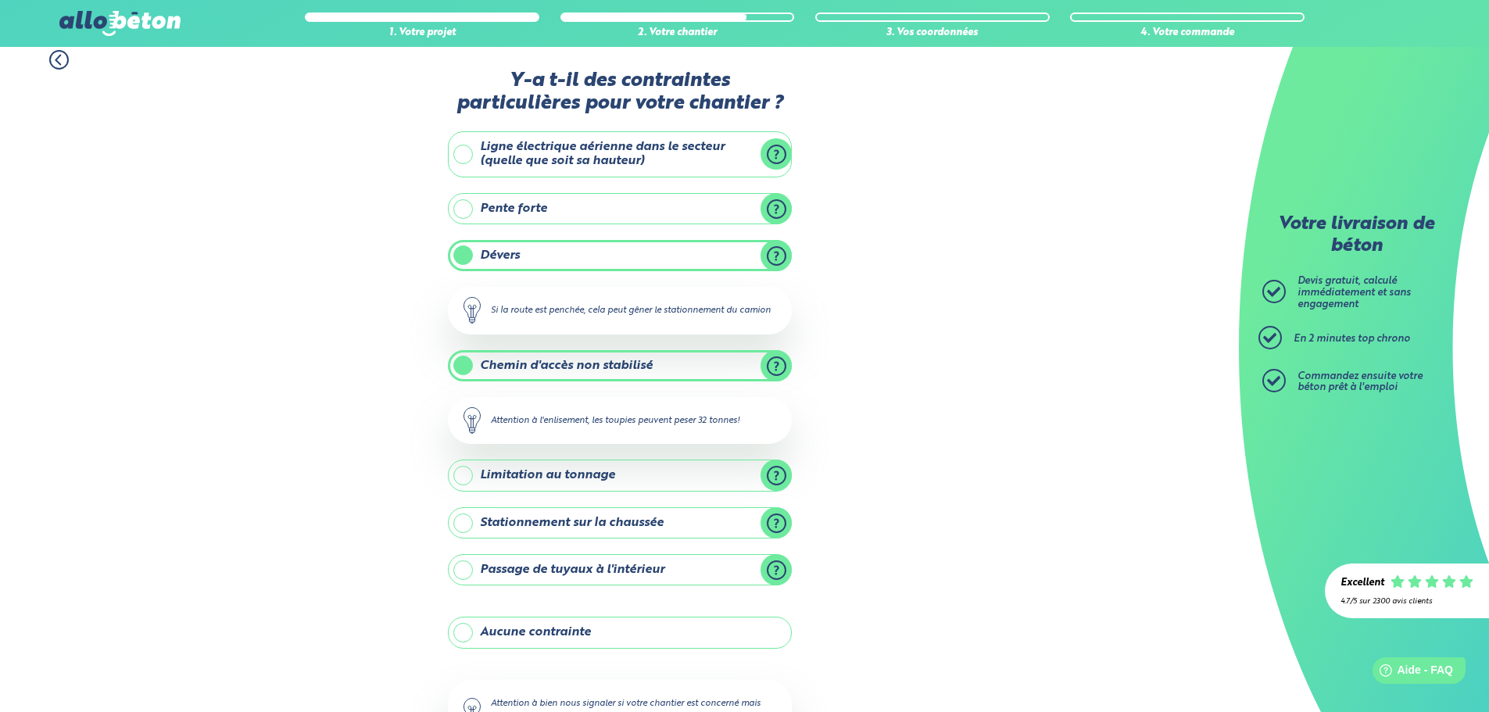
click at [583, 526] on label "Stationnement sur la chaussée" at bounding box center [620, 522] width 344 height 31
click at [0, 0] on input "Stationnement sur la chaussée" at bounding box center [0, 0] width 0 height 0
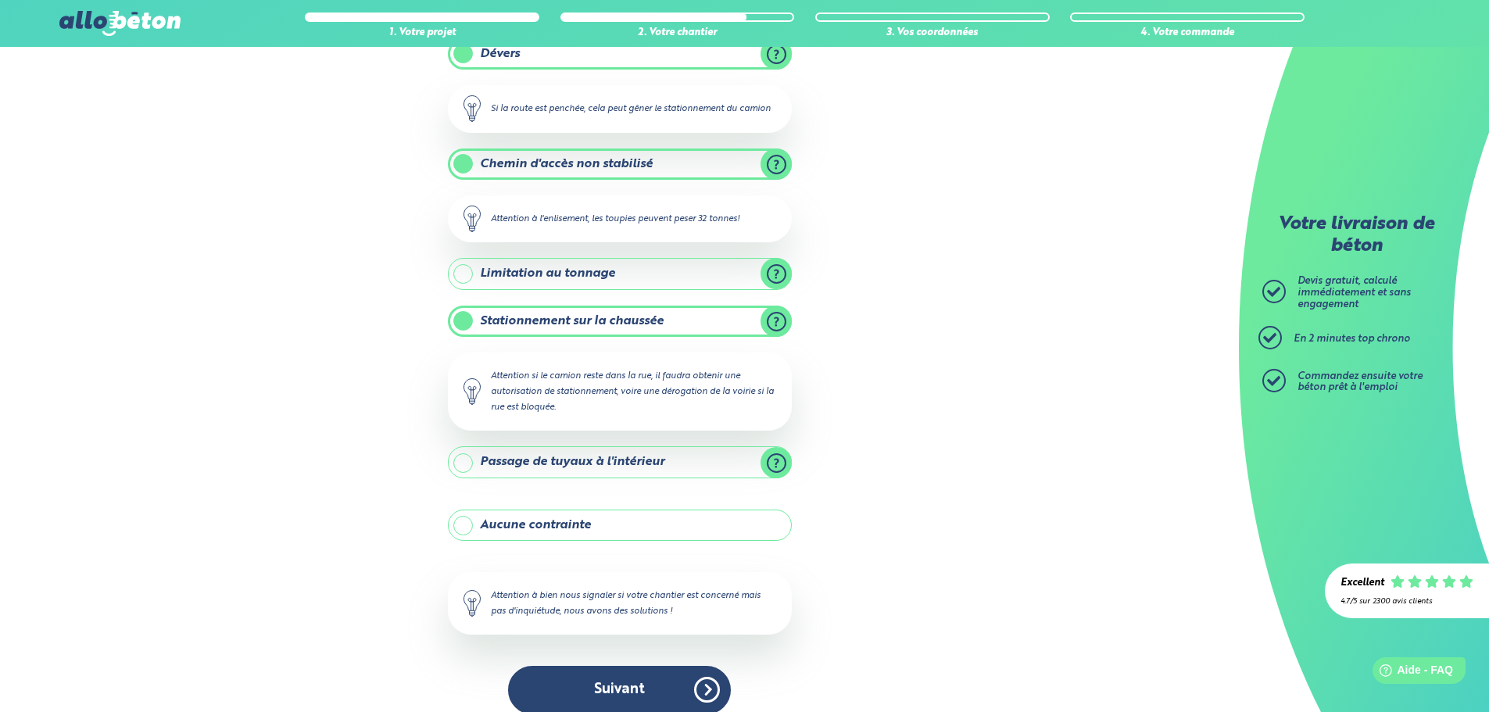
scroll to position [232, 0]
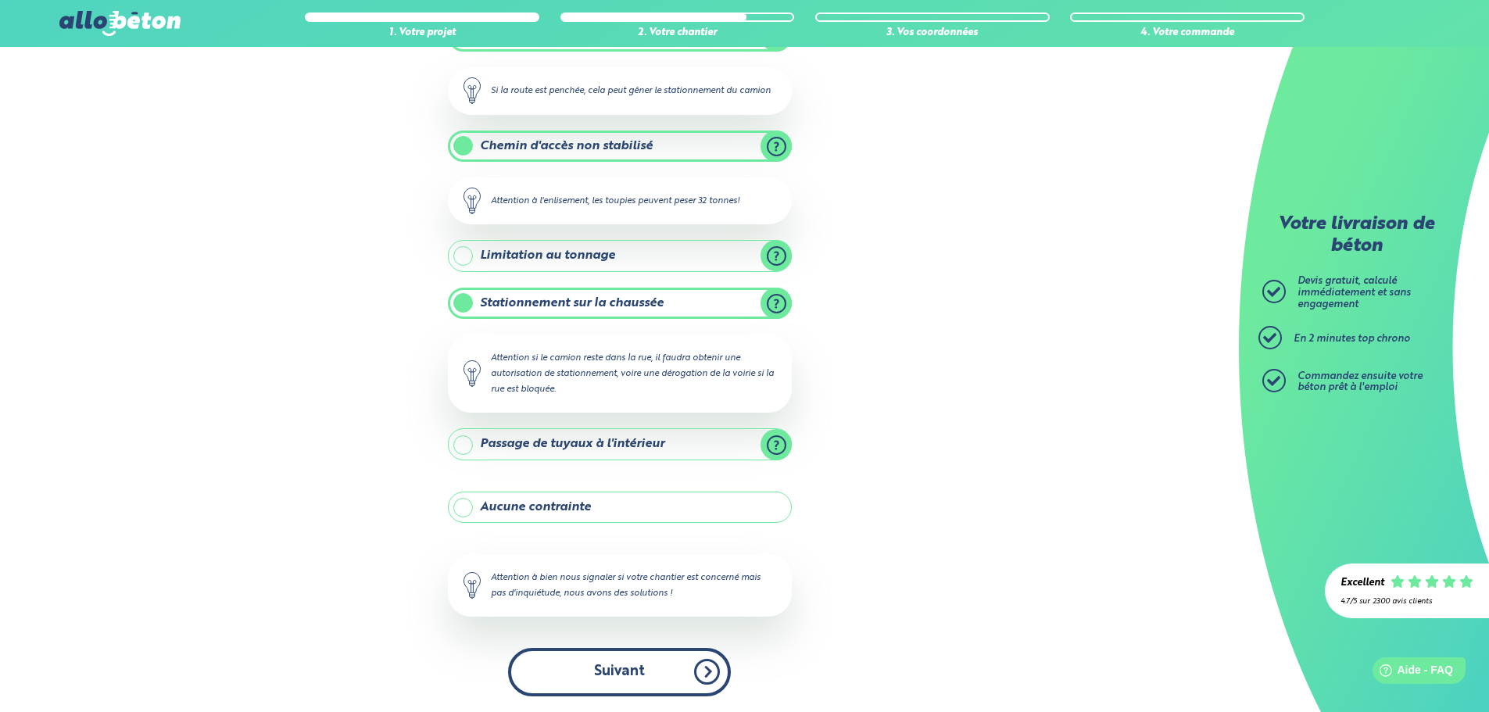
click at [619, 657] on button "Suivant" at bounding box center [619, 672] width 223 height 48
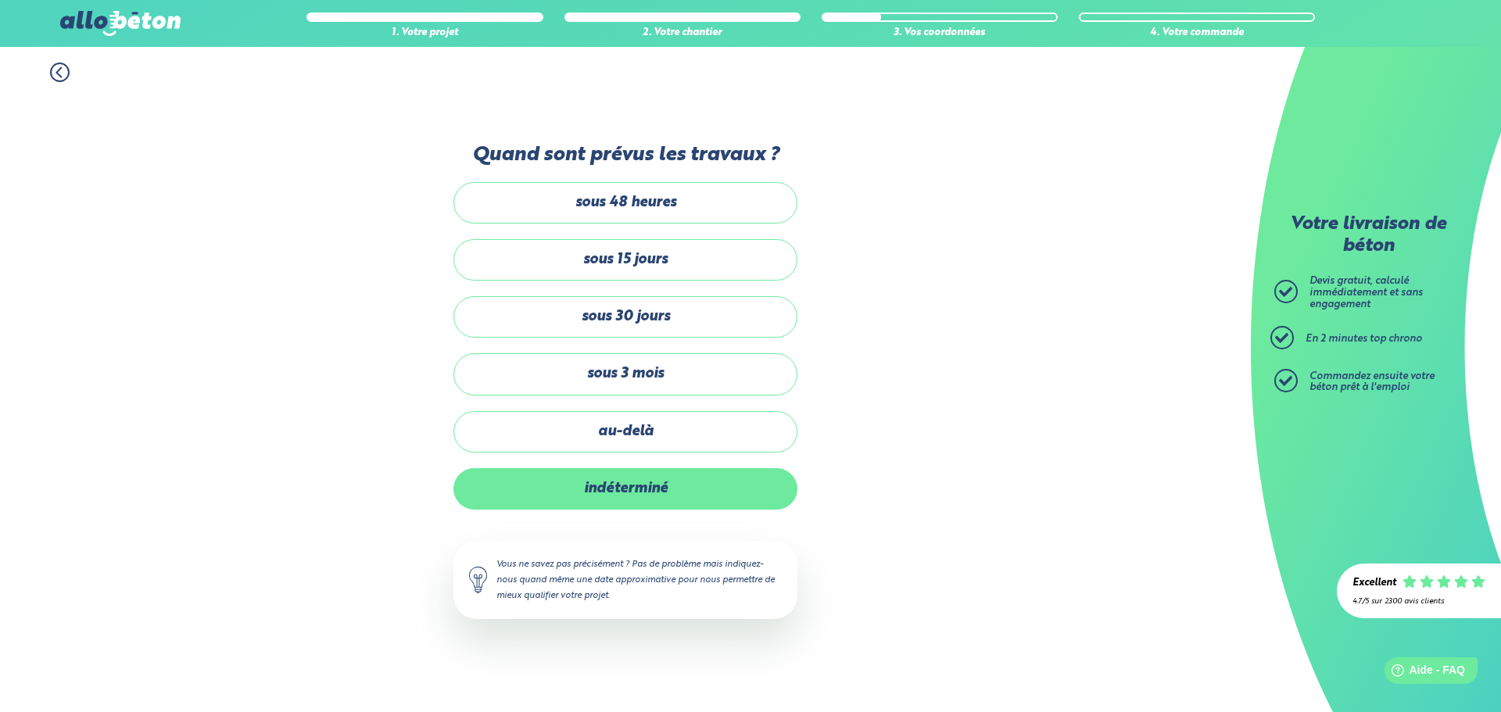
click at [638, 500] on label "indéterminé" at bounding box center [625, 488] width 344 height 41
click at [0, 0] on input "indéterminé" at bounding box center [0, 0] width 0 height 0
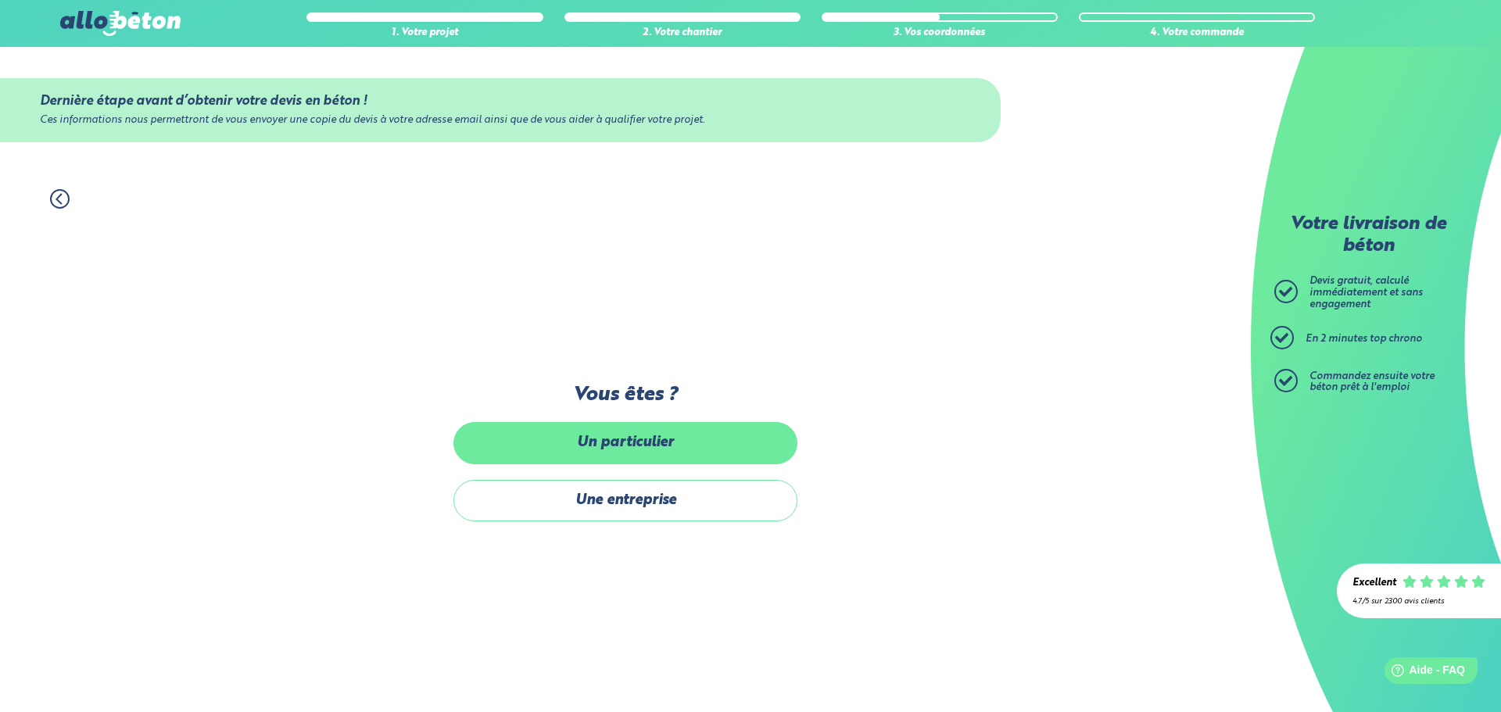
click at [597, 443] on label "Un particulier" at bounding box center [625, 442] width 344 height 41
click at [0, 0] on input "Un particulier" at bounding box center [0, 0] width 0 height 0
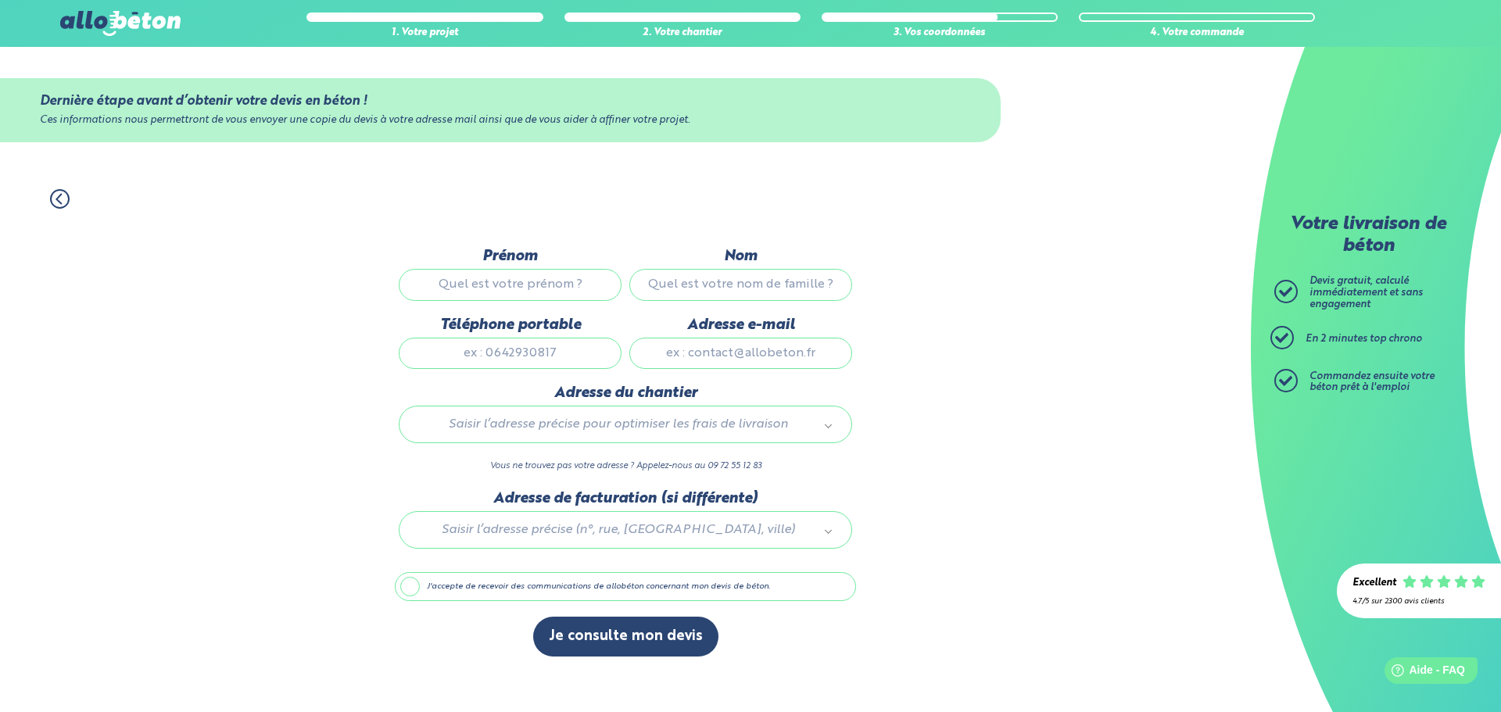
click at [536, 292] on input "Prénom" at bounding box center [510, 284] width 223 height 31
type input "Morgan"
type input "RATIEUVILLE"
type input "0669946135"
type input "ratieuville@sie.fr"
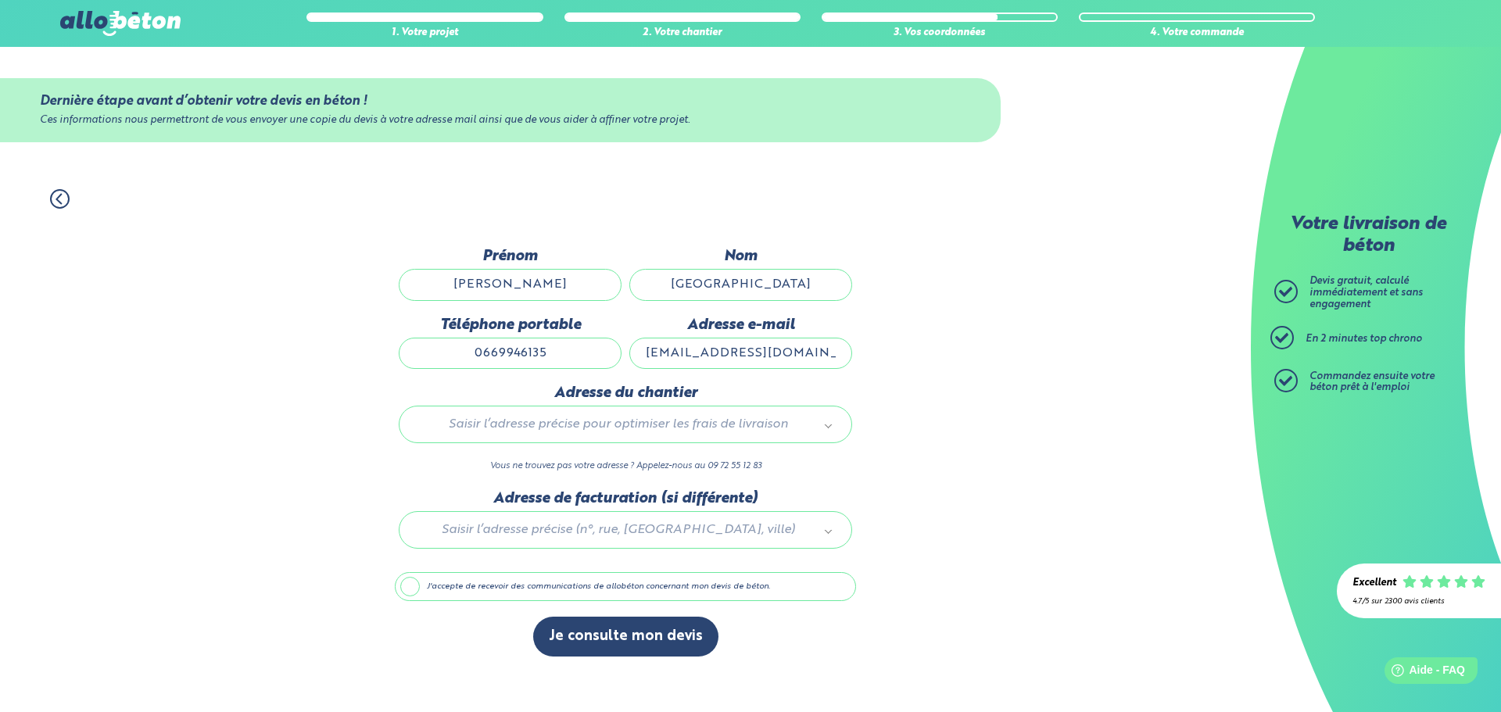
type input "241 Avenue des 4 Âgées"
drag, startPoint x: 793, startPoint y: 348, endPoint x: 582, endPoint y: 355, distance: 210.4
drag, startPoint x: 693, startPoint y: 351, endPoint x: 848, endPoint y: 356, distance: 154.9
click at [856, 355] on div "1. Votre projet 2. Votre chantier 3. Vos coordonnées 4. Votre commande Dernière…" at bounding box center [625, 443] width 1251 height 539
type input "morgan.ratieuville@gmail.com"
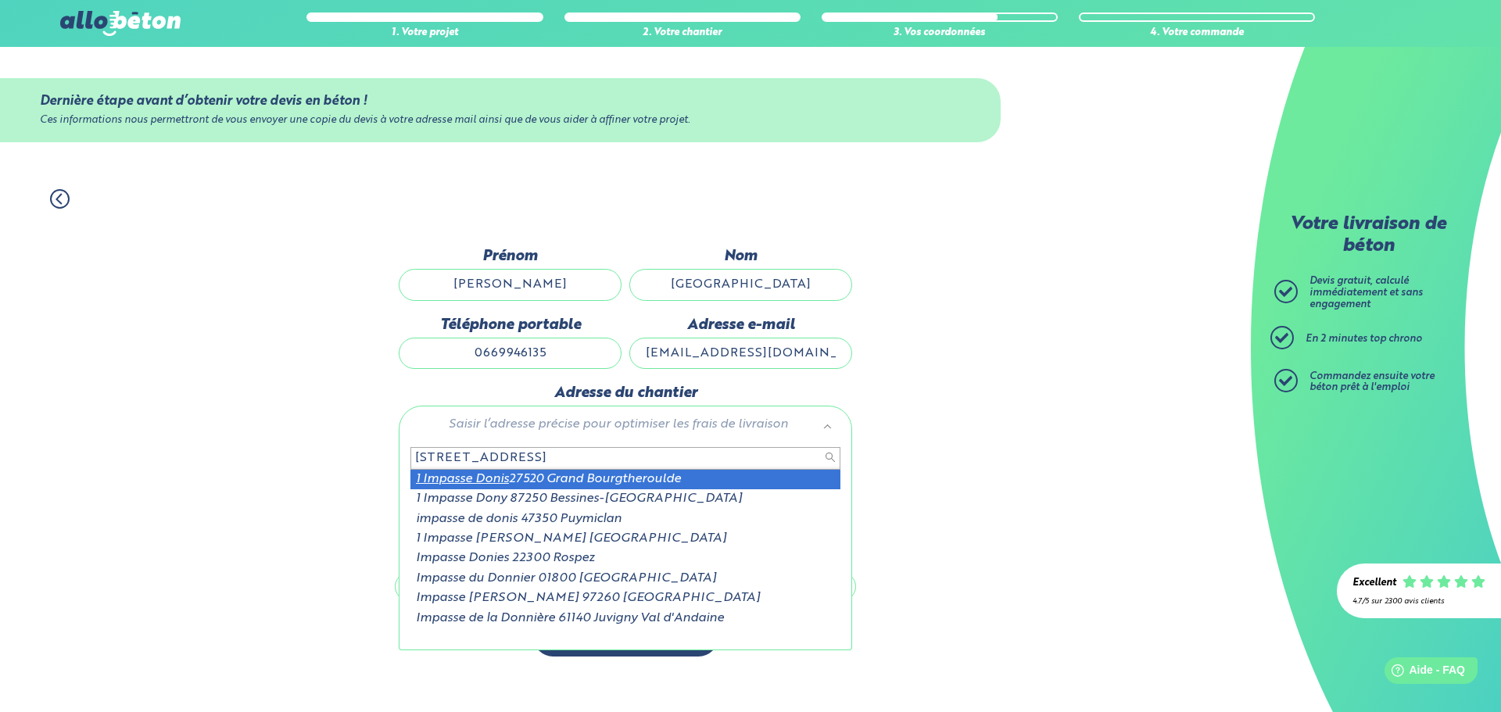
type input "1 impasse Donis"
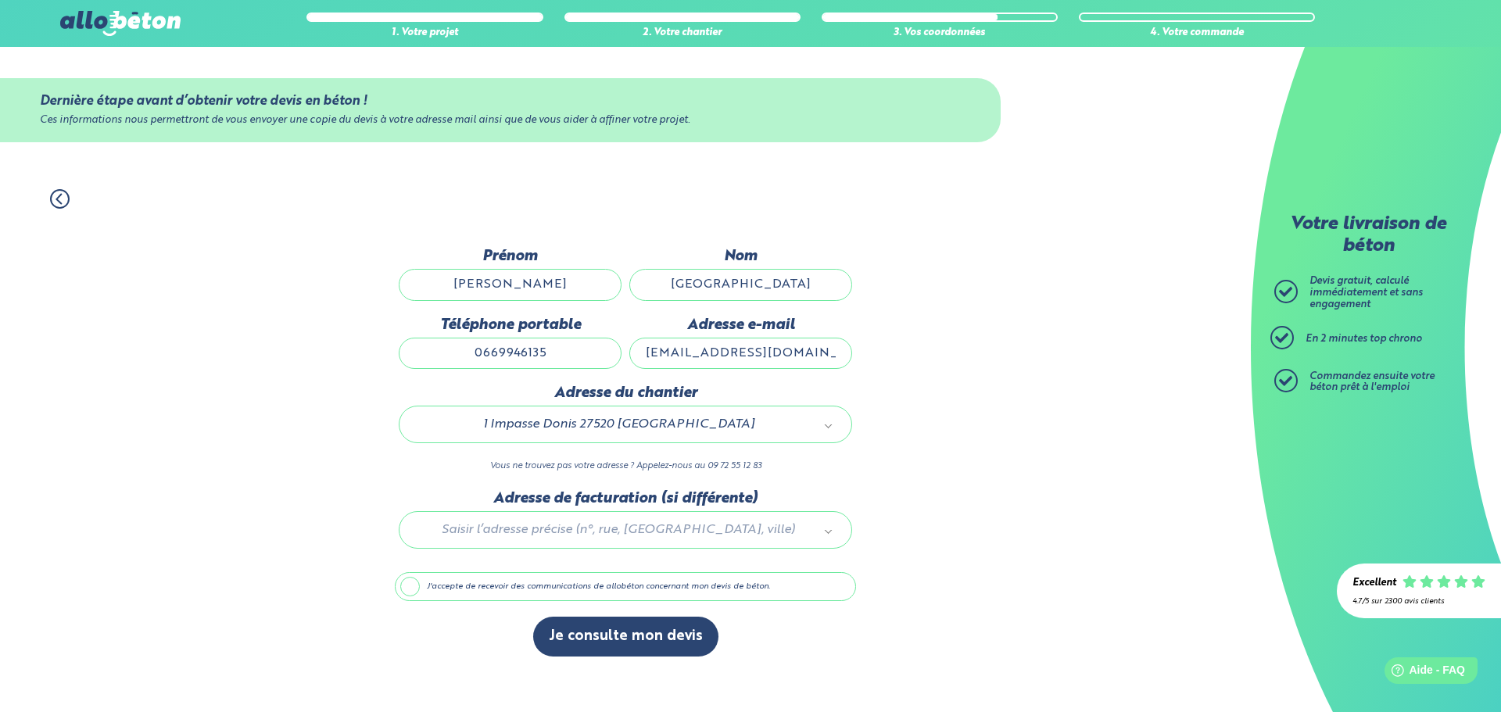
click at [561, 585] on label "J'accepte de recevoir des communications de allobéton concernant mon devis de b…" at bounding box center [625, 587] width 461 height 30
click at [0, 0] on input "J'accepte de recevoir des communications de allobéton concernant mon devis de b…" at bounding box center [0, 0] width 0 height 0
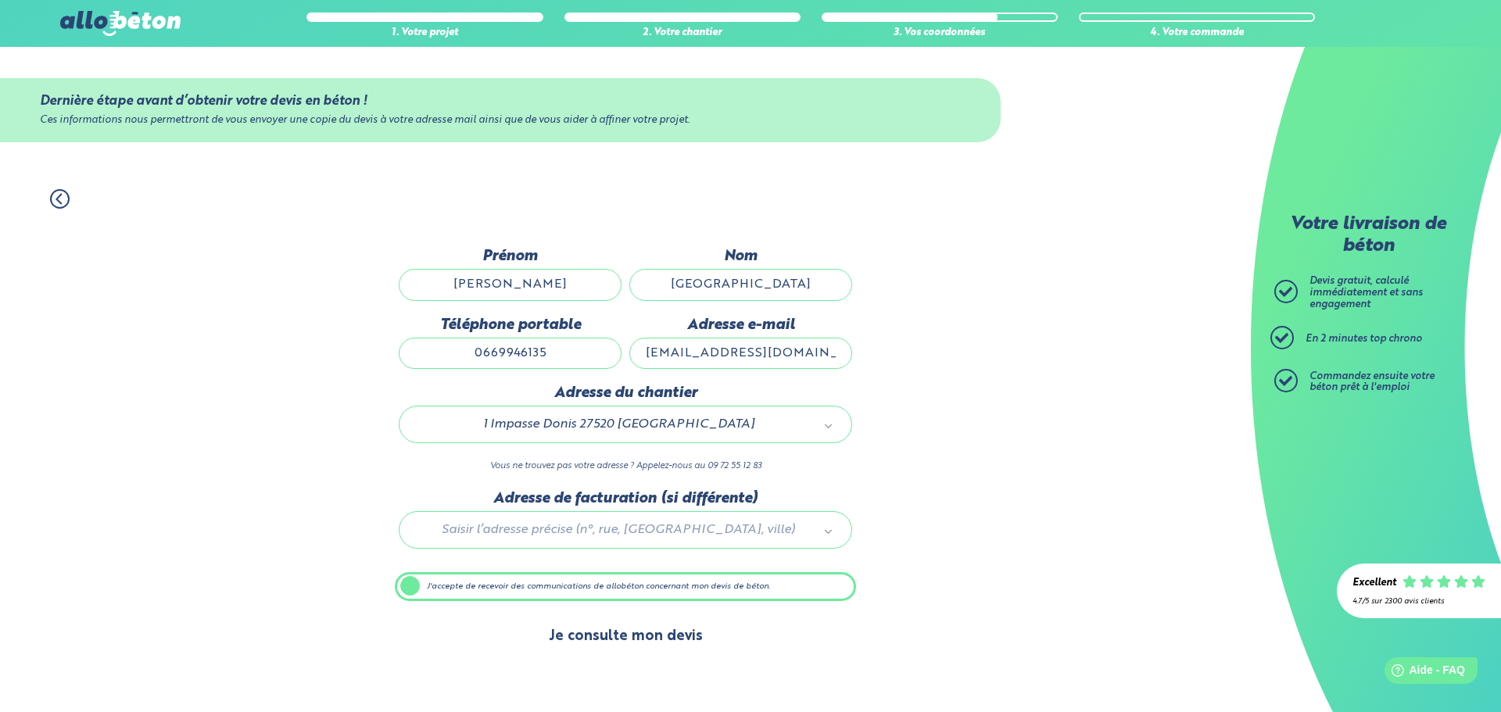
click at [586, 635] on button "Je consulte mon devis" at bounding box center [625, 637] width 185 height 40
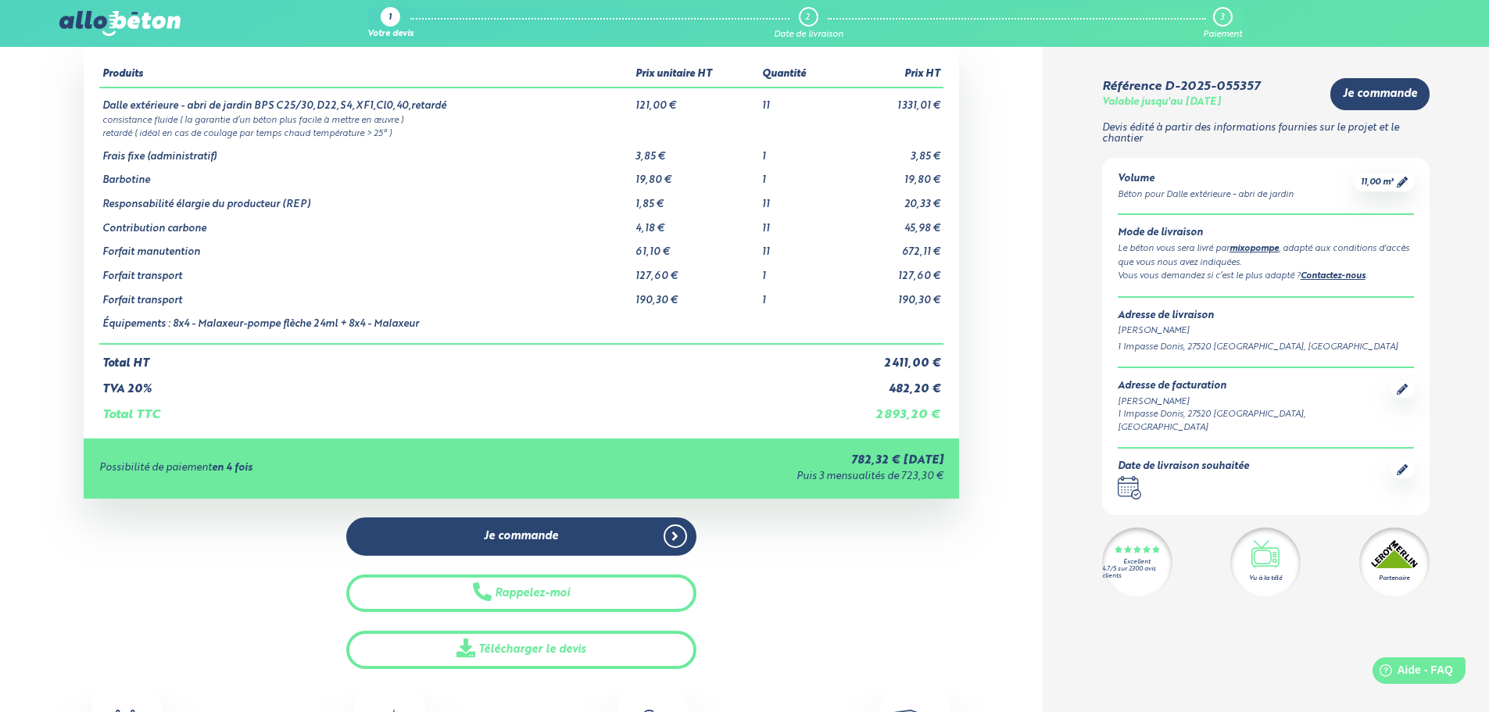
scroll to position [78, 0]
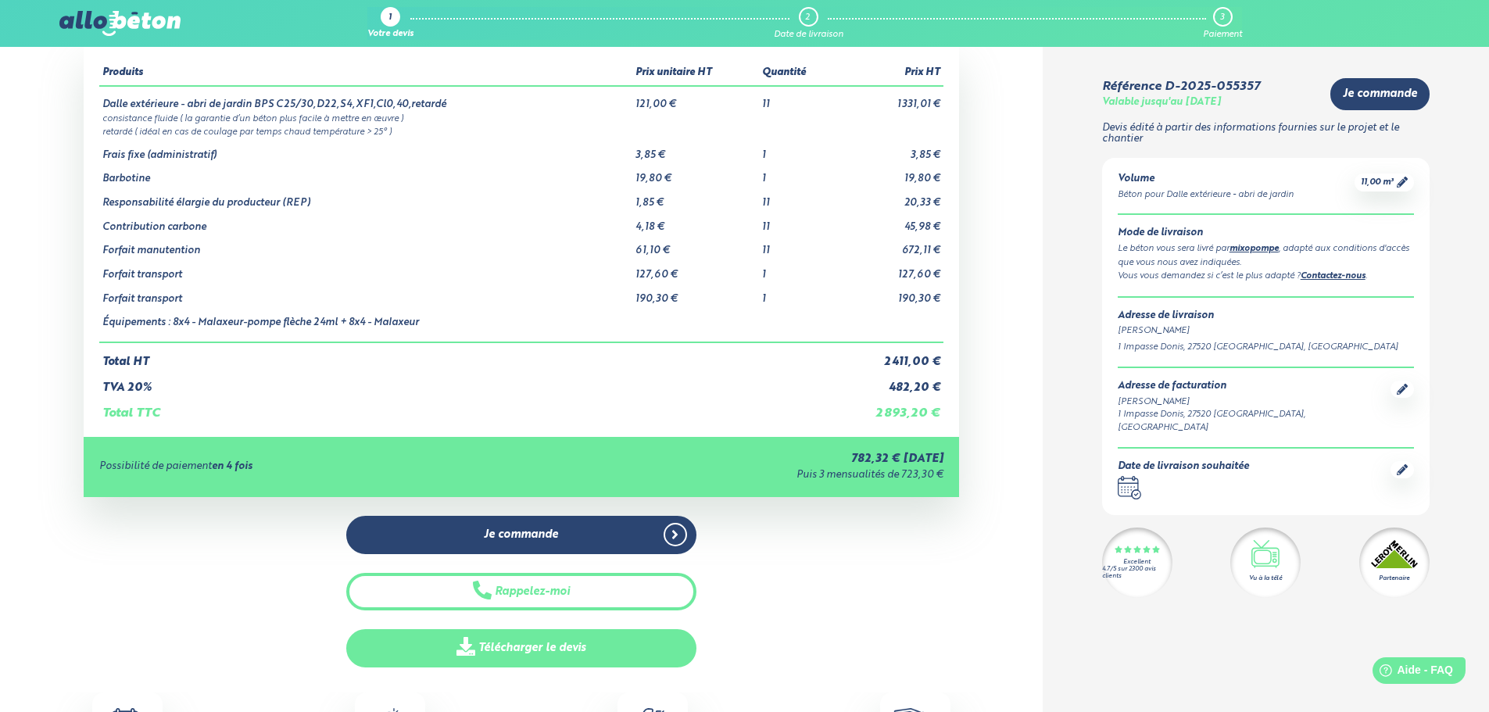
click at [545, 656] on link "Télécharger le devis" at bounding box center [521, 648] width 350 height 38
